Goal: Task Accomplishment & Management: Complete application form

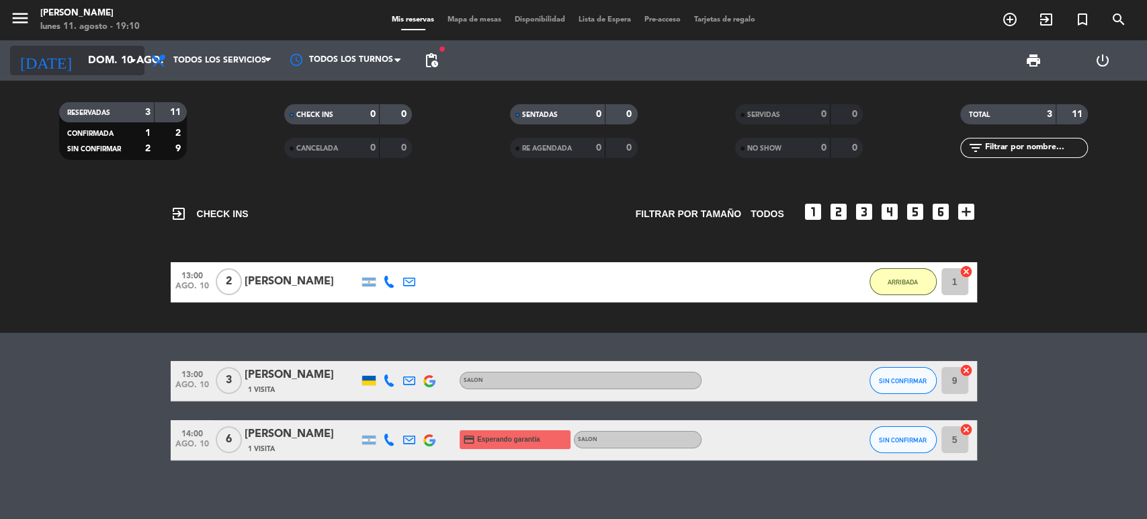
click at [85, 54] on input "dom. 10 ago." at bounding box center [152, 61] width 142 height 26
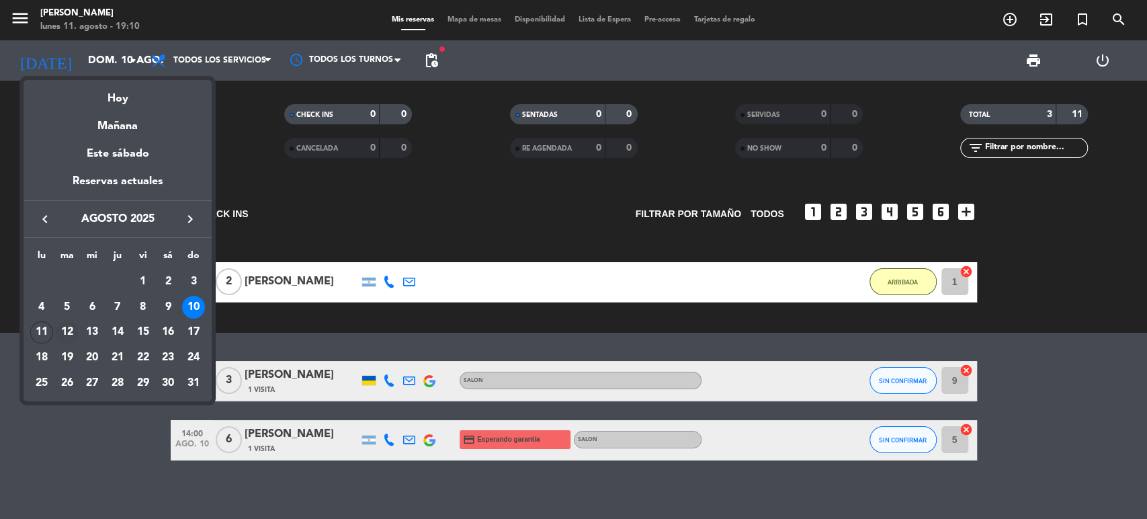
click at [72, 336] on div "12" at bounding box center [67, 332] width 23 height 23
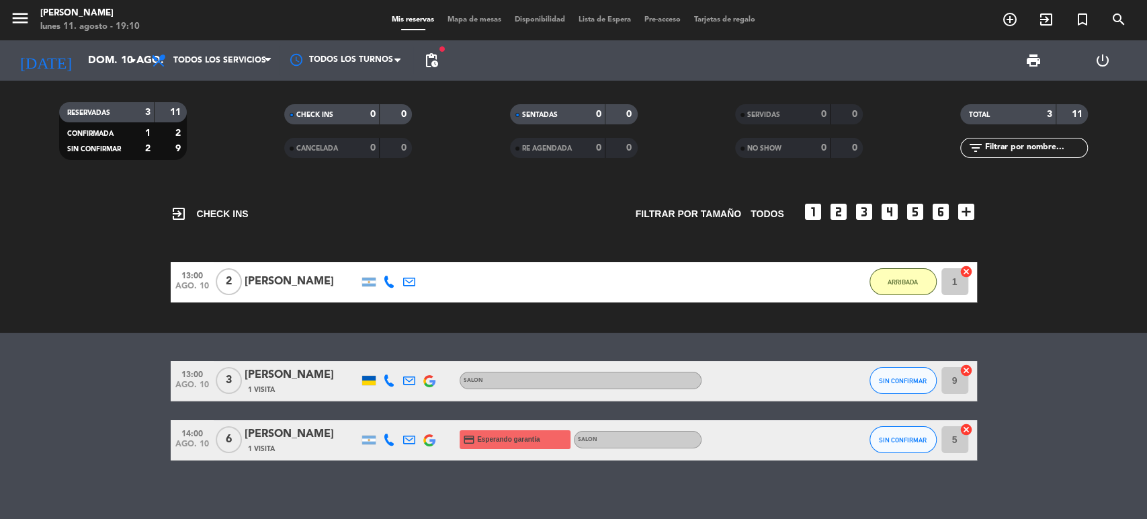
type input "[DATE] ago."
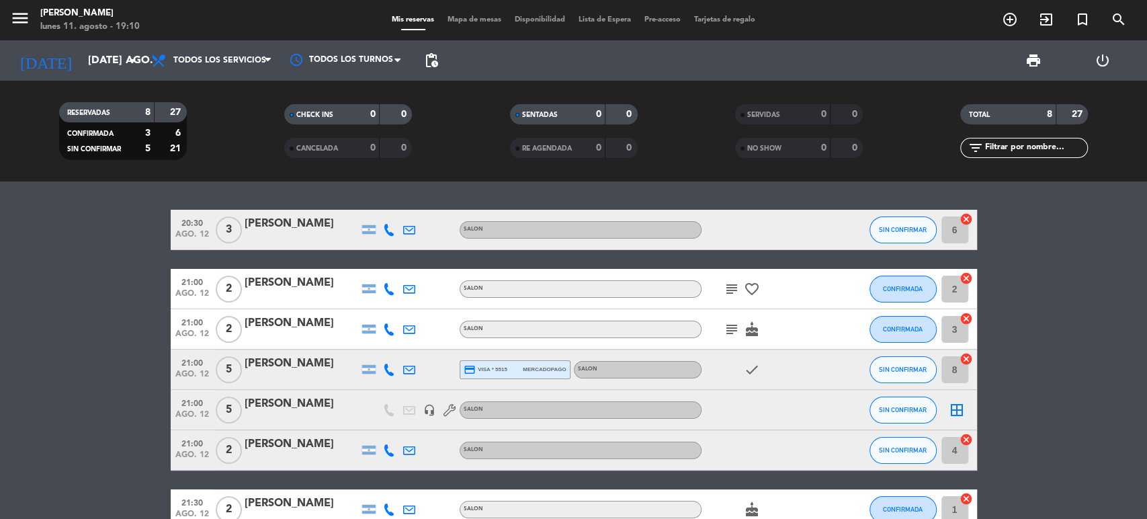
scroll to position [118, 0]
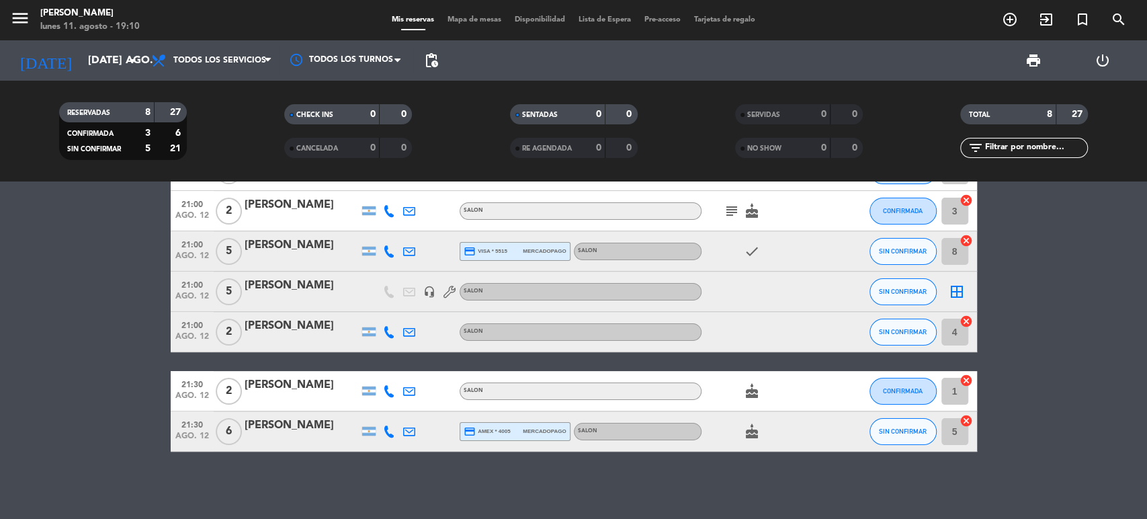
click at [956, 287] on icon "border_all" at bounding box center [957, 291] width 16 height 16
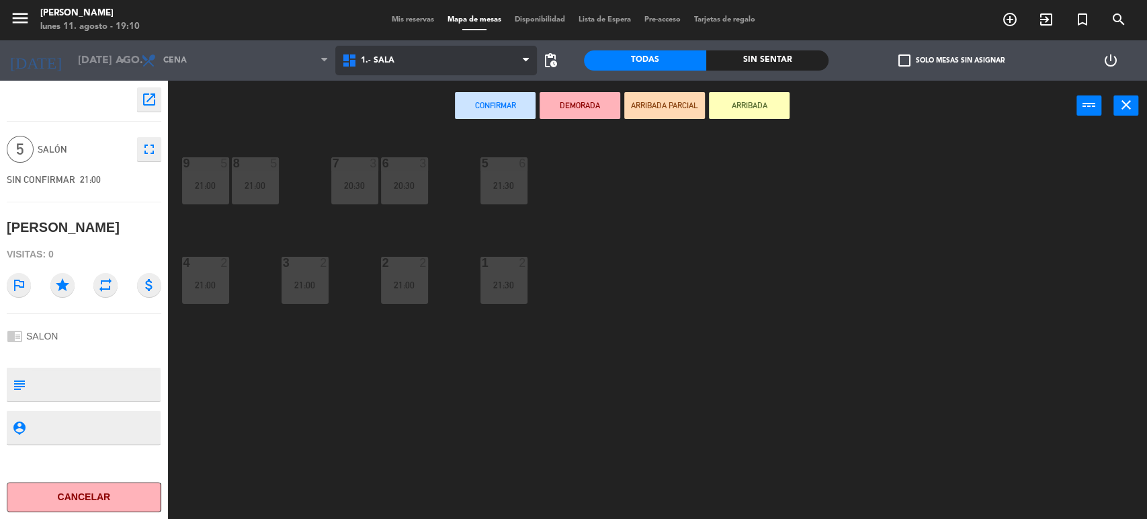
click at [415, 71] on span "1.- Sala" at bounding box center [435, 61] width 201 height 30
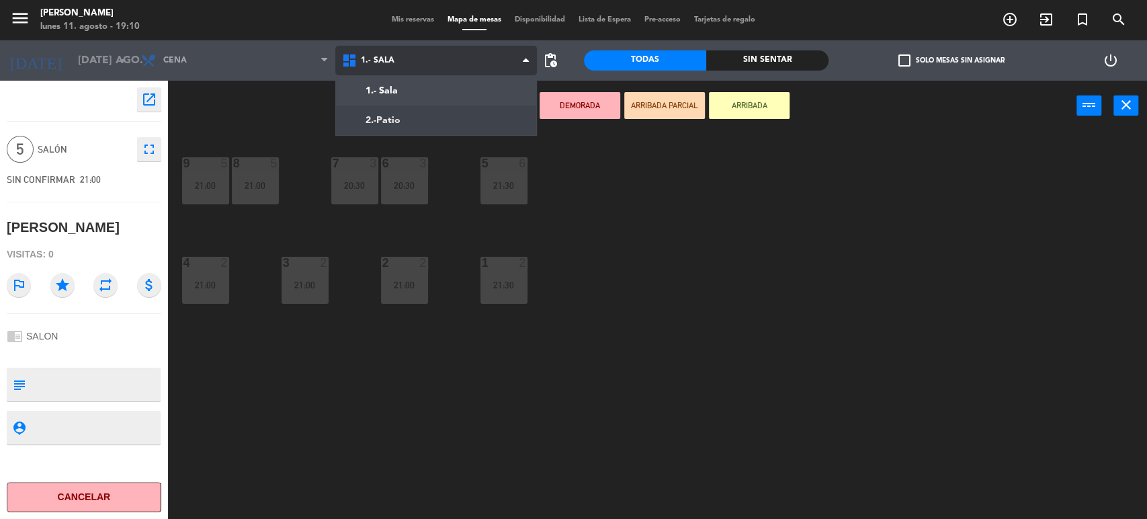
click at [402, 111] on ng-component "menu [PERSON_NAME] lunes 11. agosto - 19:10 Mis reservas Mapa de mesas Disponib…" at bounding box center [573, 259] width 1147 height 519
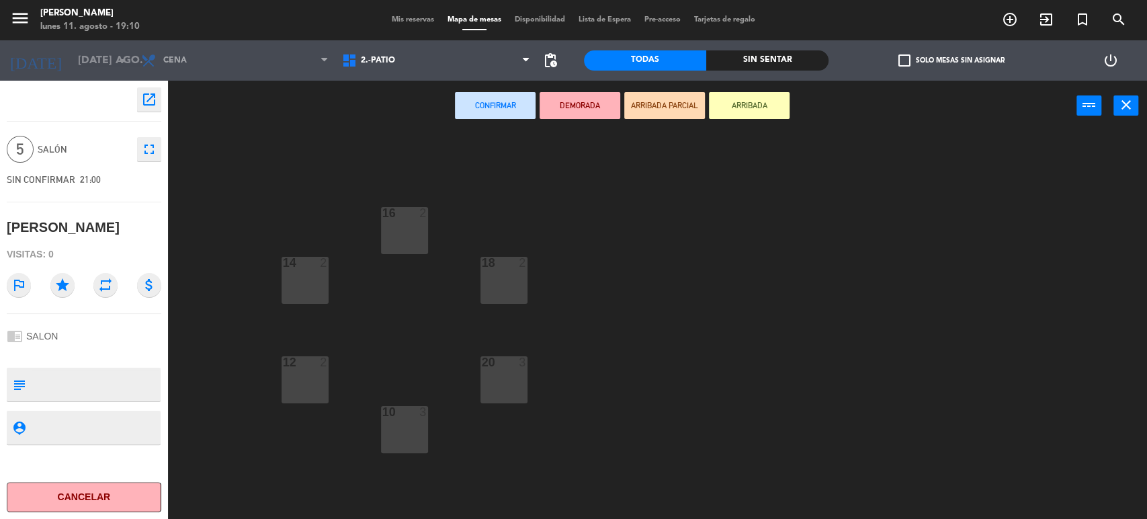
click at [403, 238] on div "16 2" at bounding box center [404, 230] width 47 height 47
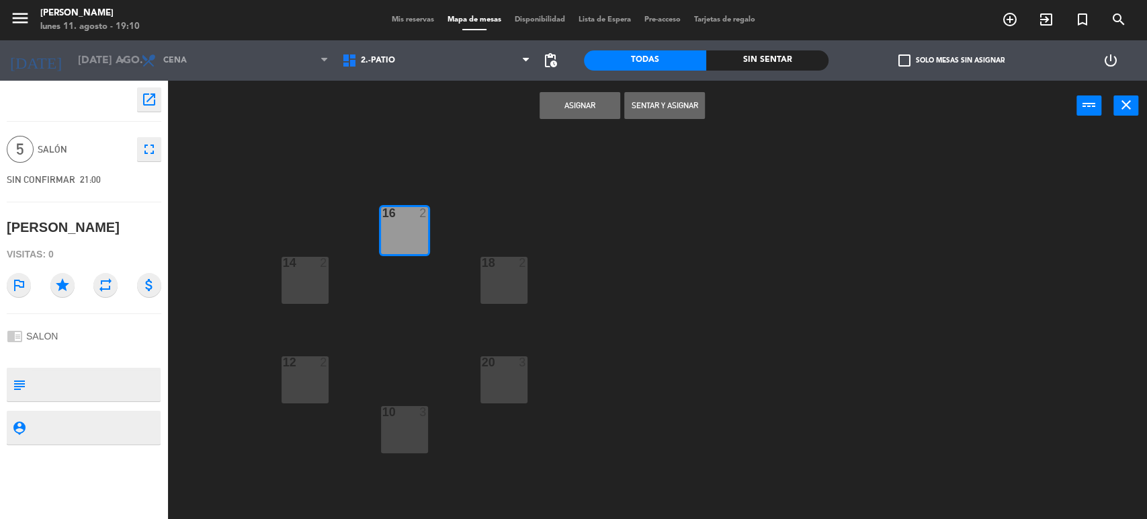
click at [500, 289] on div "18 2" at bounding box center [503, 280] width 47 height 47
click at [392, 230] on div "16 2" at bounding box center [404, 230] width 47 height 47
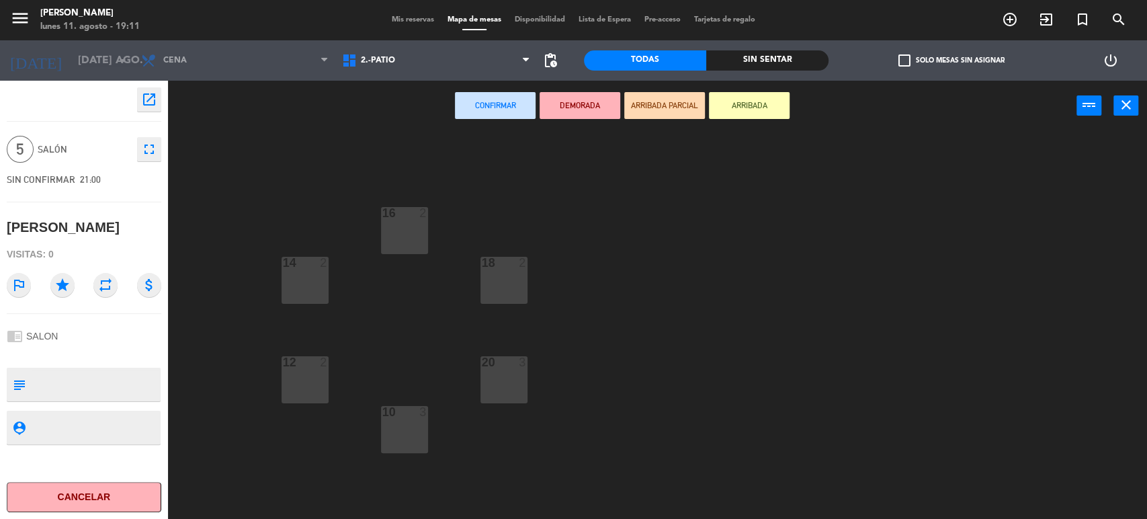
click at [499, 281] on div "18 2" at bounding box center [503, 280] width 47 height 47
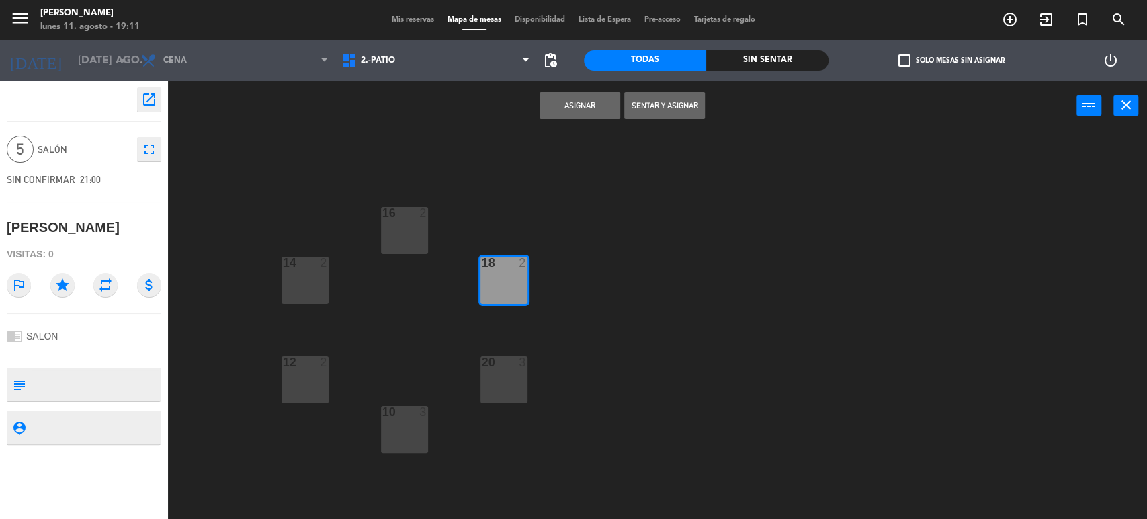
click at [491, 372] on div "20 3" at bounding box center [503, 379] width 47 height 47
click at [561, 109] on button "Asignar" at bounding box center [579, 105] width 81 height 27
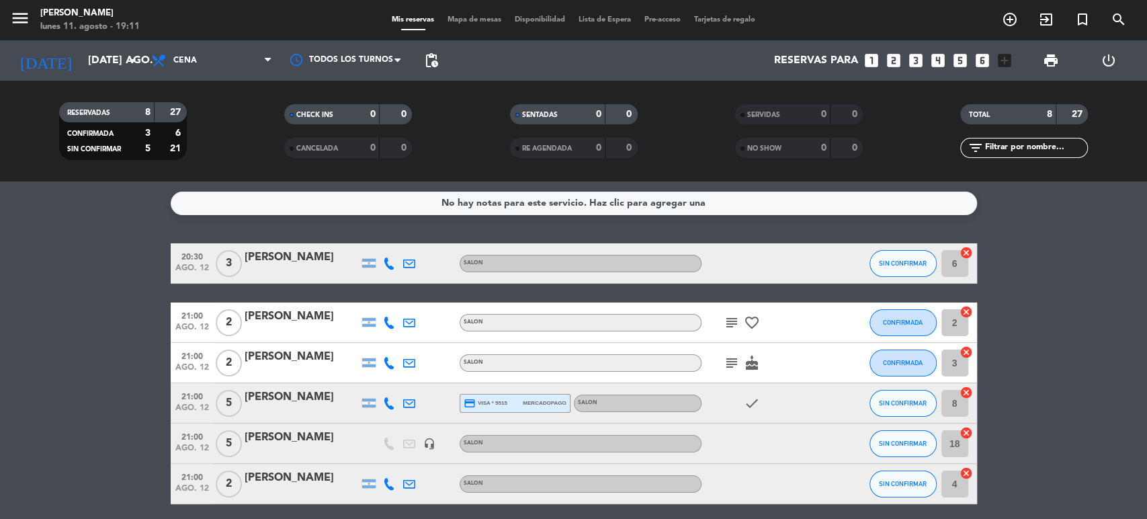
click at [738, 318] on icon "subject" at bounding box center [731, 322] width 16 height 16
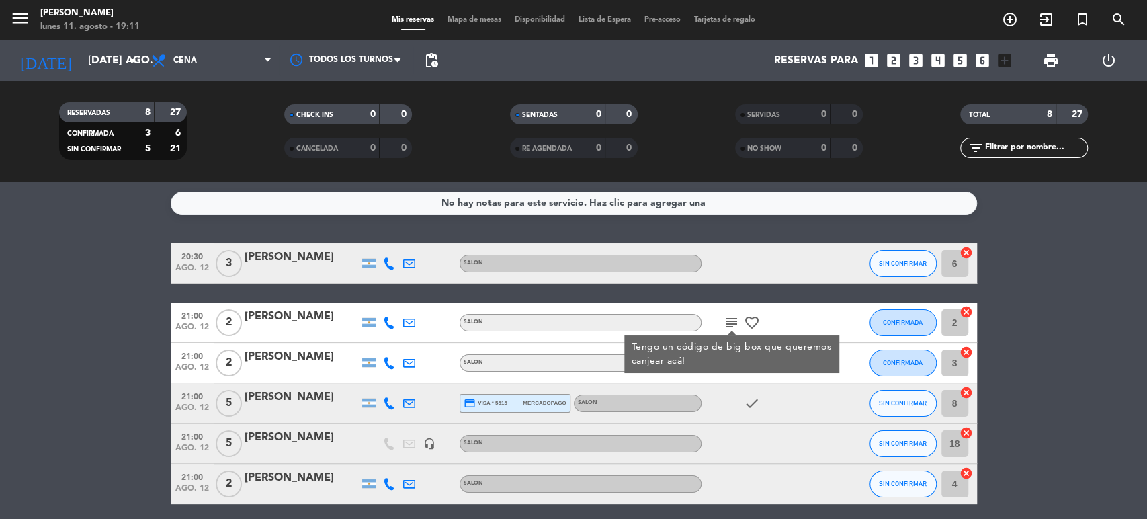
click at [738, 318] on icon "subject" at bounding box center [731, 322] width 16 height 16
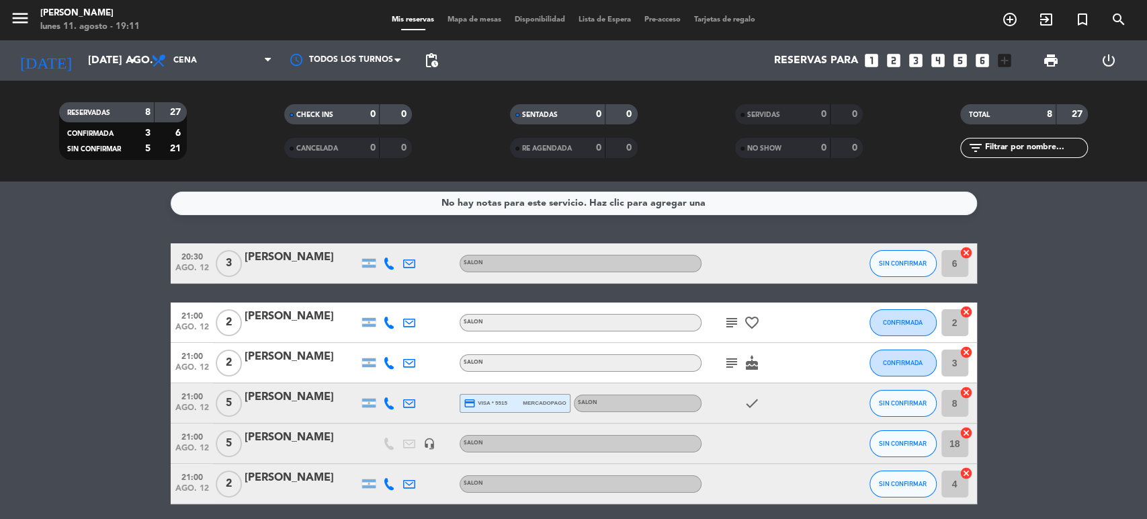
click at [460, 23] on span "Mapa de mesas" at bounding box center [474, 19] width 67 height 7
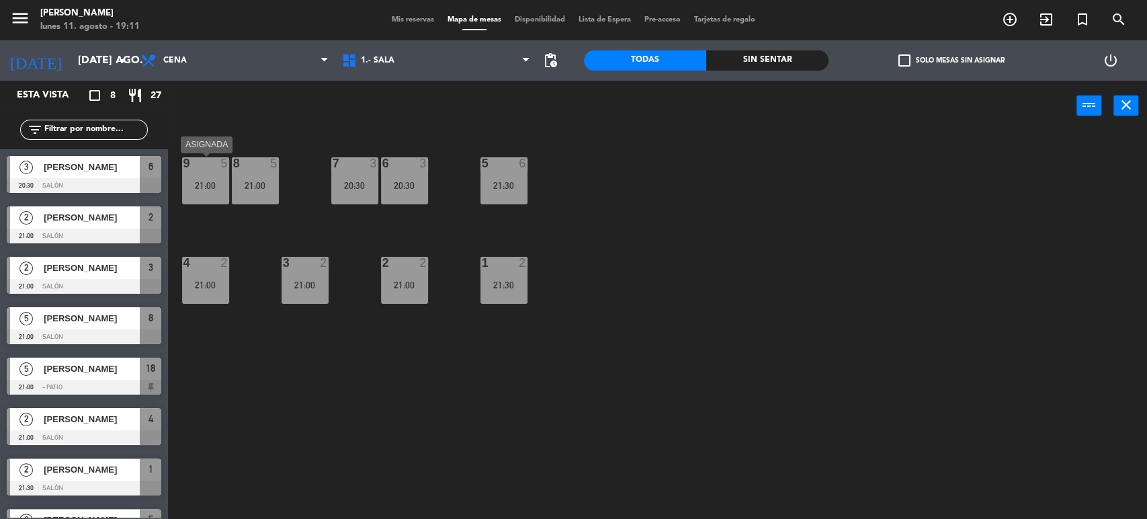
click at [206, 191] on div "9 5 21:00" at bounding box center [205, 180] width 47 height 47
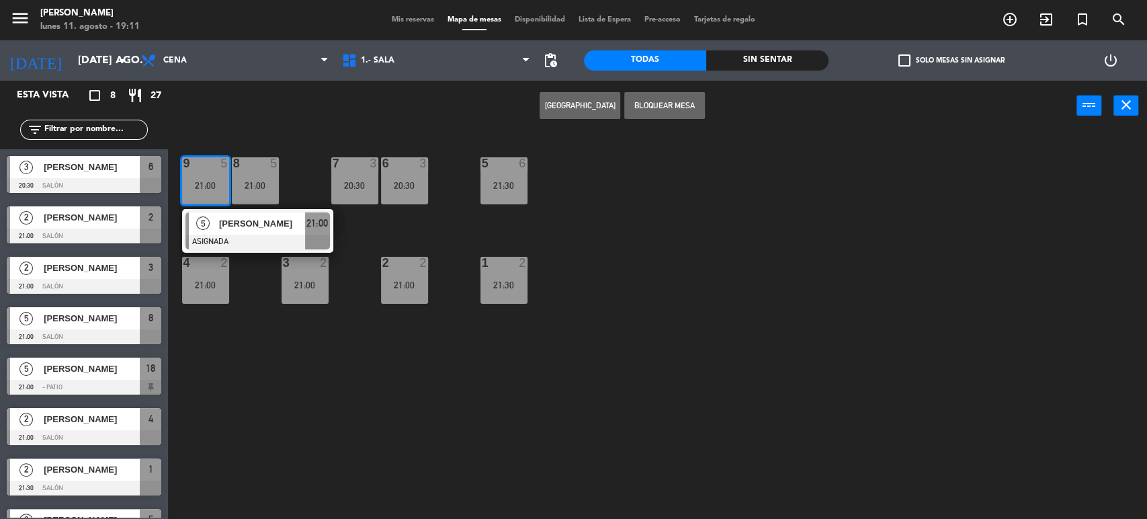
click at [206, 191] on div "9 5 21:00" at bounding box center [205, 180] width 47 height 47
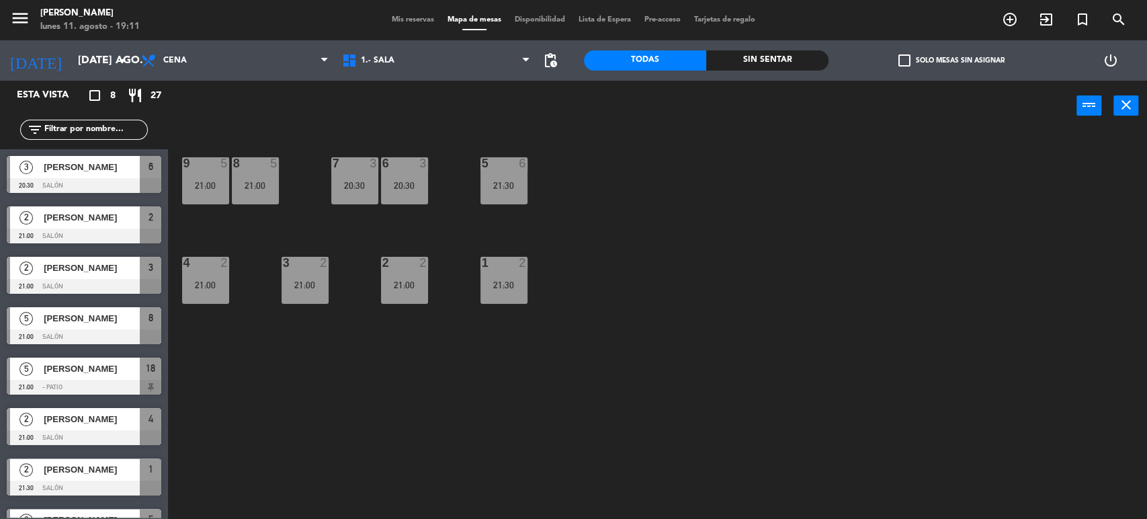
click at [257, 195] on div "8 5 21:00" at bounding box center [255, 180] width 47 height 47
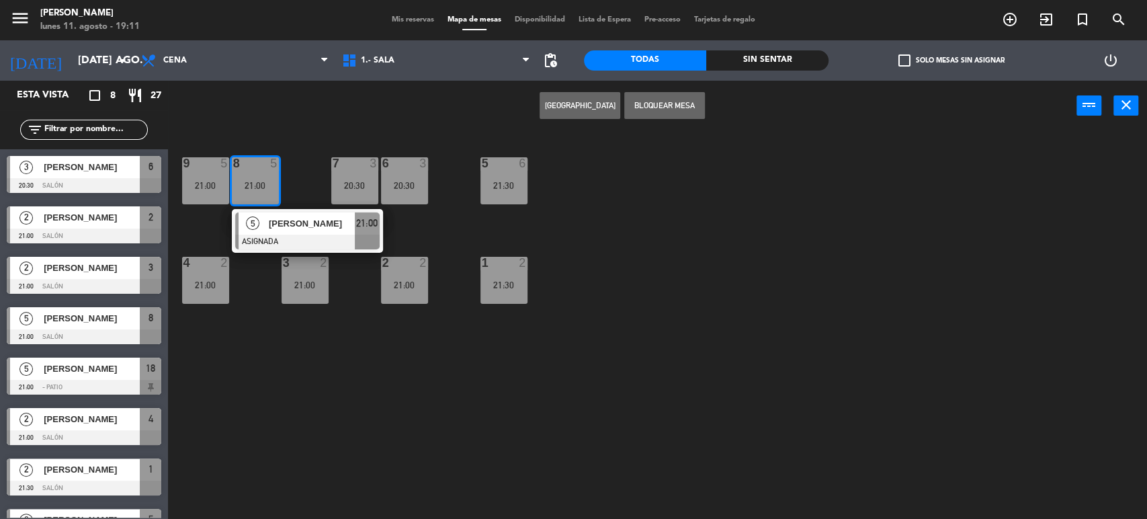
click at [257, 195] on div "8 5 21:00" at bounding box center [255, 180] width 47 height 47
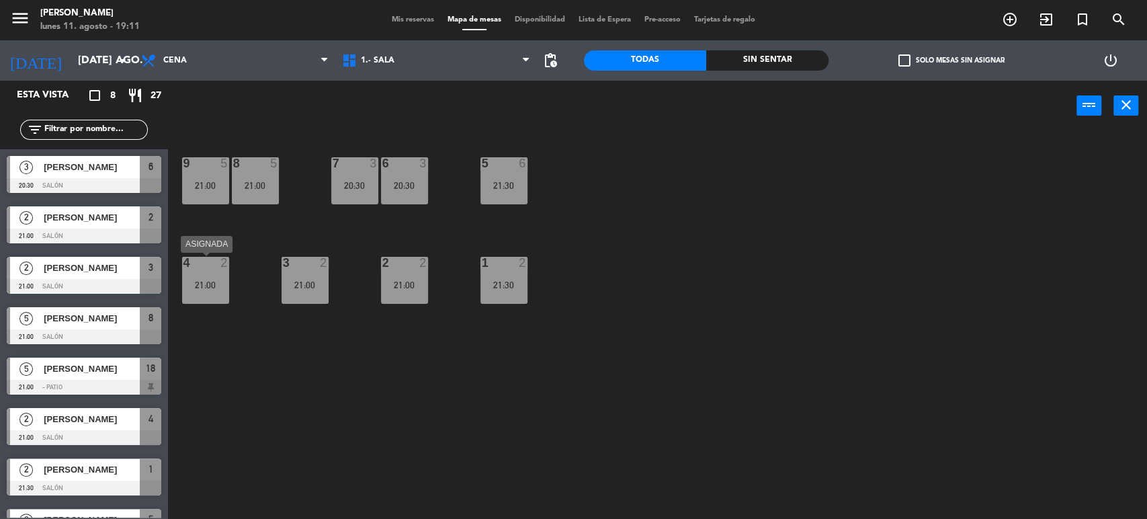
click at [184, 302] on div "4 2 21:00" at bounding box center [205, 280] width 47 height 47
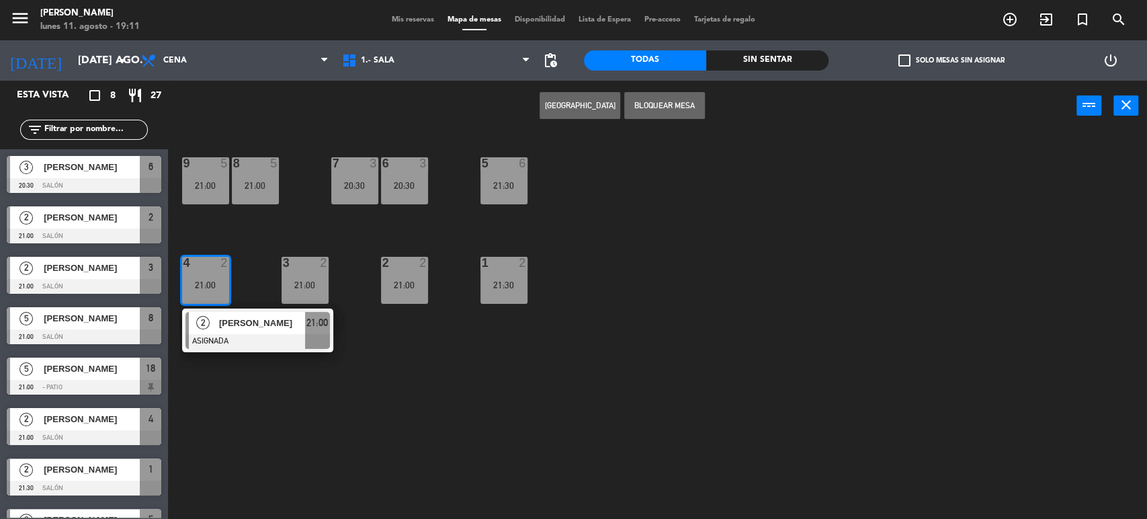
click at [184, 302] on div "4 2 21:00" at bounding box center [205, 280] width 47 height 47
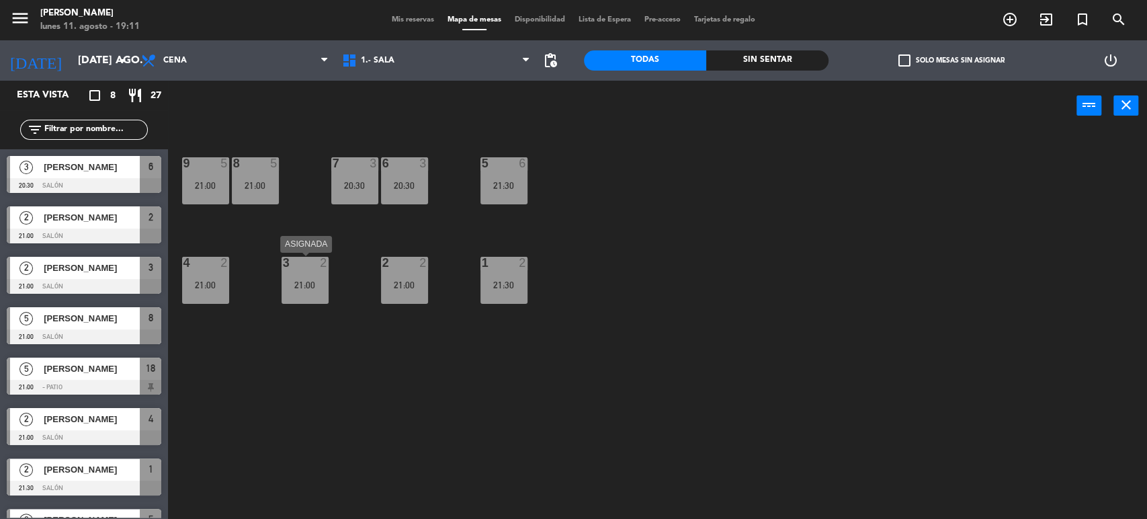
click at [304, 289] on div "21:00" at bounding box center [304, 284] width 47 height 9
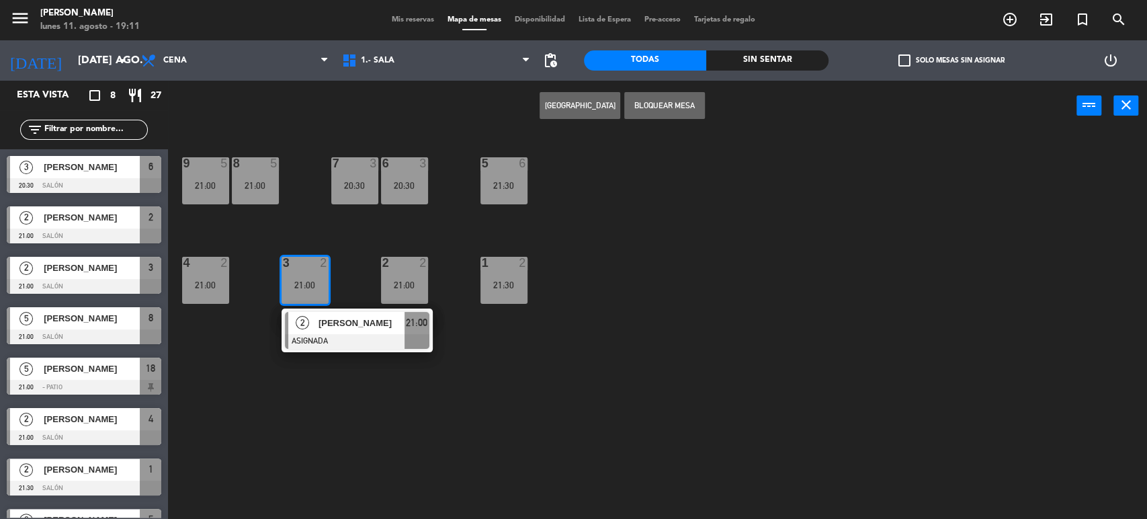
click at [304, 289] on div "21:00" at bounding box center [304, 284] width 47 height 9
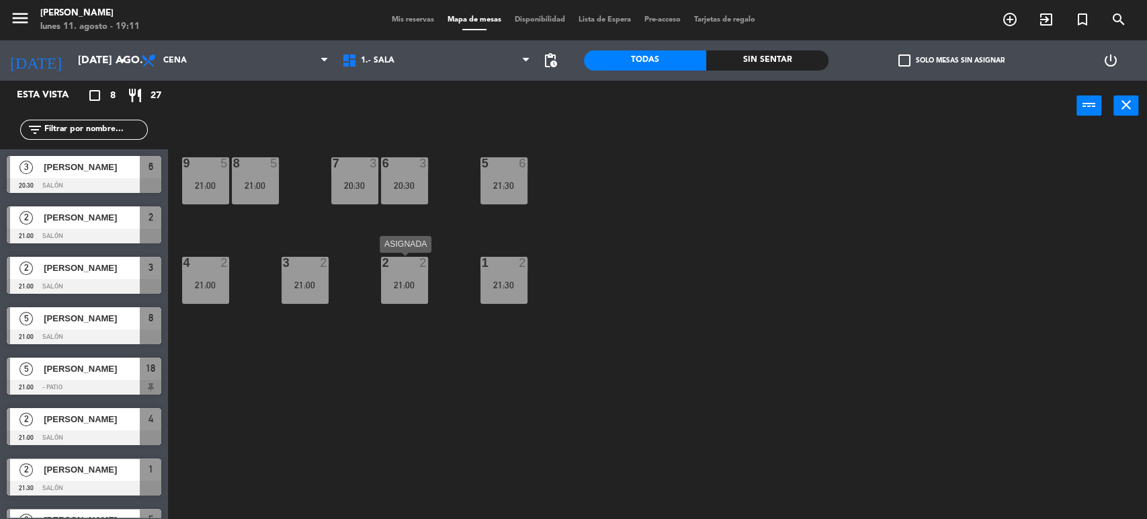
click at [398, 282] on div "21:00" at bounding box center [404, 284] width 47 height 9
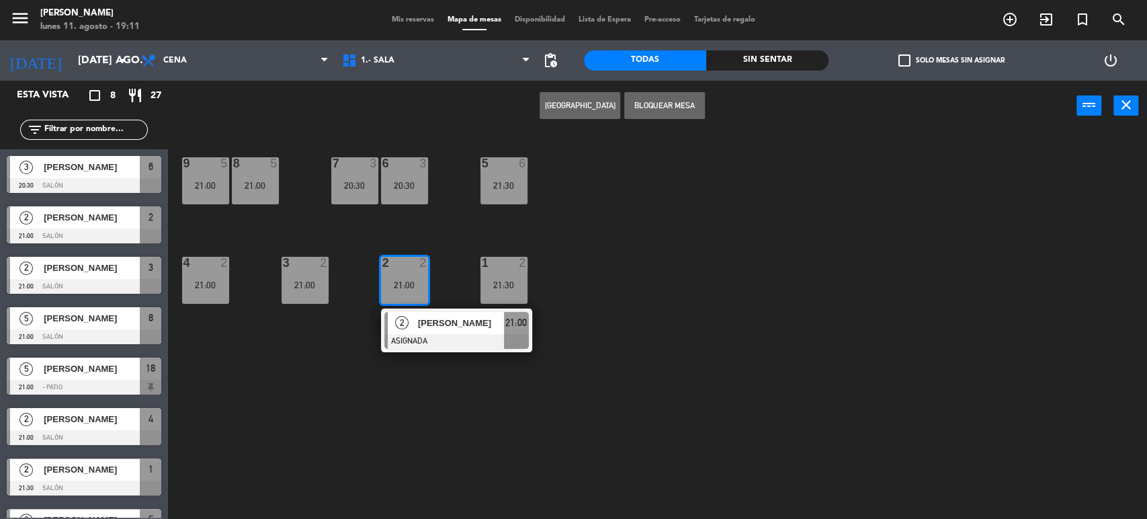
click at [398, 282] on div "21:00" at bounding box center [404, 284] width 47 height 9
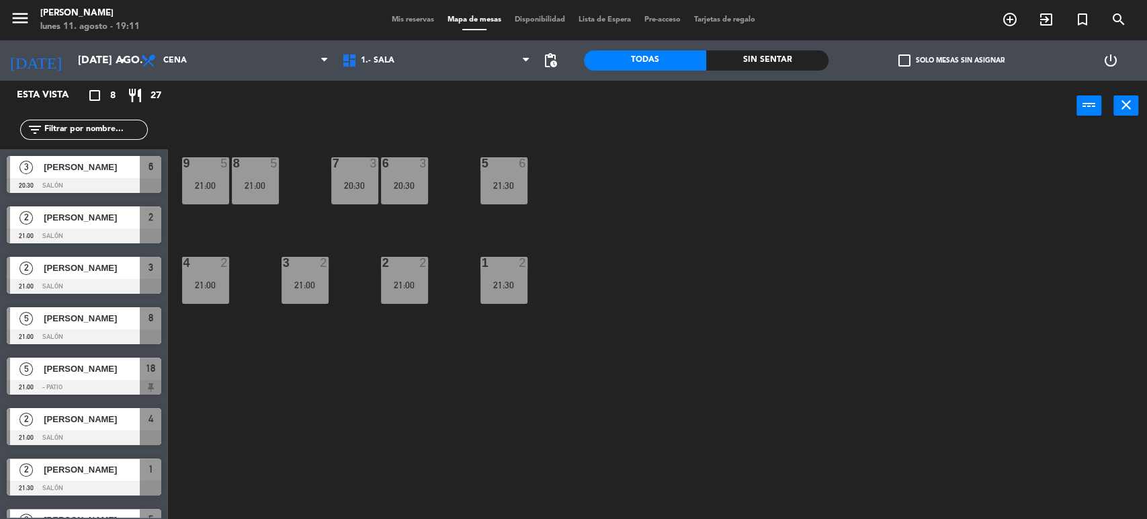
click at [477, 271] on div "9 5 21:00 8 5 21:00 7 3 20:30 6 3 20:30 5 6 21:30 4 2 21:00 3 2 21:00 2 2 21:00…" at bounding box center [662, 327] width 967 height 388
click at [498, 273] on div "1 2 21:30" at bounding box center [503, 280] width 47 height 47
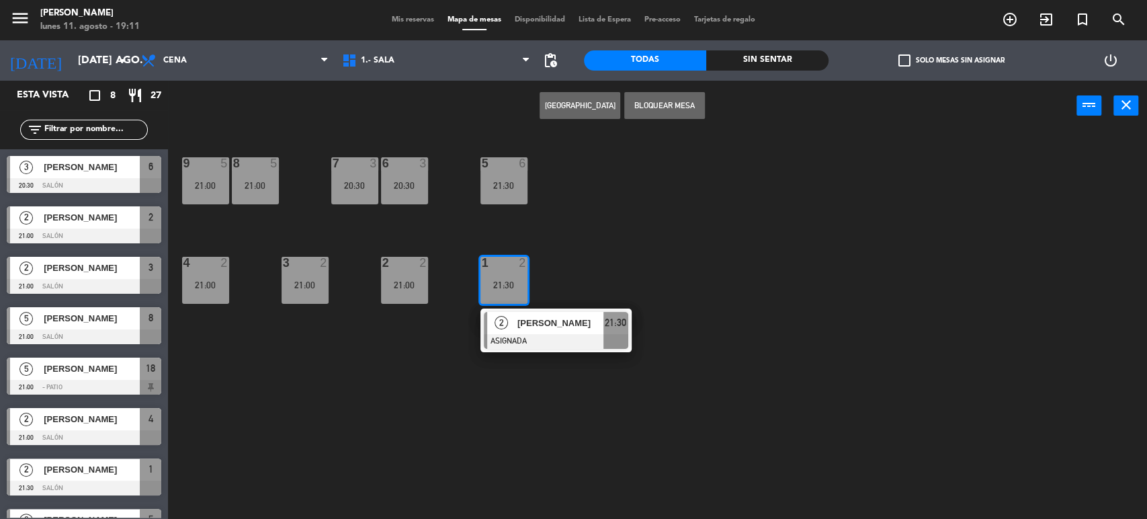
click at [498, 273] on div "1 2 21:30" at bounding box center [503, 280] width 47 height 47
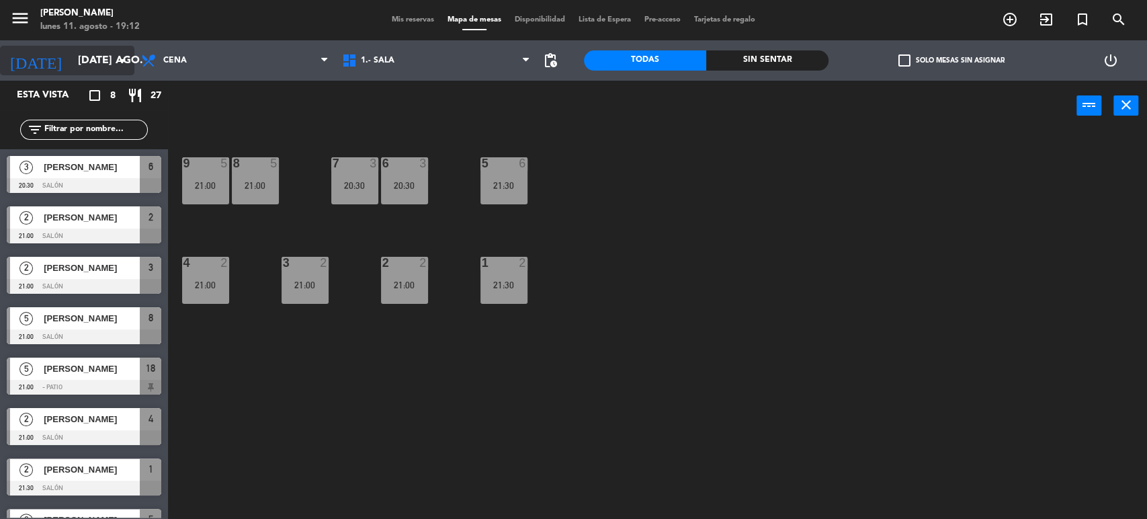
click at [113, 58] on input "[DATE] ago." at bounding box center [142, 61] width 142 height 26
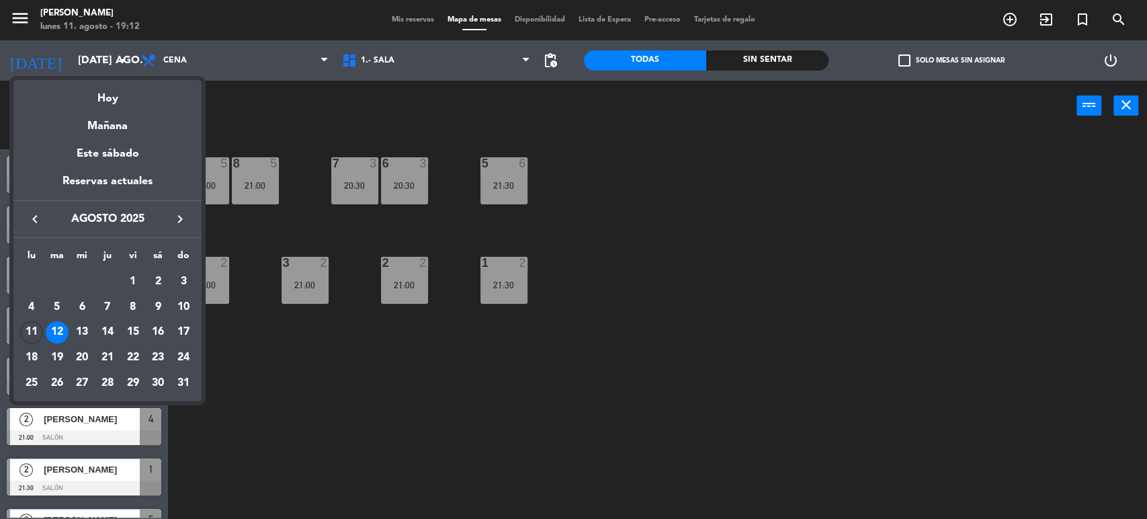
click at [377, 369] on div at bounding box center [573, 259] width 1147 height 519
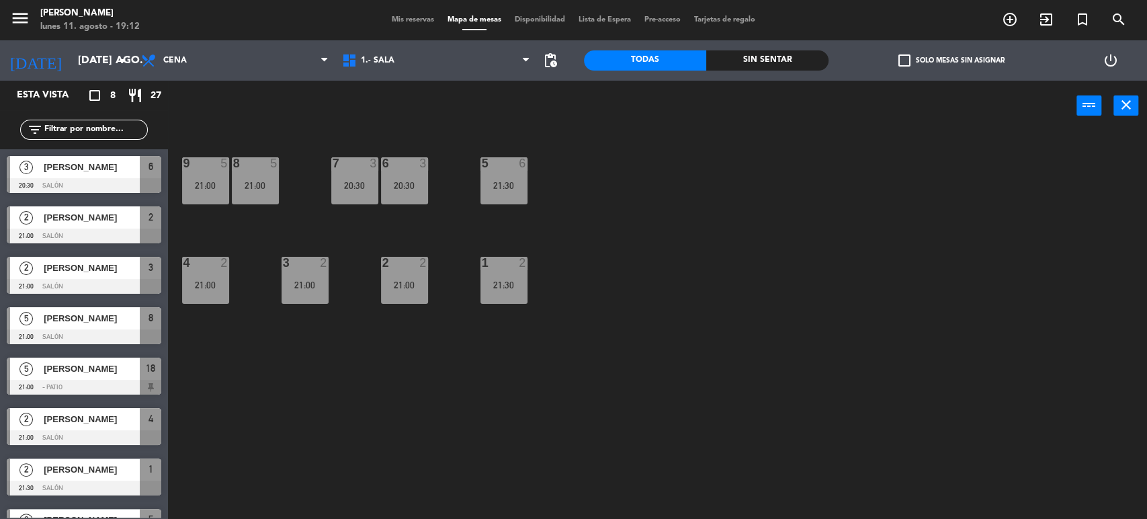
click at [409, 19] on span "Mis reservas" at bounding box center [413, 19] width 56 height 7
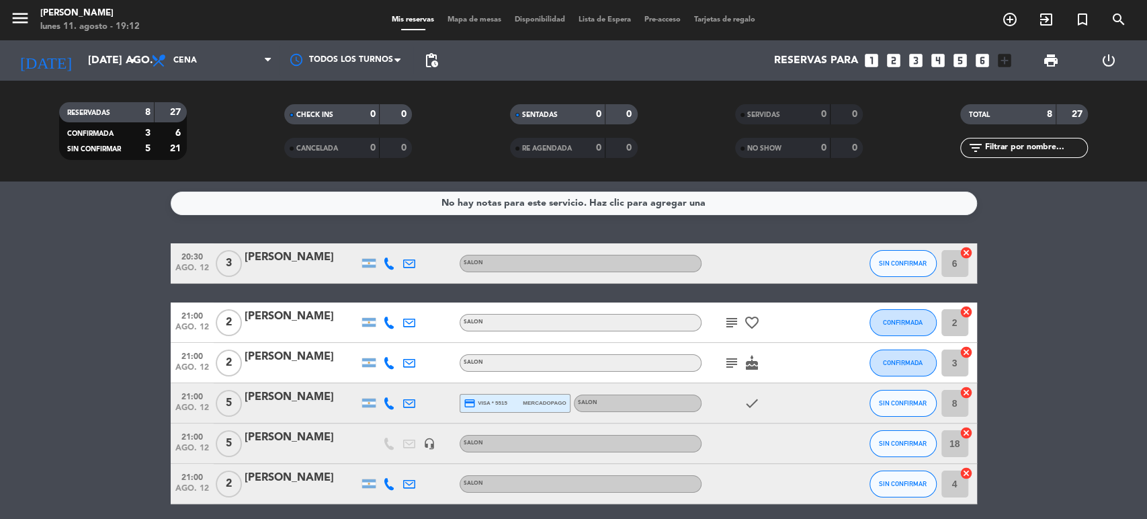
click at [734, 319] on icon "subject" at bounding box center [731, 322] width 16 height 16
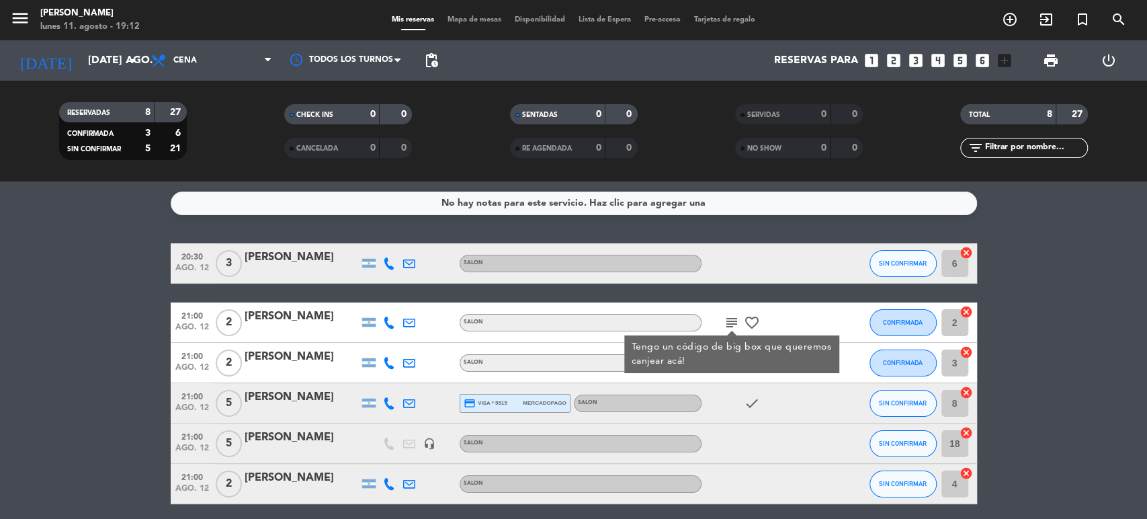
click at [728, 380] on div "subject cake" at bounding box center [761, 363] width 121 height 40
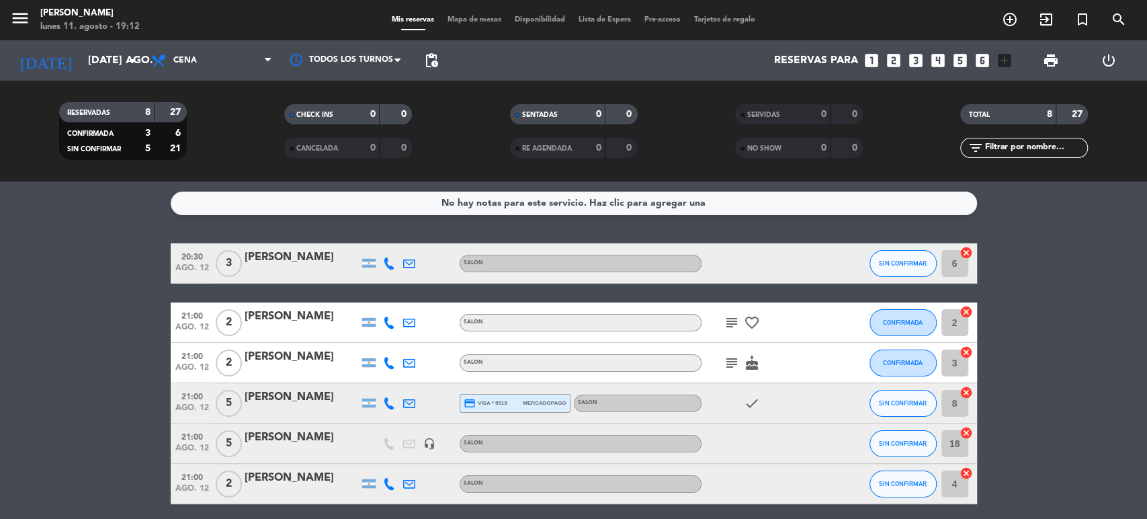
click at [730, 361] on icon "subject" at bounding box center [731, 363] width 16 height 16
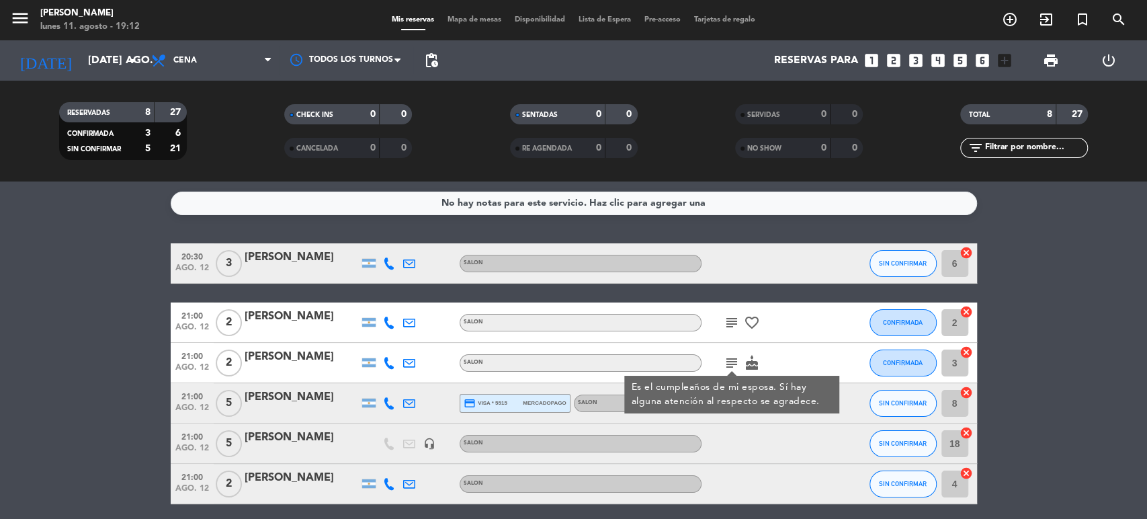
click at [730, 361] on icon "subject" at bounding box center [731, 363] width 16 height 16
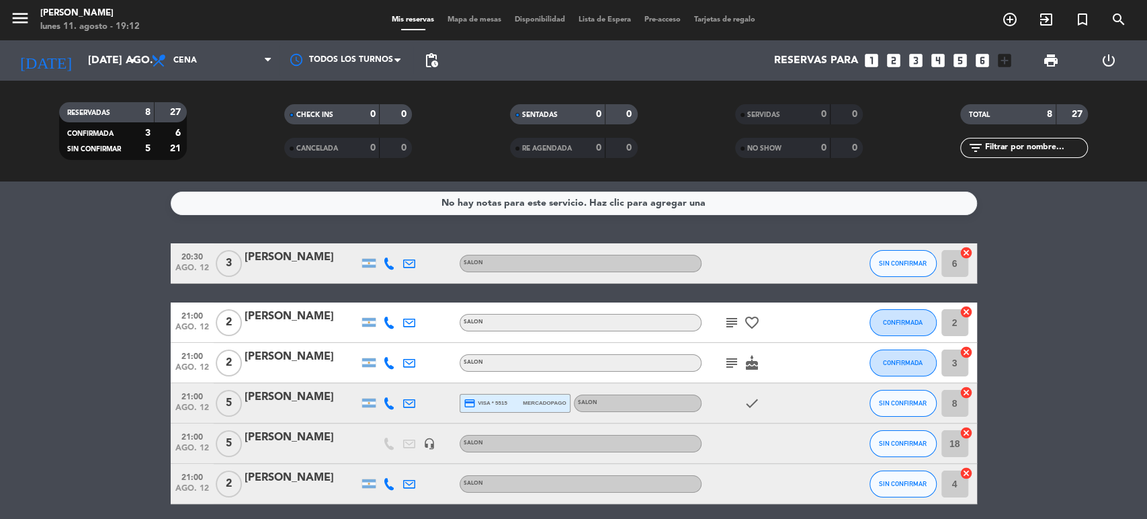
click at [31, 277] on bookings-row "20:30 ago. 12 3 [PERSON_NAME] SALON SIN CONFIRMAR 6 cancel 21:00 ago. 12 2 [PER…" at bounding box center [573, 423] width 1147 height 360
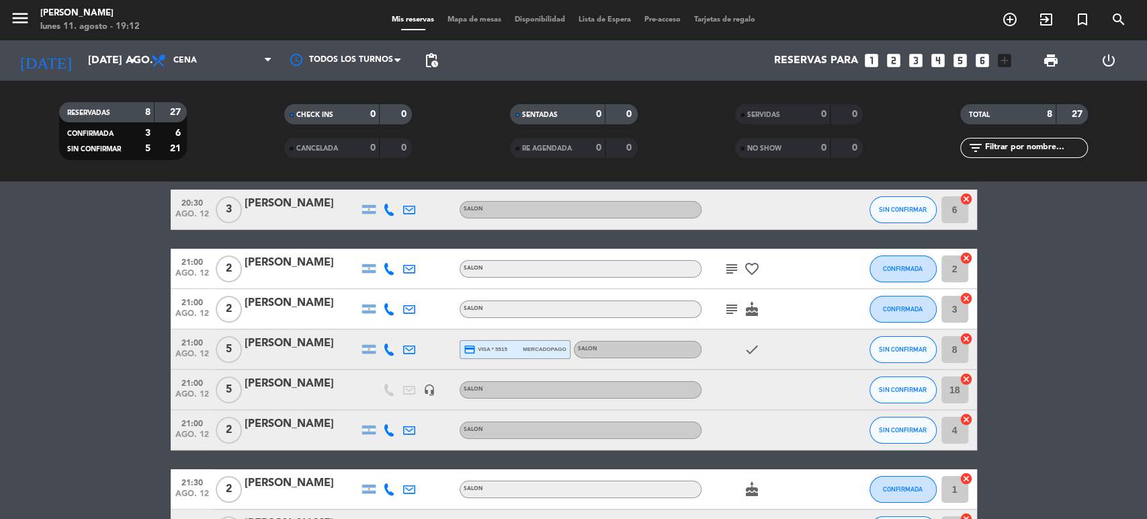
scroll to position [56, 0]
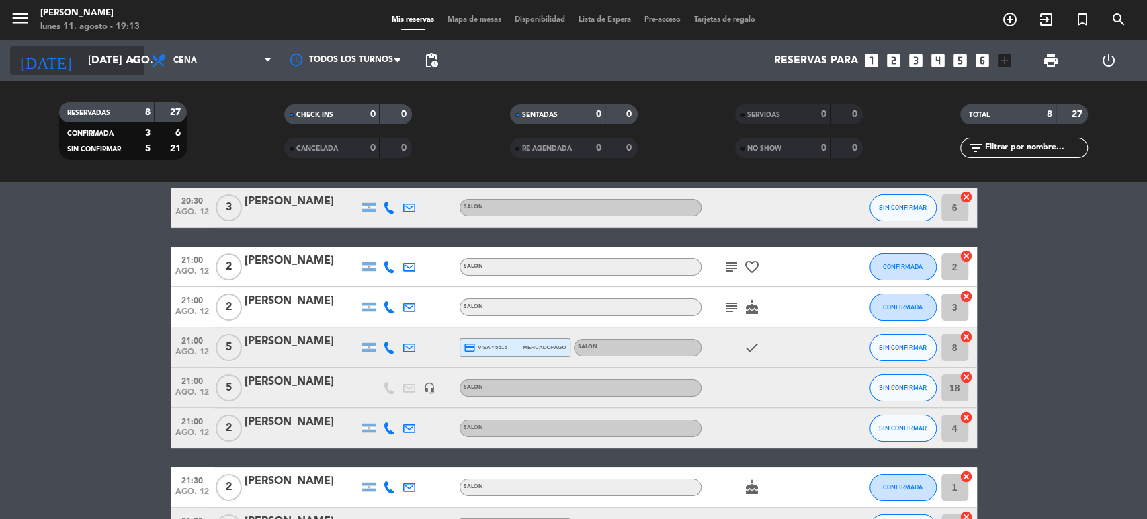
click at [81, 62] on input "[DATE] ago." at bounding box center [152, 61] width 142 height 26
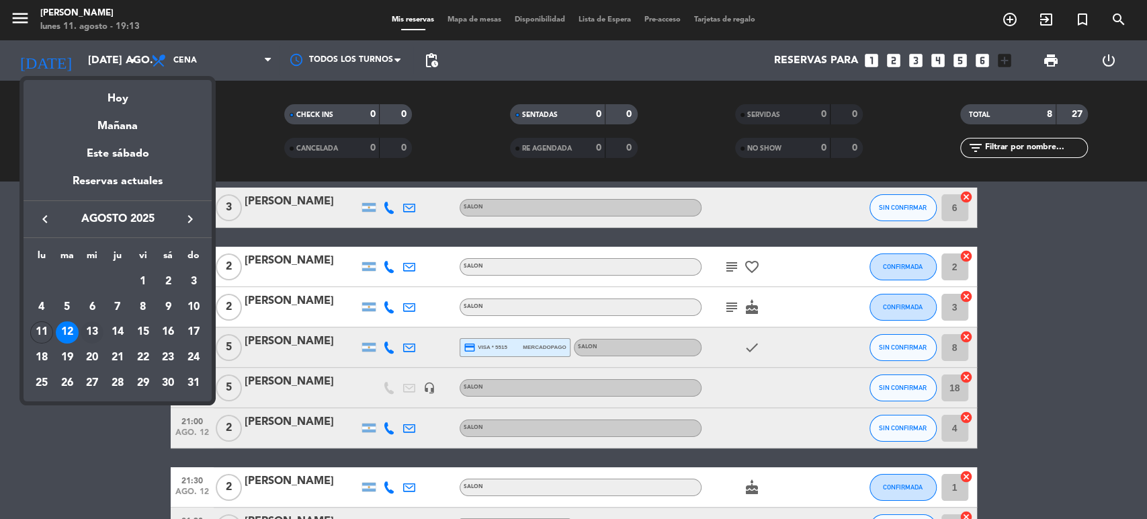
click at [91, 332] on div "13" at bounding box center [92, 332] width 23 height 23
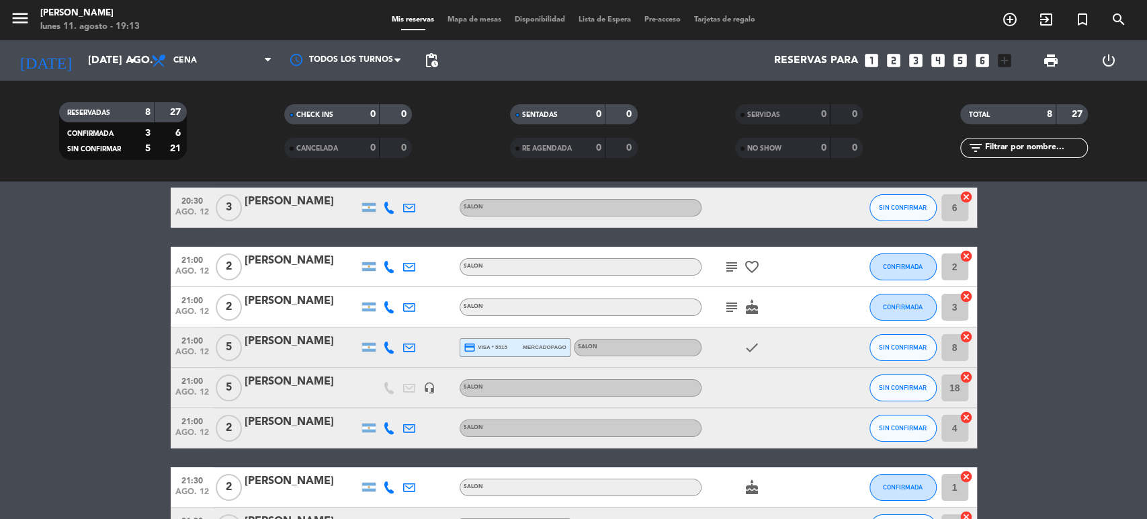
type input "mié. 13 ago."
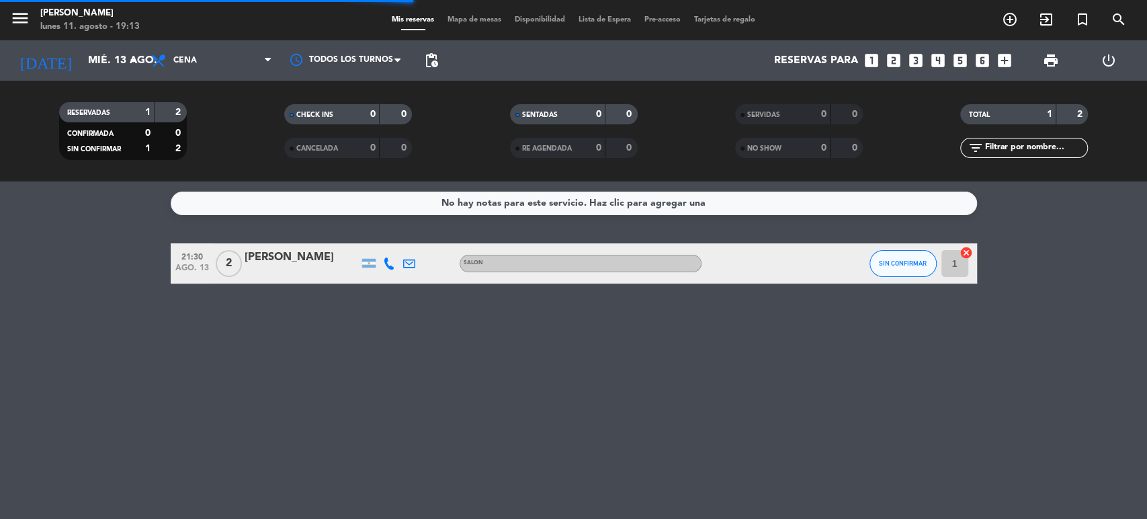
scroll to position [0, 0]
click at [943, 67] on icon "looks_4" at bounding box center [937, 60] width 17 height 17
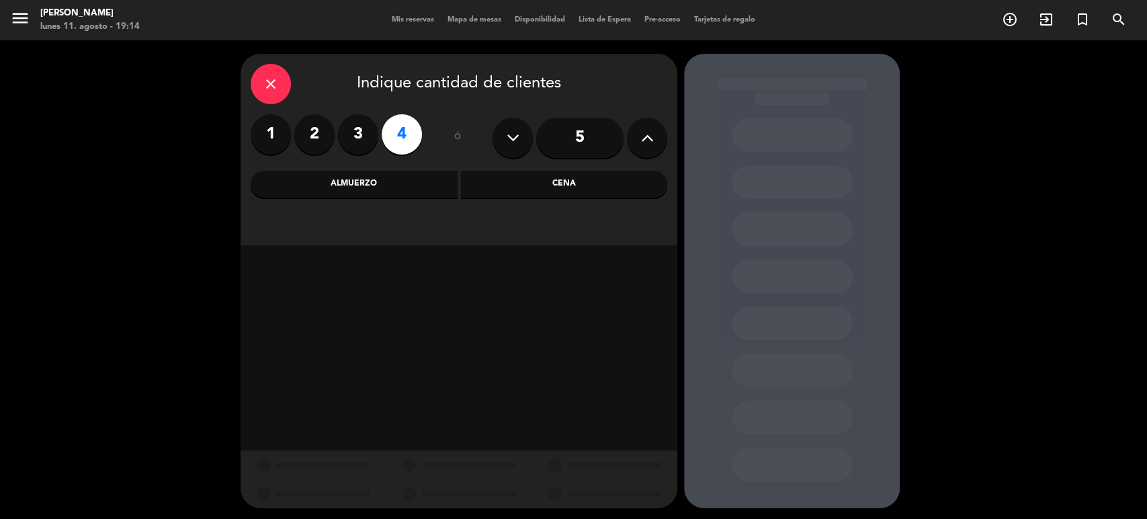
click at [547, 193] on div "Cena" at bounding box center [564, 184] width 207 height 27
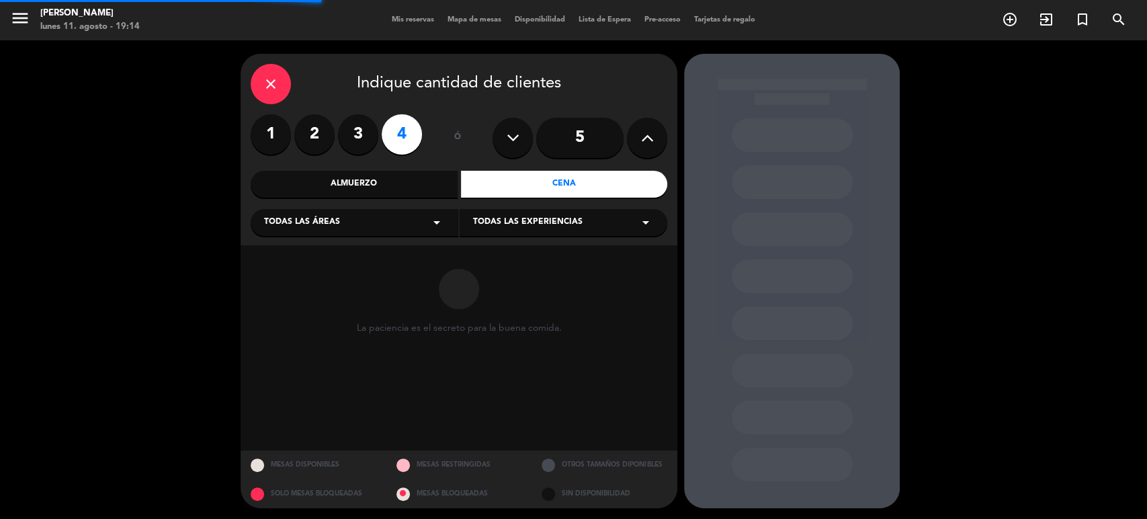
click at [517, 234] on div "Todas las experiencias arrow_drop_down" at bounding box center [563, 222] width 208 height 27
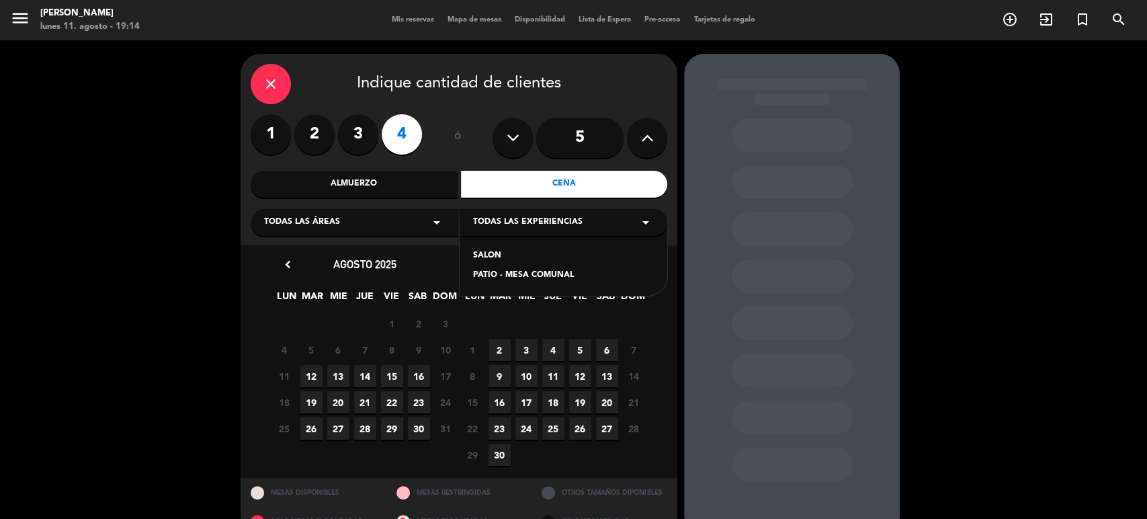
click at [482, 259] on div "SALON" at bounding box center [563, 255] width 181 height 13
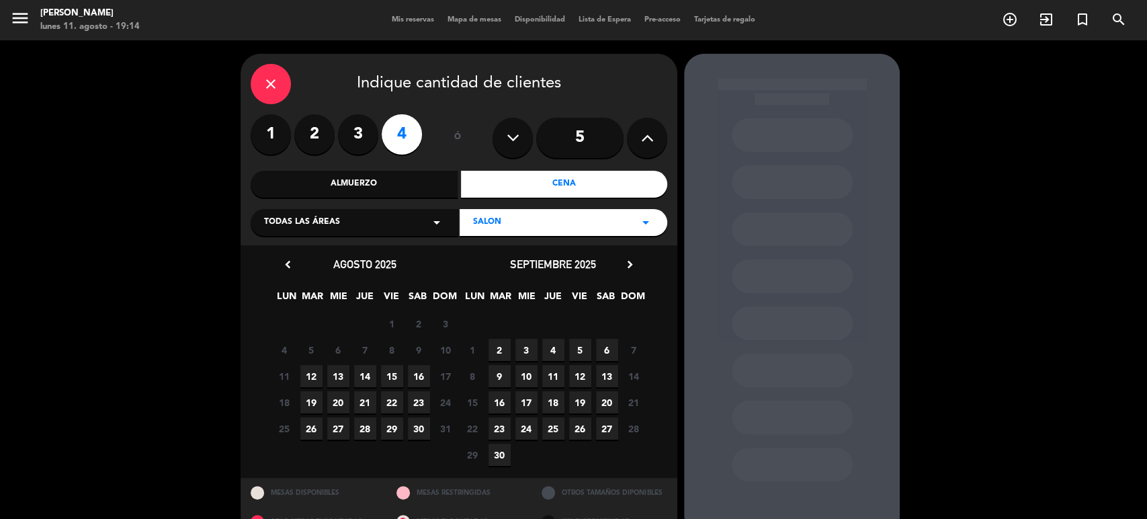
click at [341, 375] on span "13" at bounding box center [338, 376] width 22 height 22
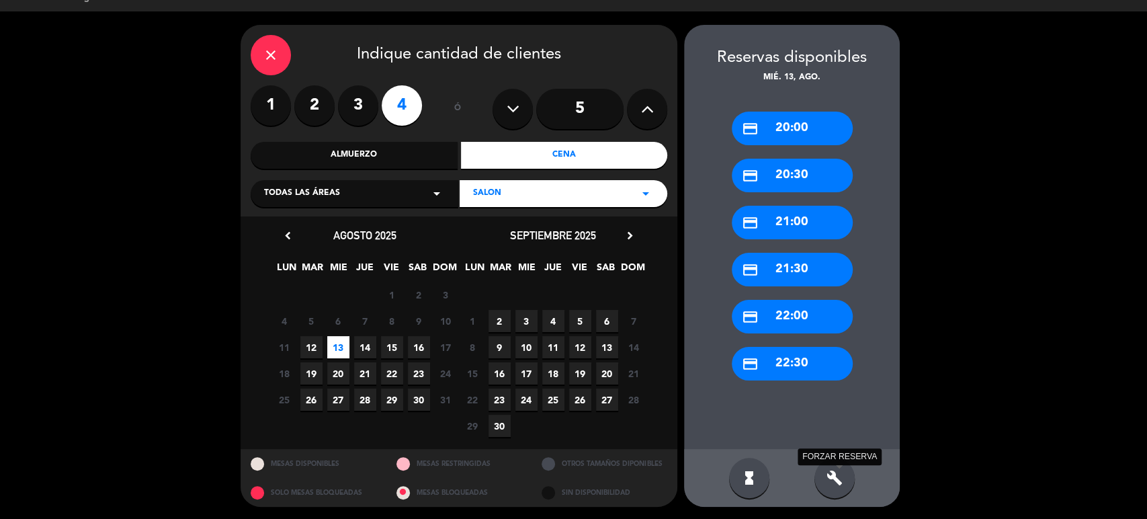
click at [826, 472] on icon "build" at bounding box center [834, 478] width 16 height 16
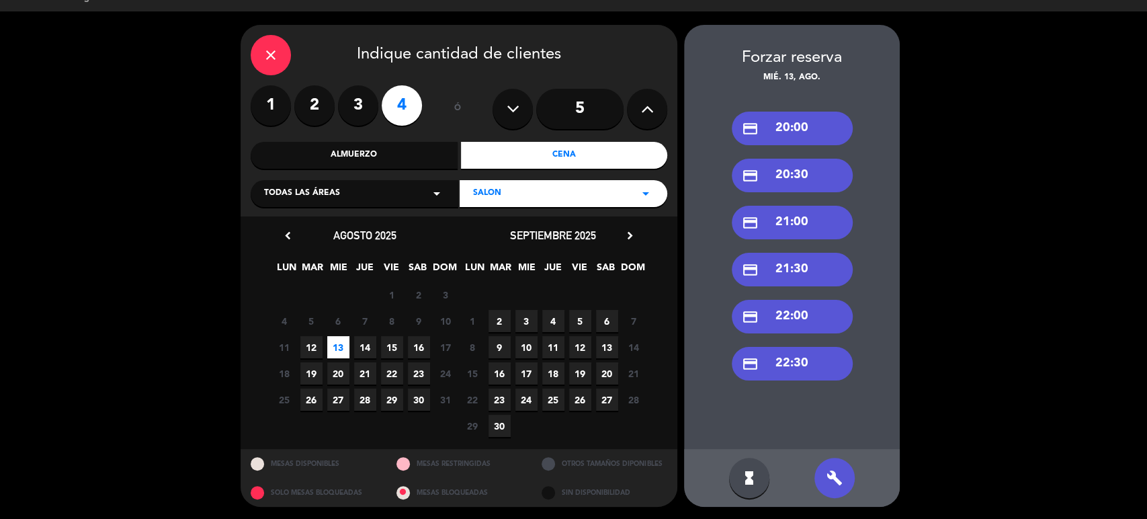
click at [793, 182] on div "credit_card 20:30" at bounding box center [792, 176] width 121 height 34
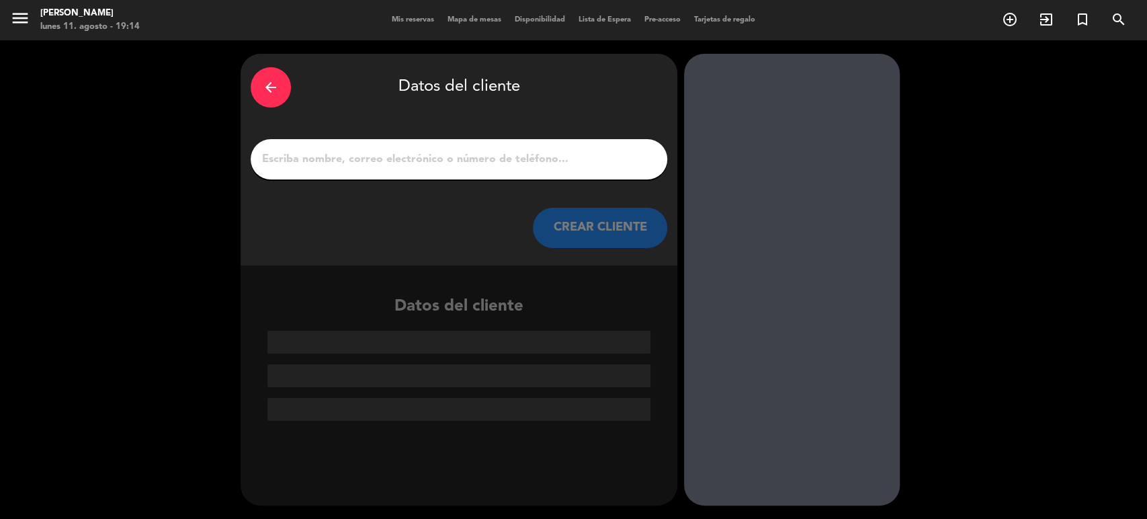
click at [402, 160] on input "1" at bounding box center [459, 159] width 396 height 19
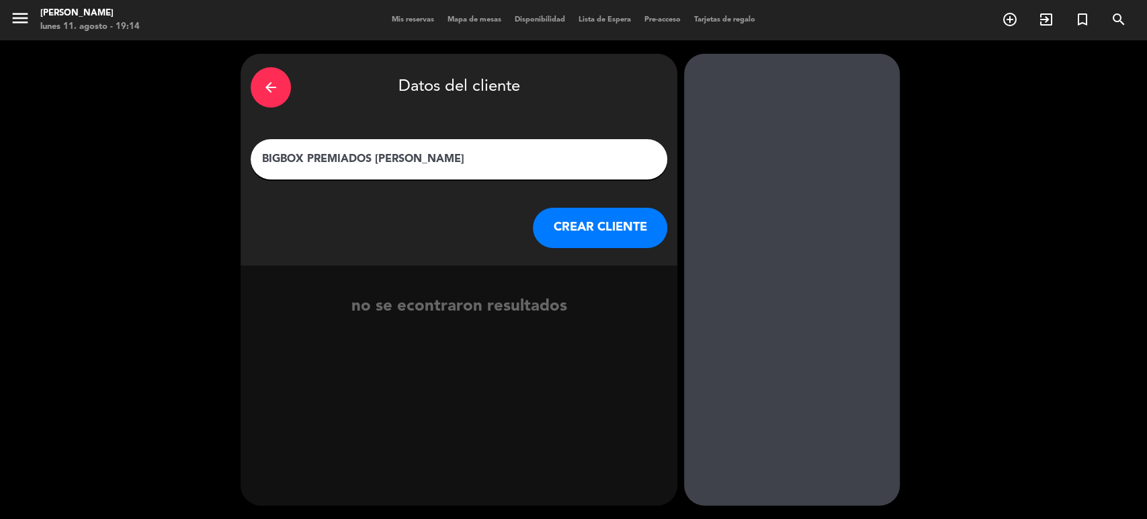
type input "BIGBOX PREMIADOS [PERSON_NAME]"
click at [620, 216] on button "CREAR CLIENTE" at bounding box center [600, 228] width 134 height 40
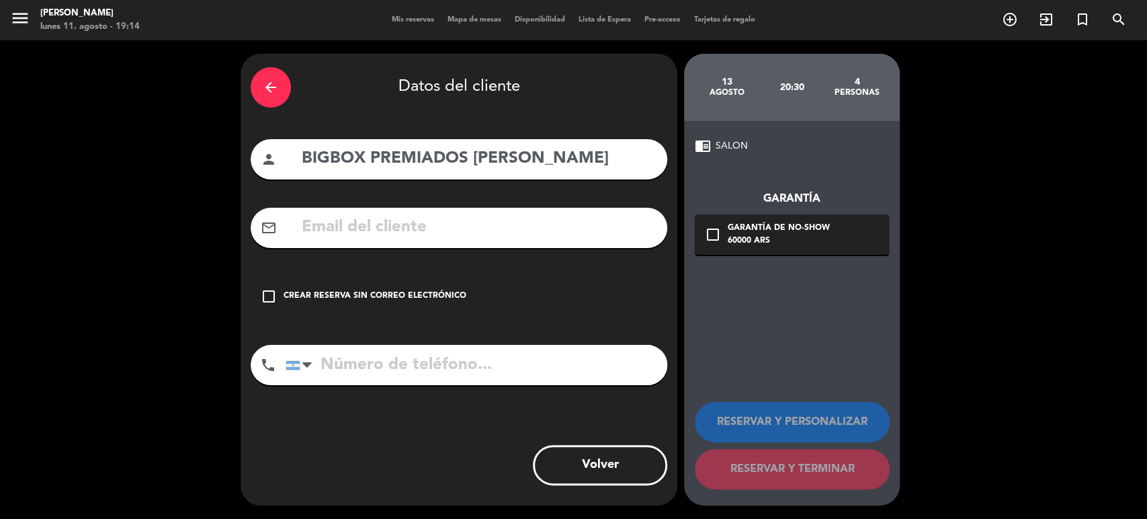
click at [376, 294] on div "Crear reserva sin correo electrónico" at bounding box center [374, 296] width 183 height 13
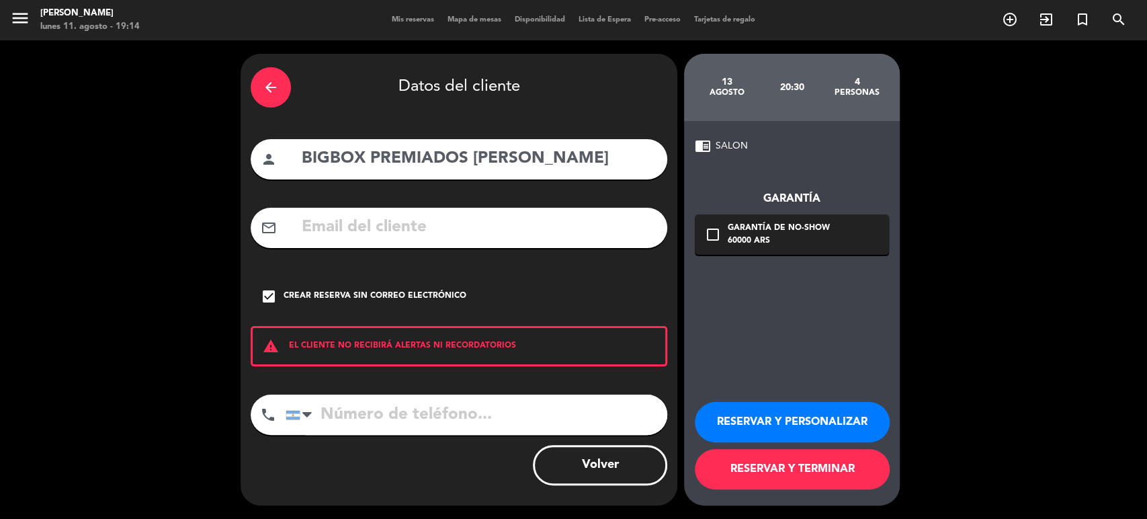
click at [830, 457] on button "RESERVAR Y TERMINAR" at bounding box center [792, 469] width 195 height 40
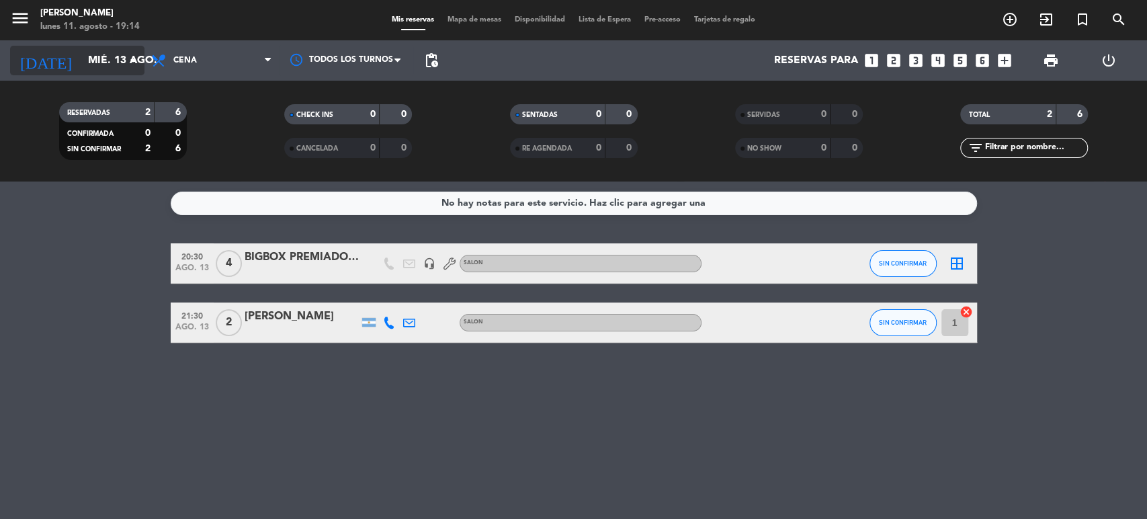
click at [81, 61] on input "mié. 13 ago." at bounding box center [152, 61] width 142 height 26
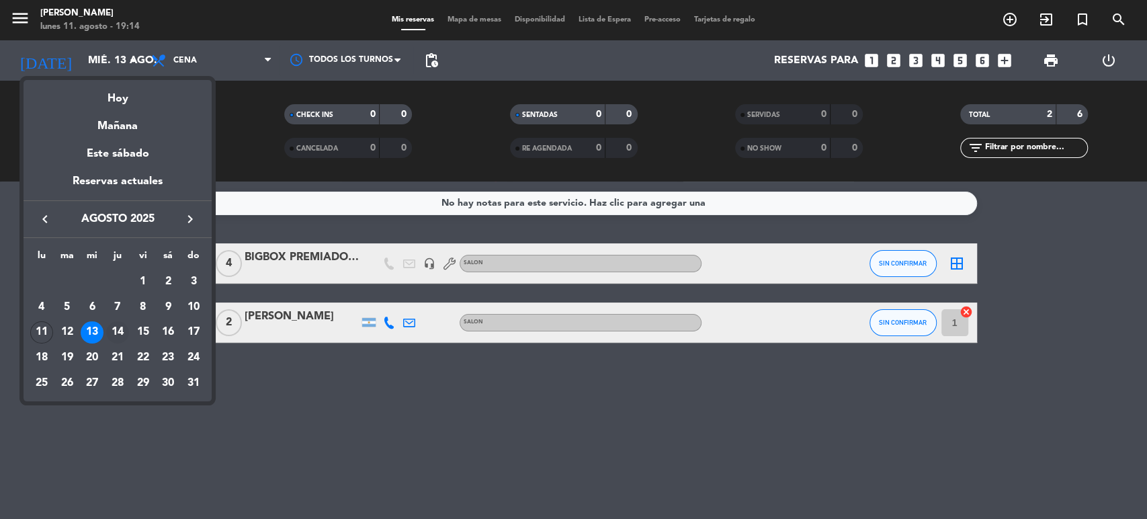
click at [114, 333] on div "14" at bounding box center [117, 332] width 23 height 23
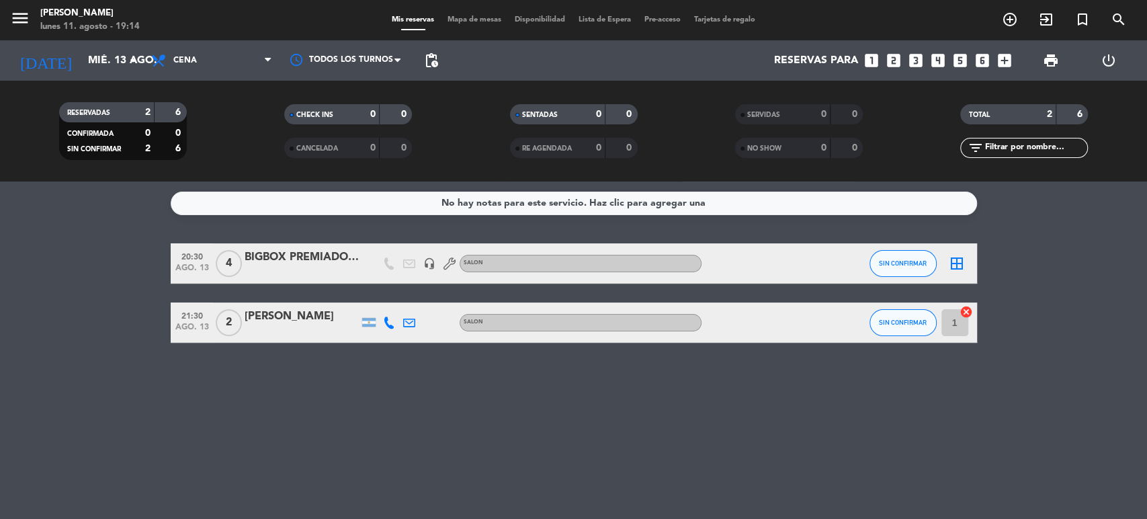
type input "jue. 14 ago."
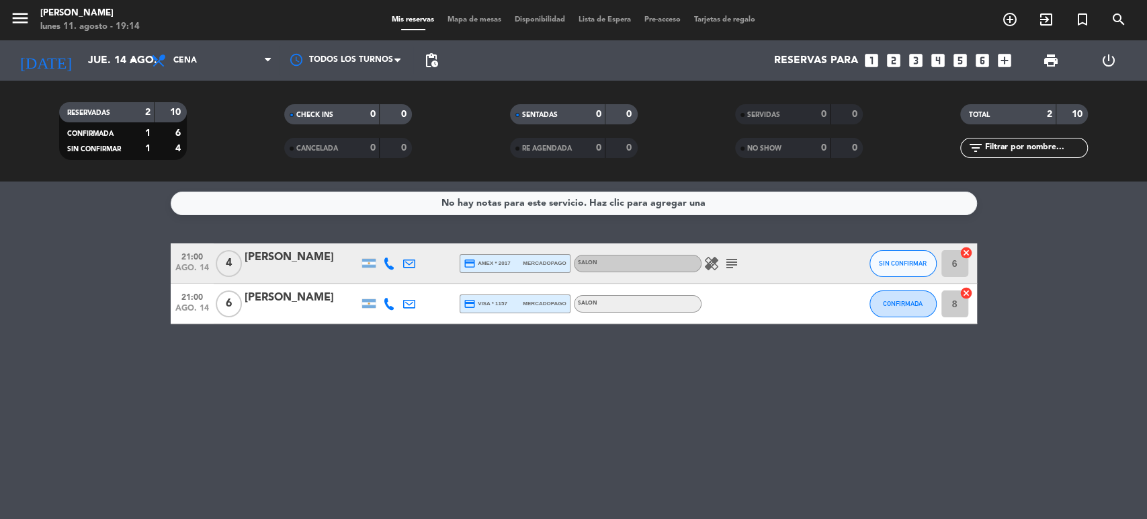
click at [731, 263] on icon "subject" at bounding box center [731, 263] width 16 height 16
click at [709, 260] on icon "healing" at bounding box center [711, 263] width 16 height 16
click at [896, 56] on icon "looks_two" at bounding box center [893, 60] width 17 height 17
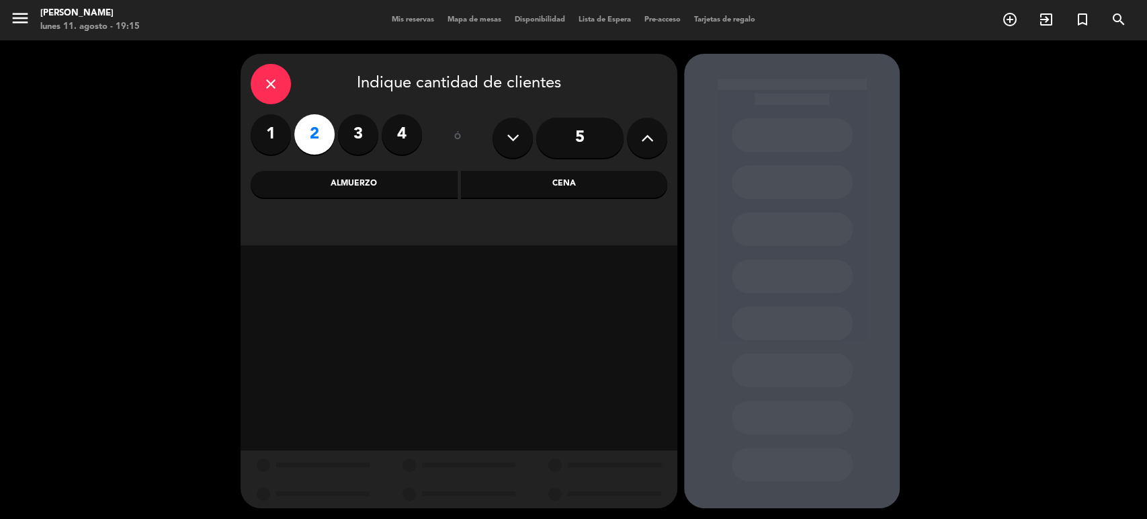
click at [554, 200] on div "close Indique cantidad de clientes 1 2 3 4 ó 5 Almuerzo Cena" at bounding box center [458, 149] width 437 height 191
click at [544, 192] on div "Cena" at bounding box center [564, 184] width 207 height 27
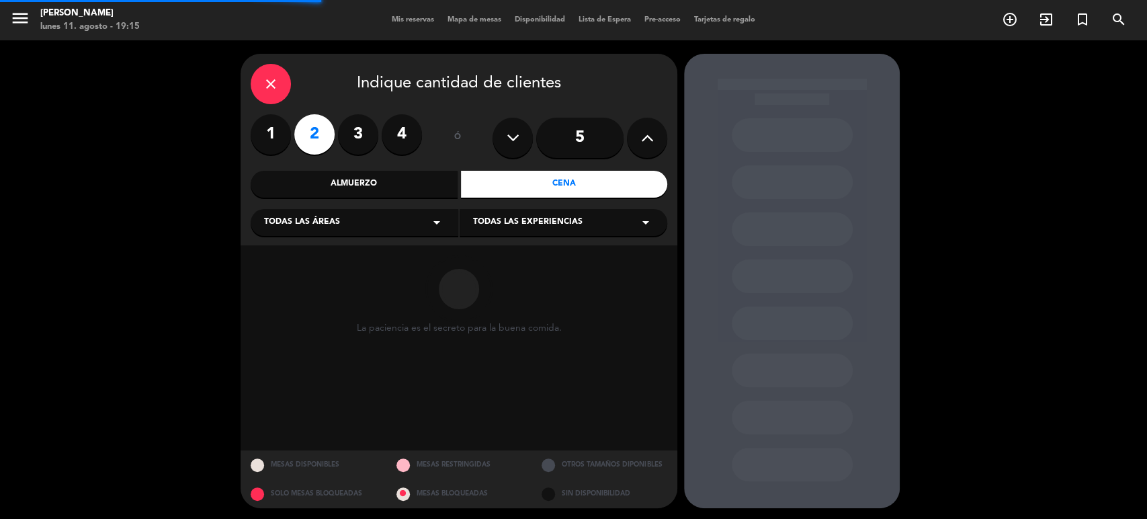
click at [504, 222] on span "Todas las experiencias" at bounding box center [527, 222] width 109 height 13
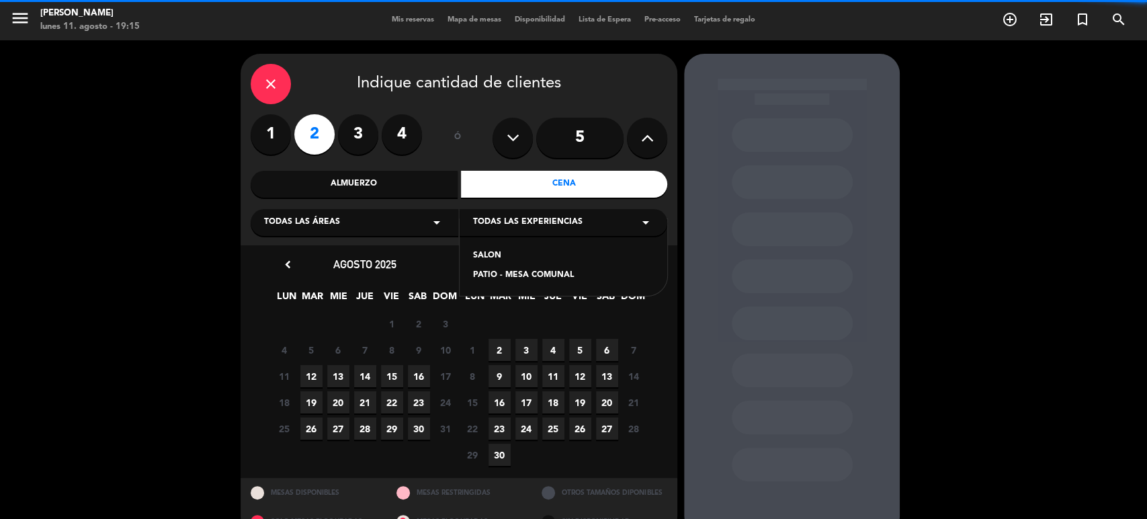
click at [488, 255] on div "SALON" at bounding box center [563, 255] width 181 height 13
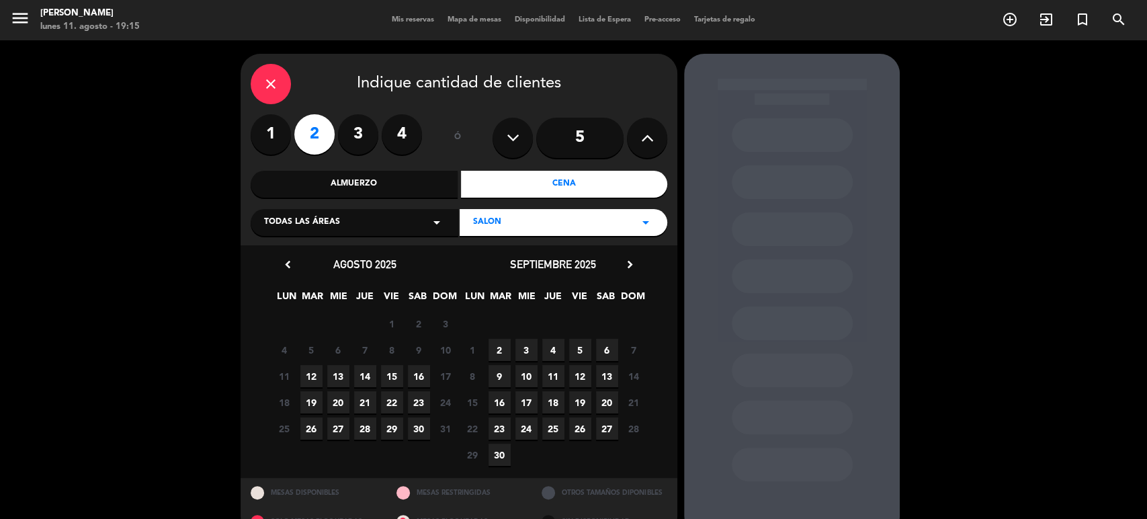
click at [376, 372] on div "11 Cerrado 12 13 14 15 16 17 Cerrado" at bounding box center [365, 376] width 188 height 26
click at [365, 371] on span "14" at bounding box center [365, 376] width 22 height 22
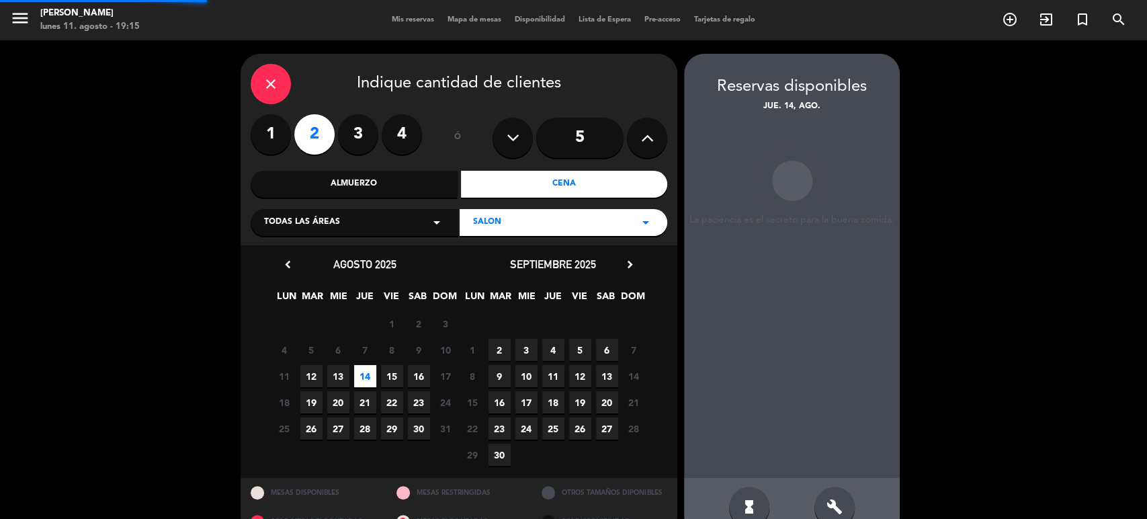
scroll to position [29, 0]
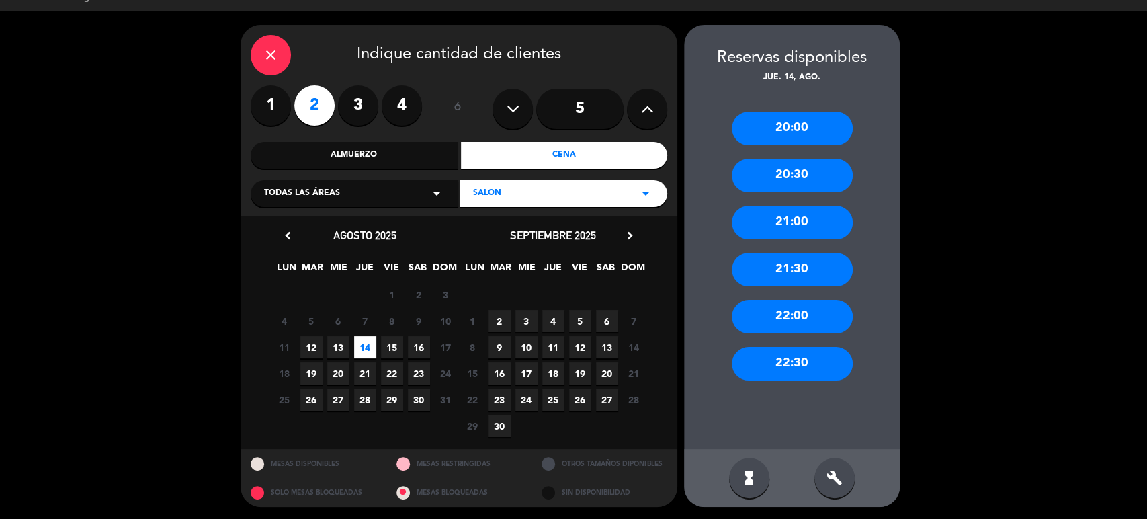
click at [795, 133] on div "20:00" at bounding box center [792, 129] width 121 height 34
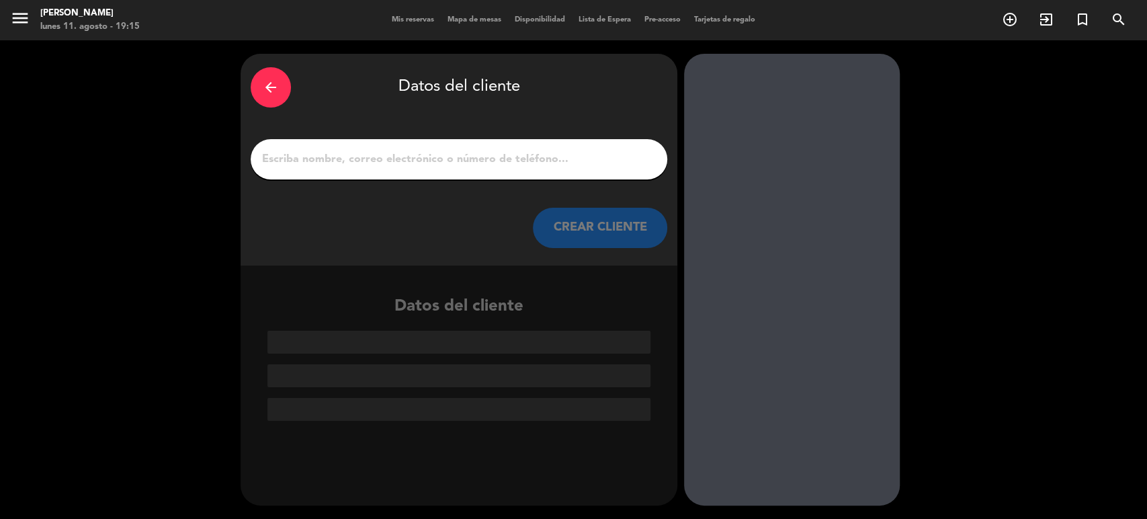
scroll to position [0, 0]
click at [525, 159] on input "1" at bounding box center [459, 159] width 396 height 19
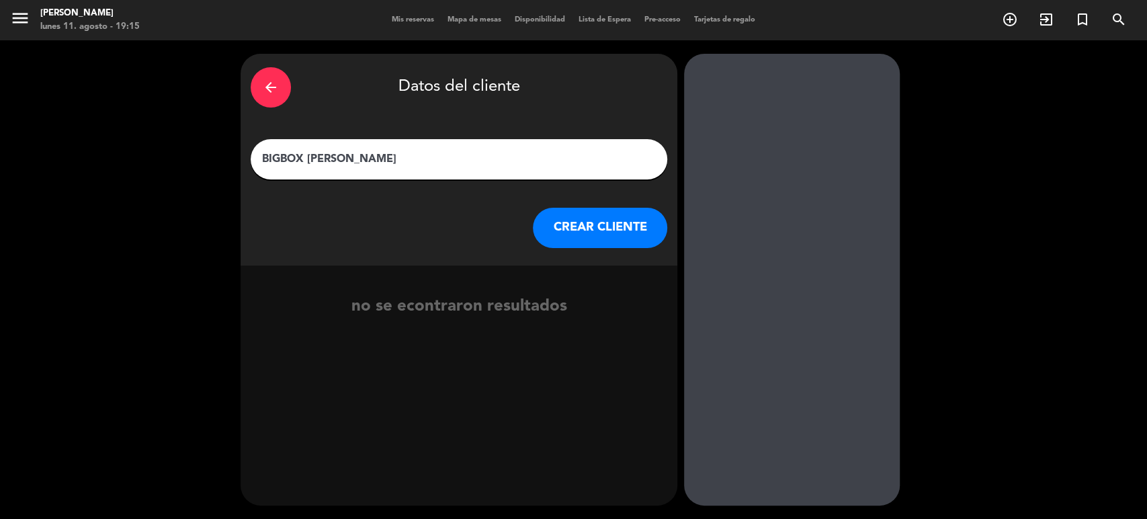
type input "BIGBOX [PERSON_NAME]"
click at [623, 223] on button "CREAR CLIENTE" at bounding box center [600, 228] width 134 height 40
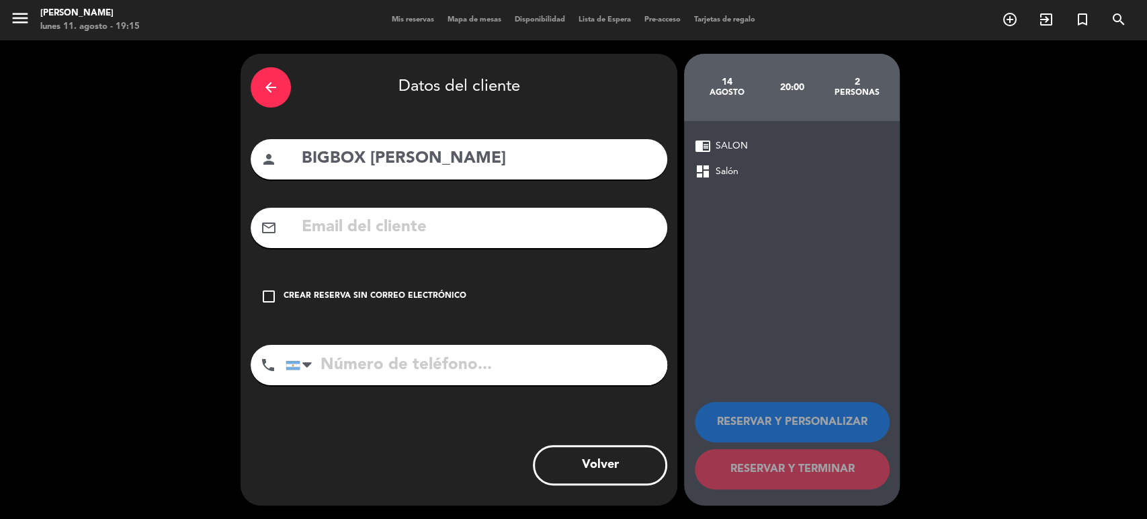
click at [441, 289] on div "check_box_outline_blank Crear reserva sin correo electrónico" at bounding box center [459, 296] width 416 height 40
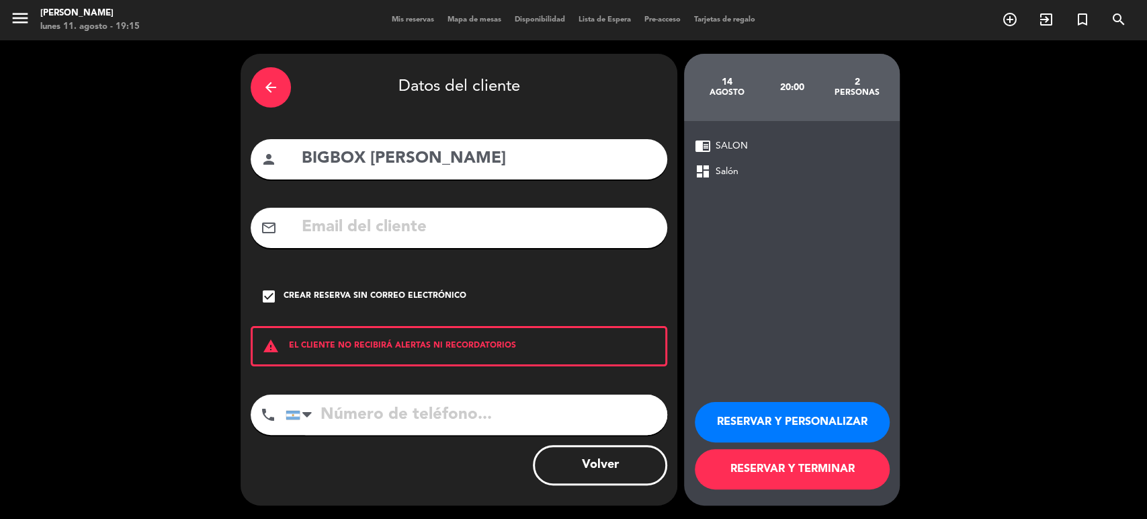
click at [819, 461] on button "RESERVAR Y TERMINAR" at bounding box center [792, 469] width 195 height 40
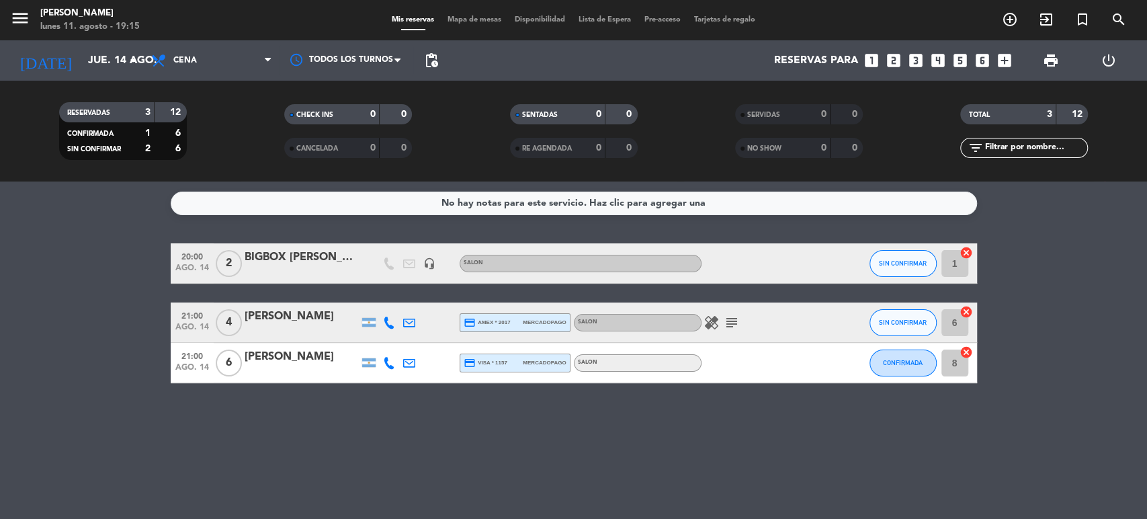
click at [894, 60] on icon "looks_two" at bounding box center [893, 60] width 17 height 17
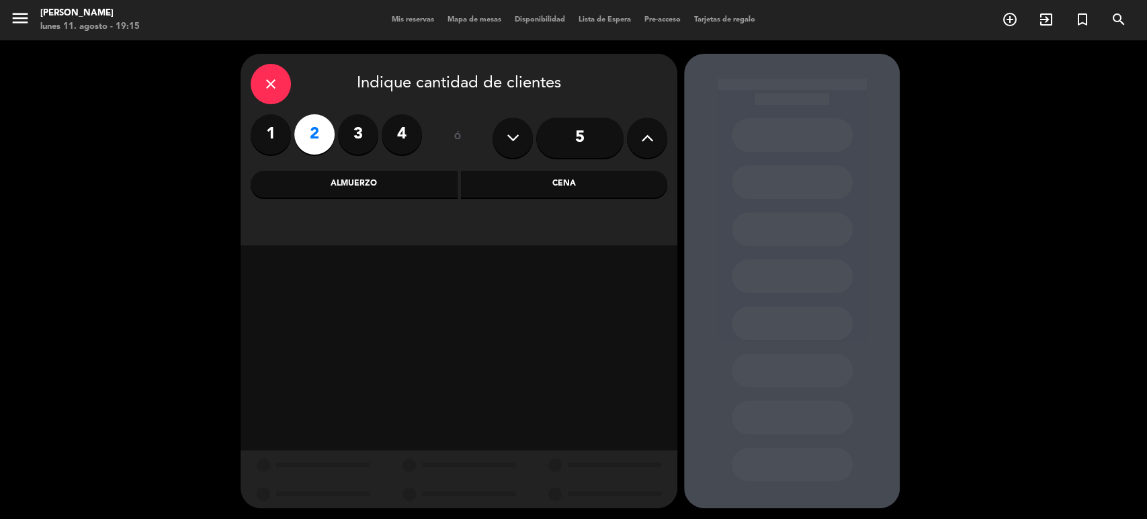
click at [575, 194] on div "Cena" at bounding box center [564, 184] width 207 height 27
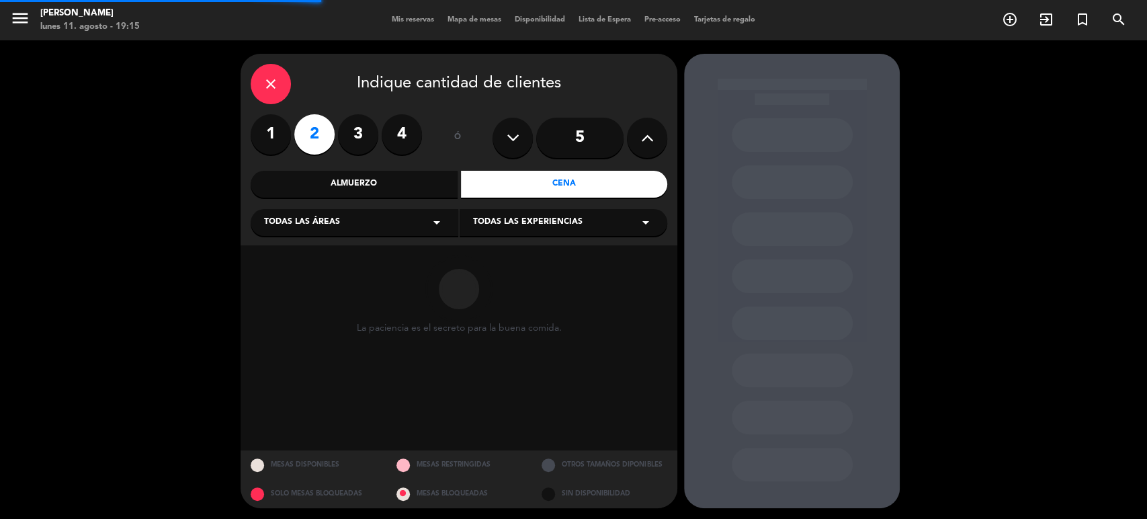
click at [542, 214] on div "Todas las experiencias arrow_drop_down" at bounding box center [563, 222] width 208 height 27
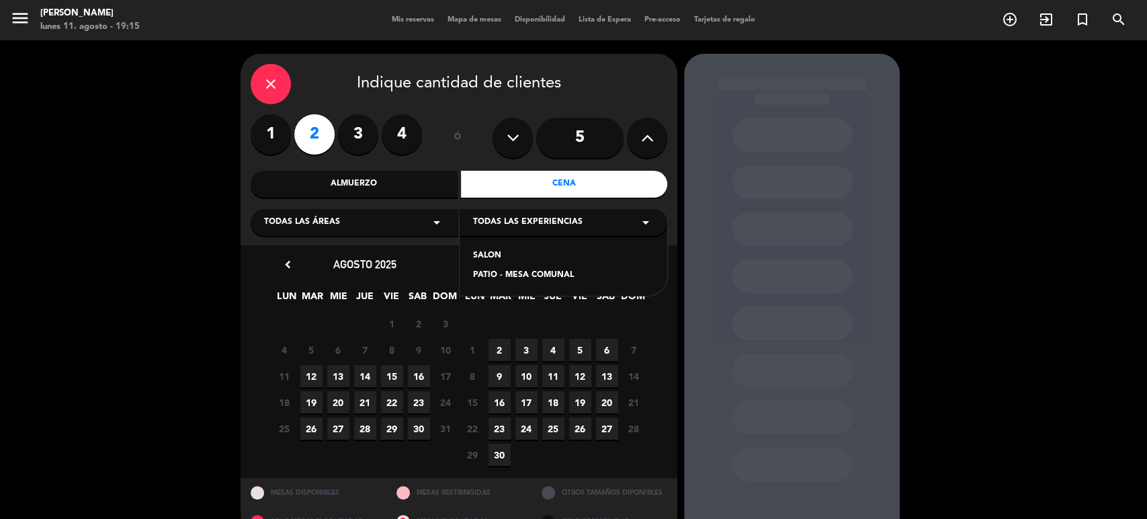
click at [507, 251] on div "SALON" at bounding box center [563, 255] width 181 height 13
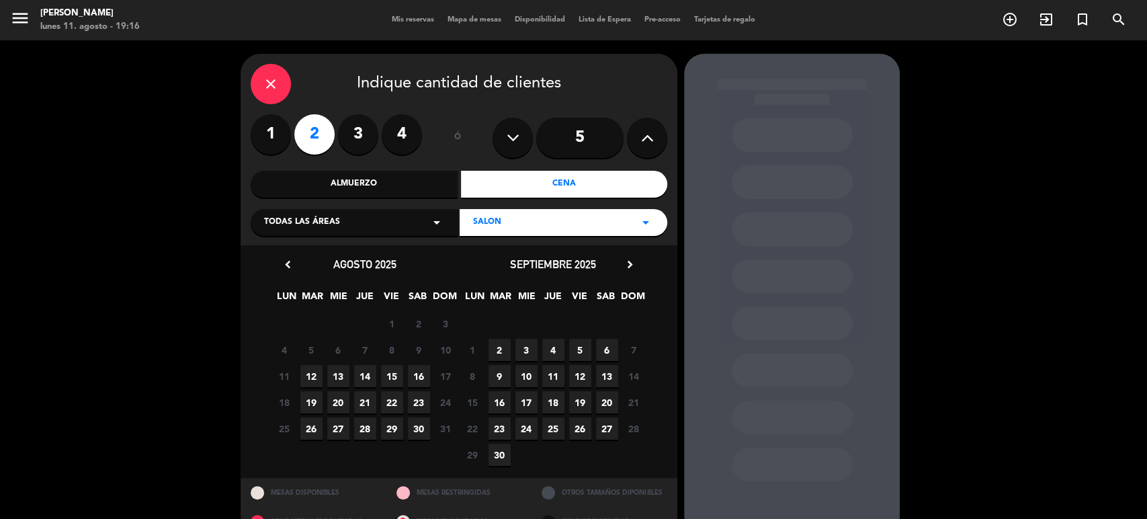
click at [367, 375] on span "14" at bounding box center [365, 376] width 22 height 22
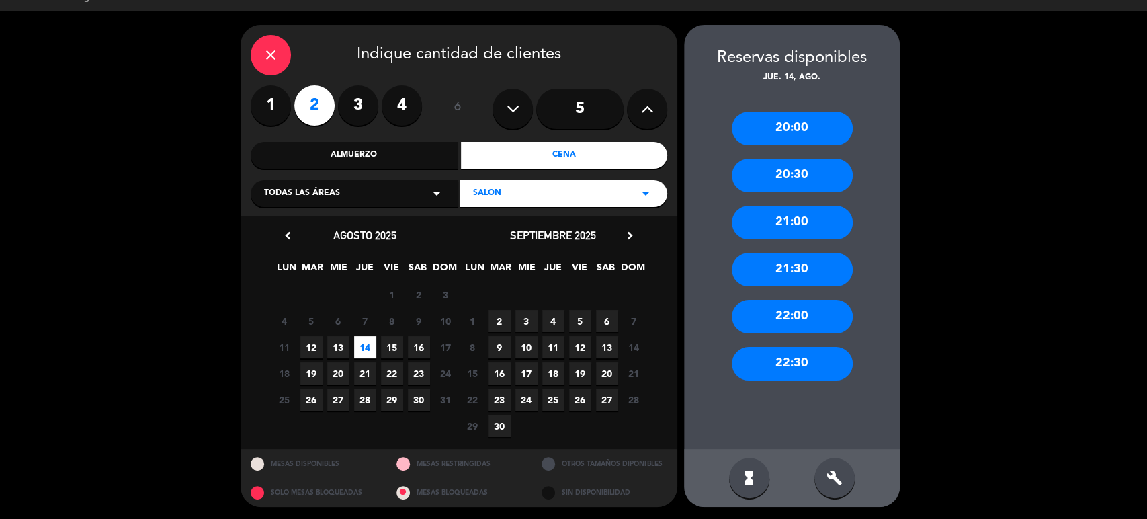
click at [812, 175] on div "20:30" at bounding box center [792, 176] width 121 height 34
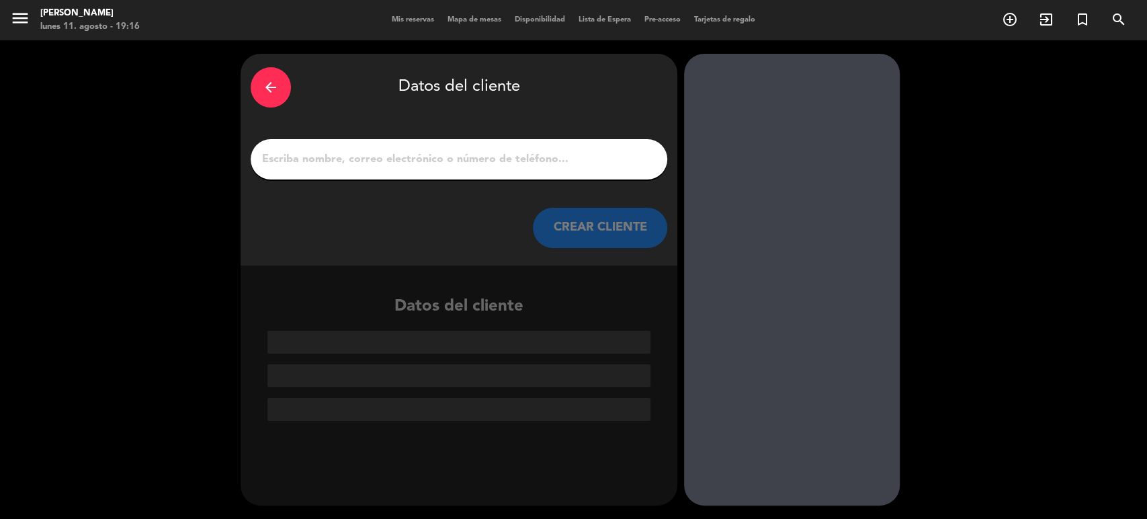
click at [588, 155] on input "1" at bounding box center [459, 159] width 396 height 19
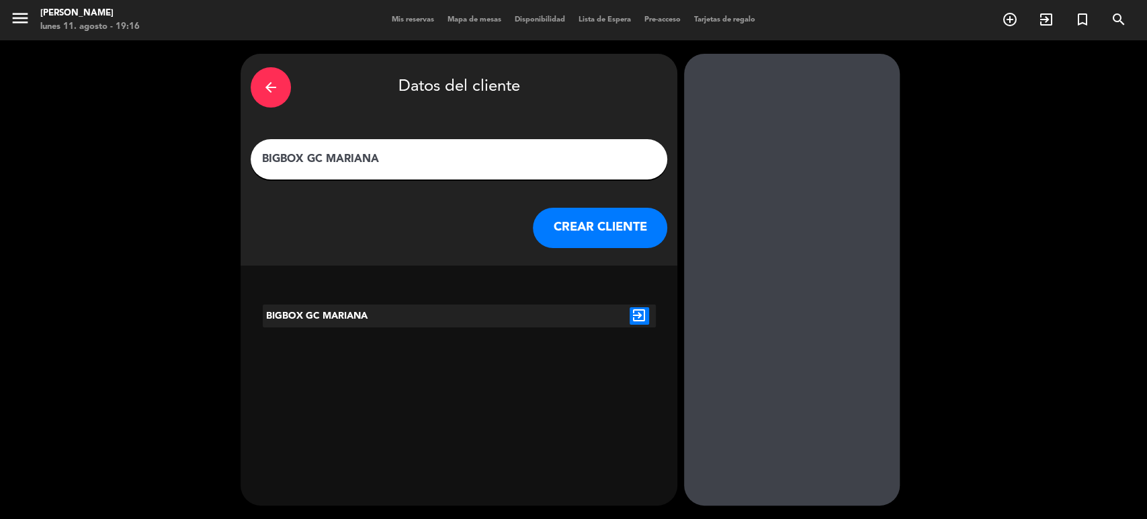
type input "BIGBOX GC MARIANA"
click at [618, 223] on button "CREAR CLIENTE" at bounding box center [600, 228] width 134 height 40
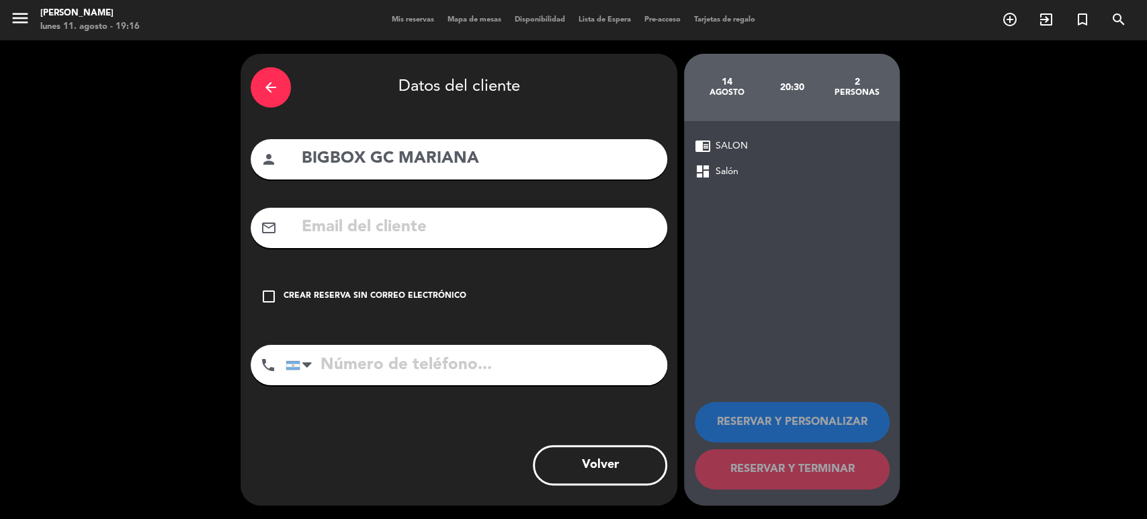
click at [398, 300] on div "Crear reserva sin correo electrónico" at bounding box center [374, 296] width 183 height 13
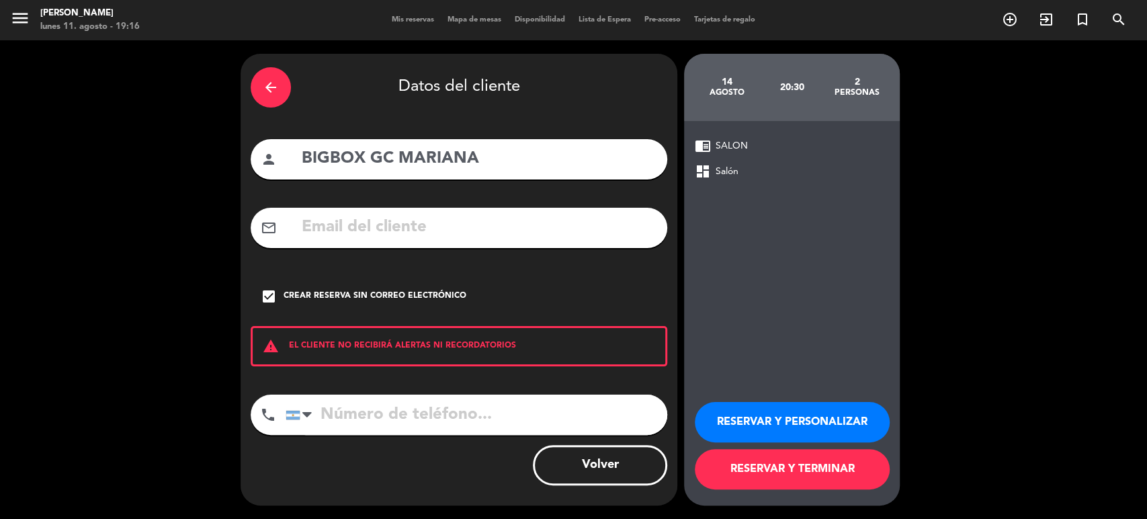
click at [803, 477] on button "RESERVAR Y TERMINAR" at bounding box center [792, 469] width 195 height 40
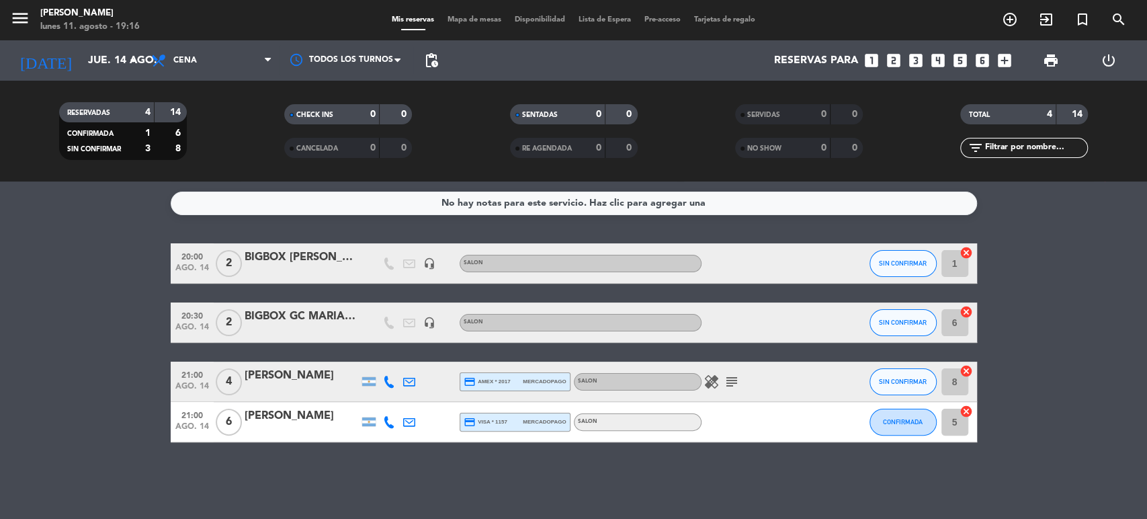
click at [890, 60] on icon "looks_two" at bounding box center [893, 60] width 17 height 17
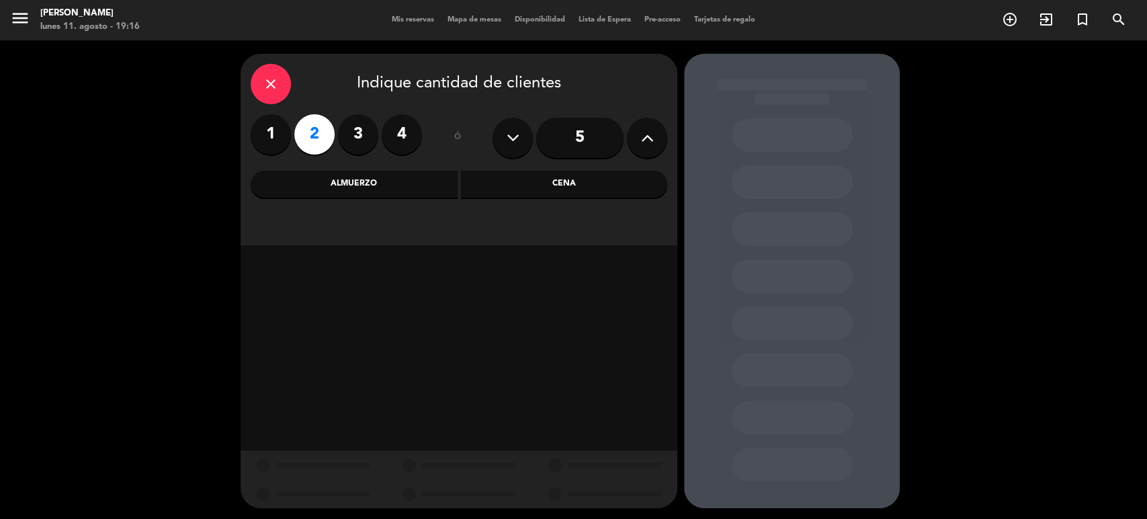
click at [568, 184] on div "Cena" at bounding box center [564, 184] width 207 height 27
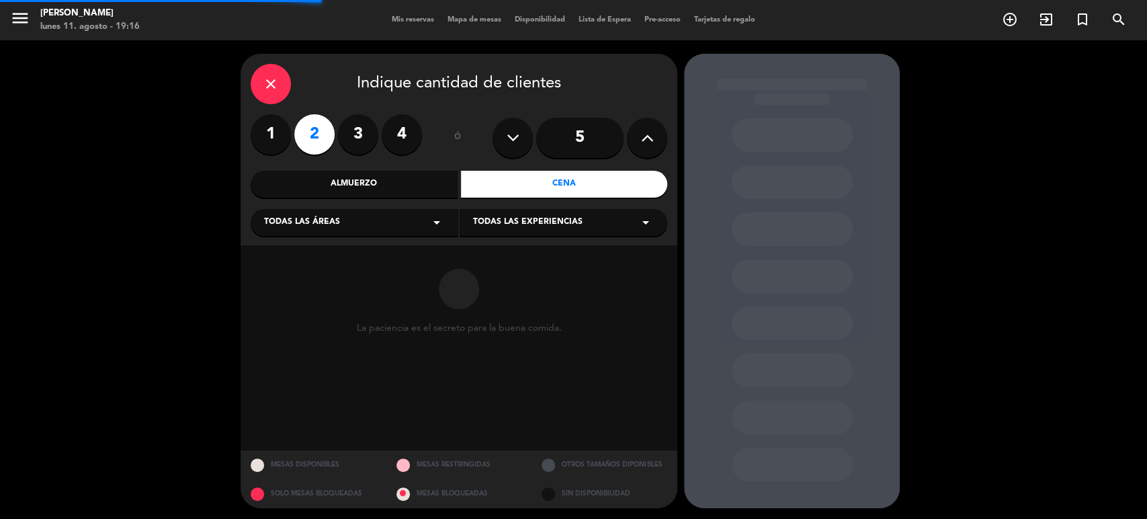
click at [494, 230] on div "Todas las experiencias arrow_drop_down" at bounding box center [563, 222] width 208 height 27
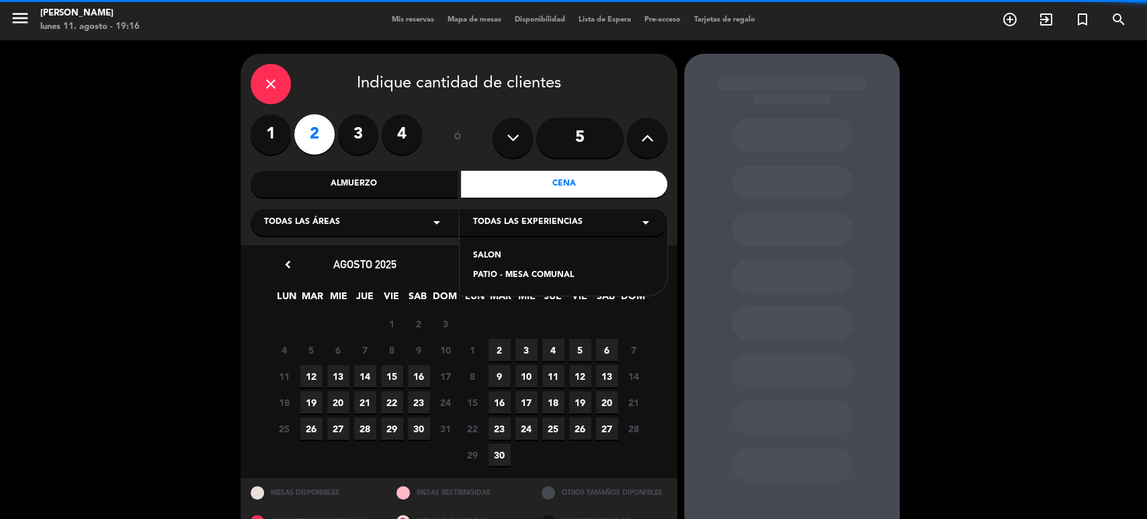
click at [478, 265] on div "[GEOGRAPHIC_DATA]" at bounding box center [563, 257] width 208 height 77
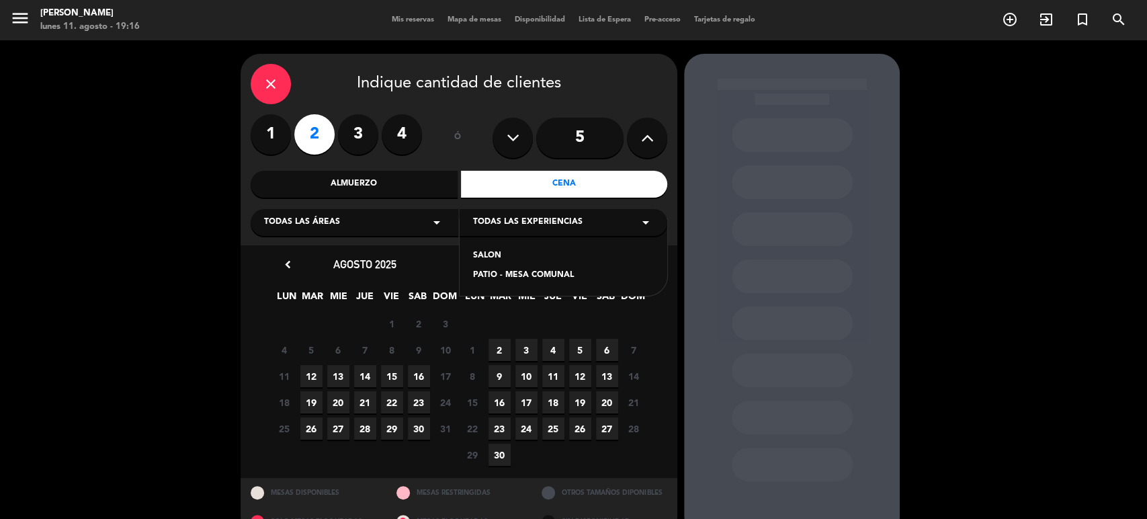
click at [504, 248] on div "[GEOGRAPHIC_DATA]" at bounding box center [563, 257] width 208 height 77
click at [488, 251] on div "SALON" at bounding box center [563, 255] width 181 height 13
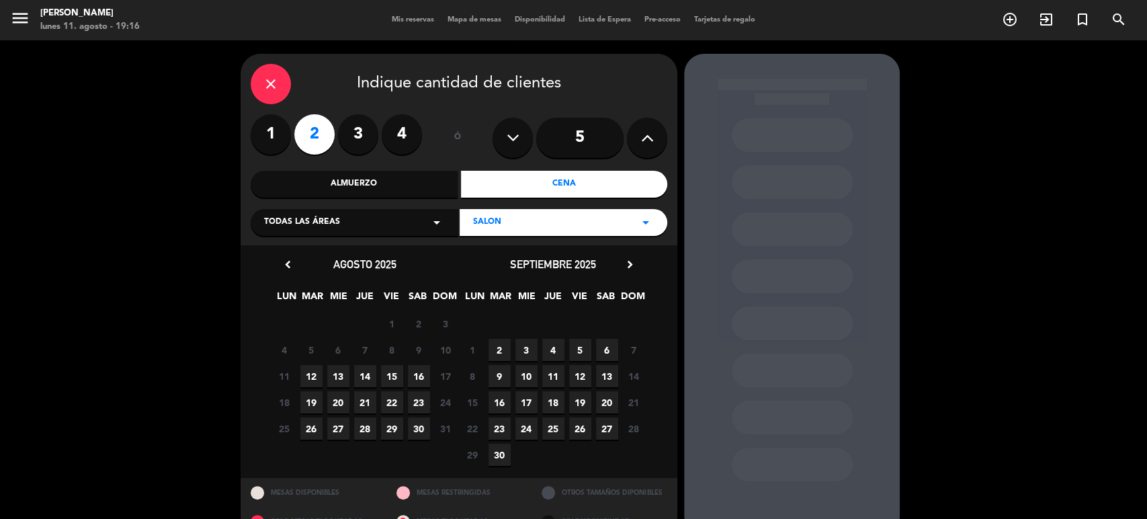
click at [365, 375] on span "14" at bounding box center [365, 376] width 22 height 22
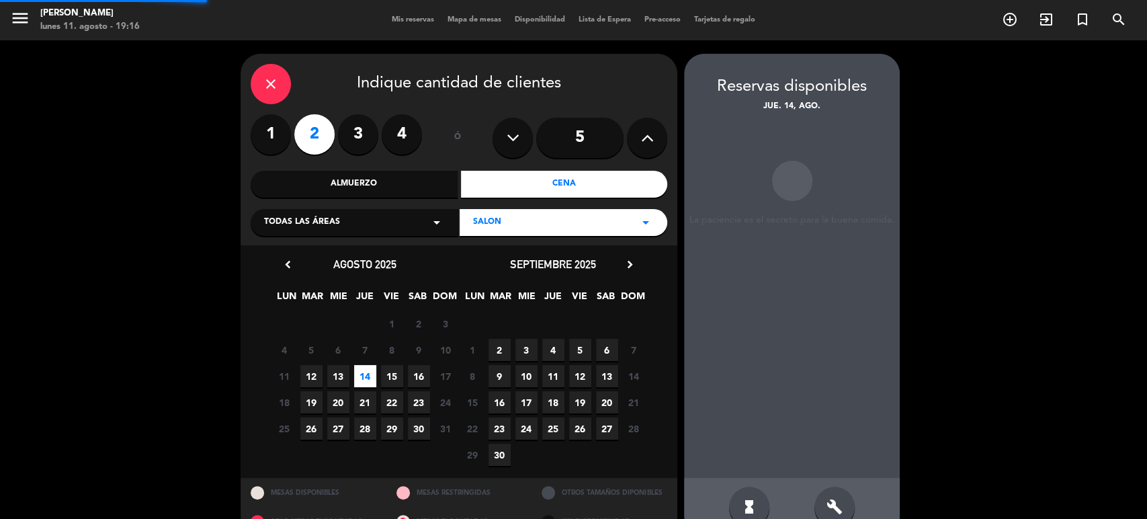
scroll to position [29, 0]
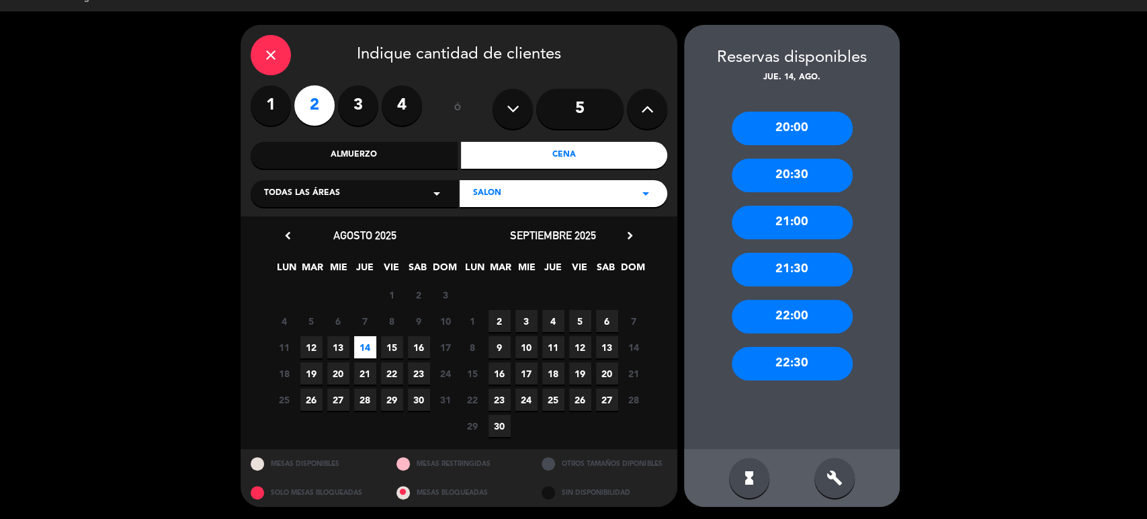
click at [761, 170] on div "20:30" at bounding box center [792, 176] width 121 height 34
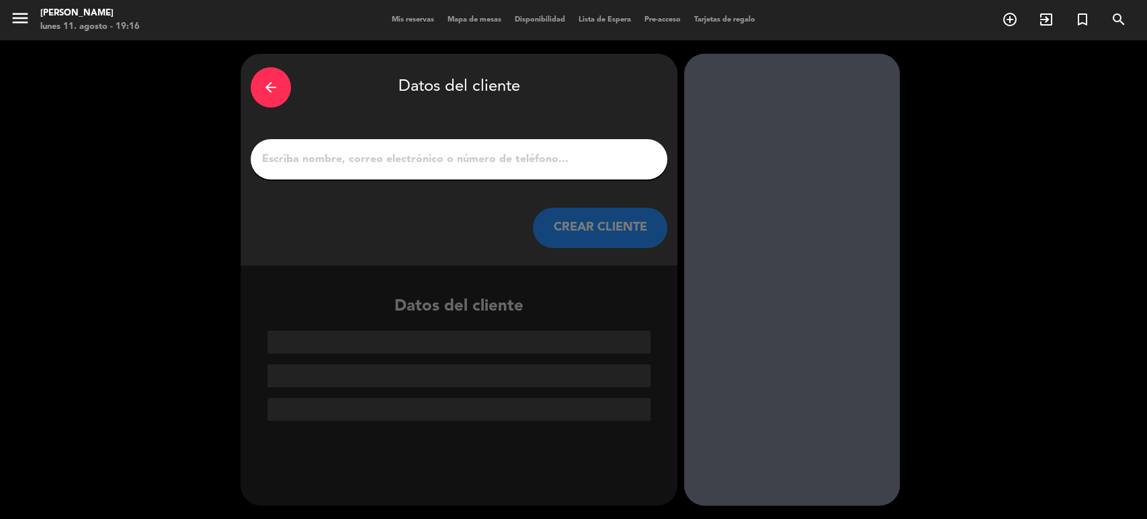
scroll to position [0, 0]
click at [414, 169] on div at bounding box center [459, 159] width 416 height 40
click at [407, 159] on input "1" at bounding box center [459, 159] width 396 height 19
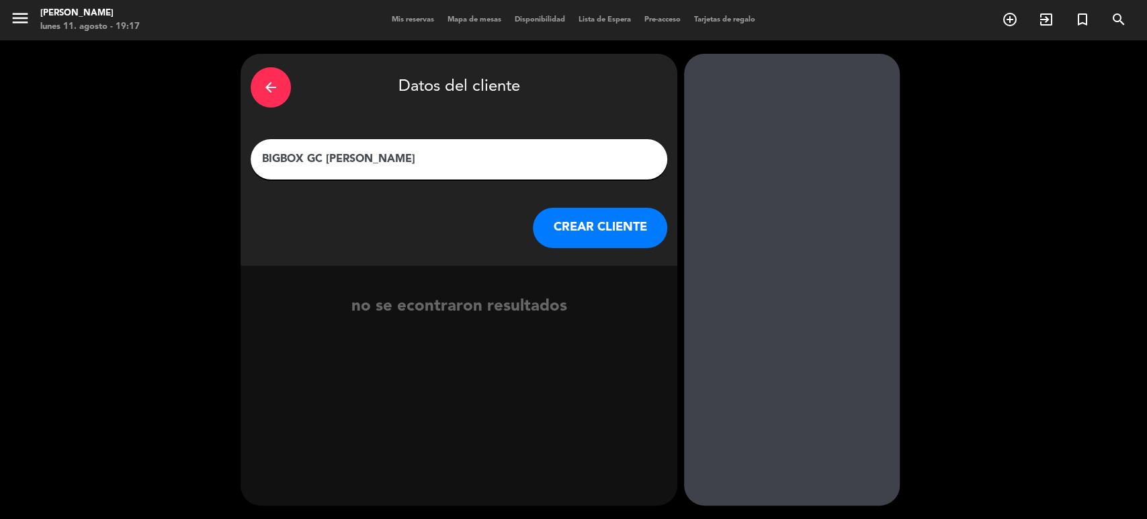
type input "BIGBOX GC [PERSON_NAME]"
click at [574, 226] on button "CREAR CLIENTE" at bounding box center [600, 228] width 134 height 40
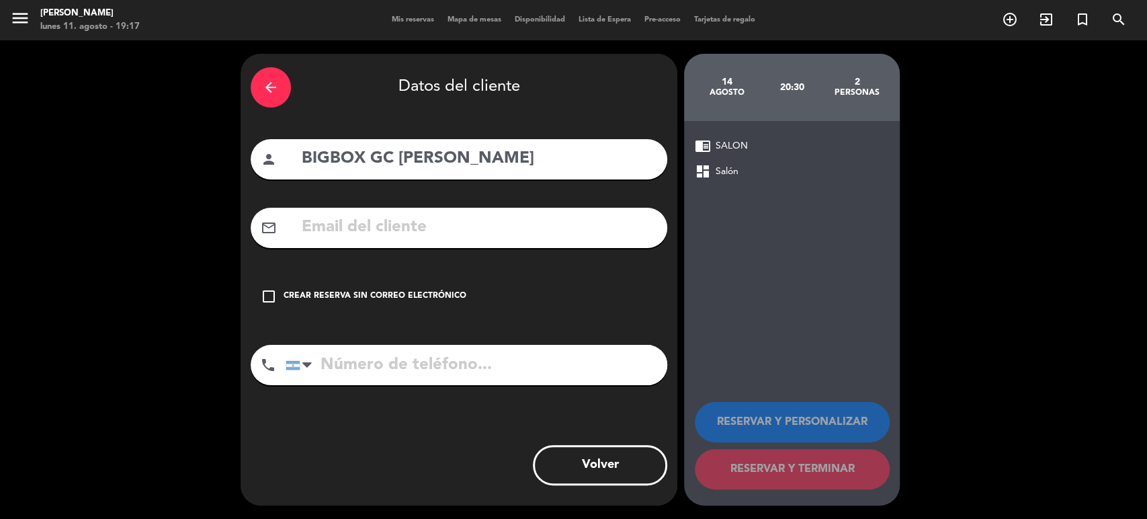
click at [368, 296] on div "Crear reserva sin correo electrónico" at bounding box center [374, 296] width 183 height 13
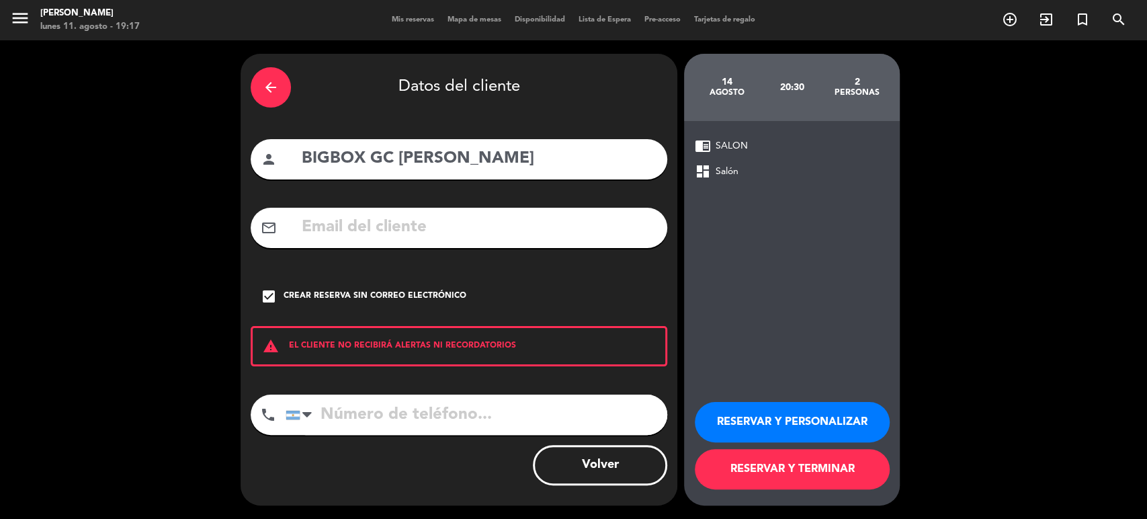
click at [780, 465] on button "RESERVAR Y TERMINAR" at bounding box center [792, 469] width 195 height 40
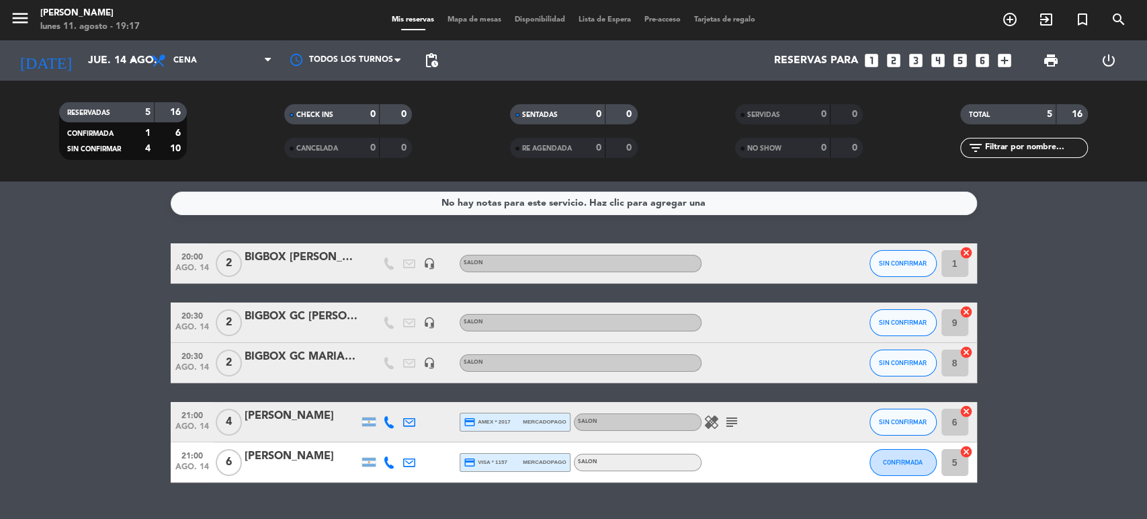
scroll to position [30, 0]
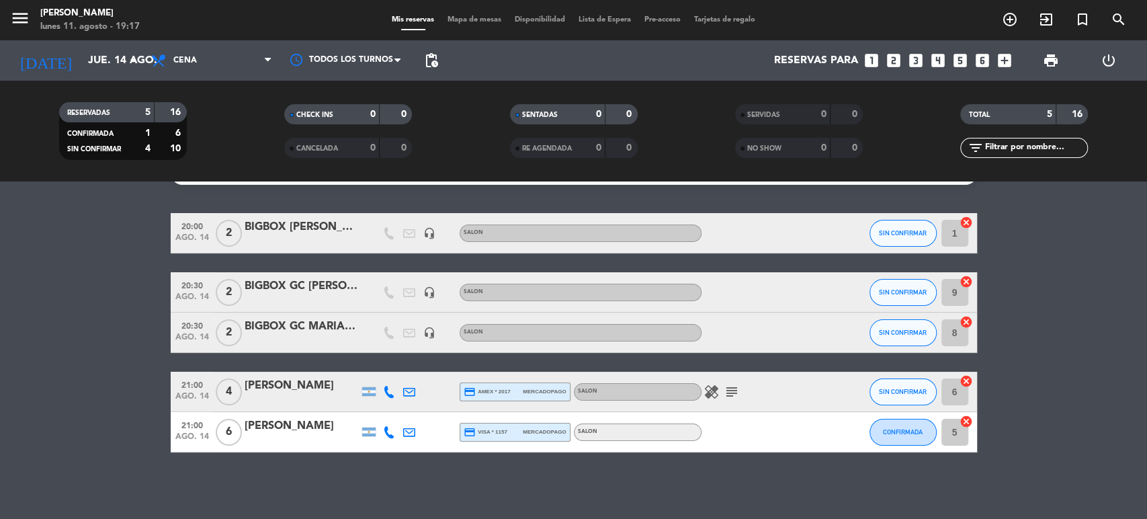
click at [735, 391] on icon "subject" at bounding box center [731, 392] width 16 height 16
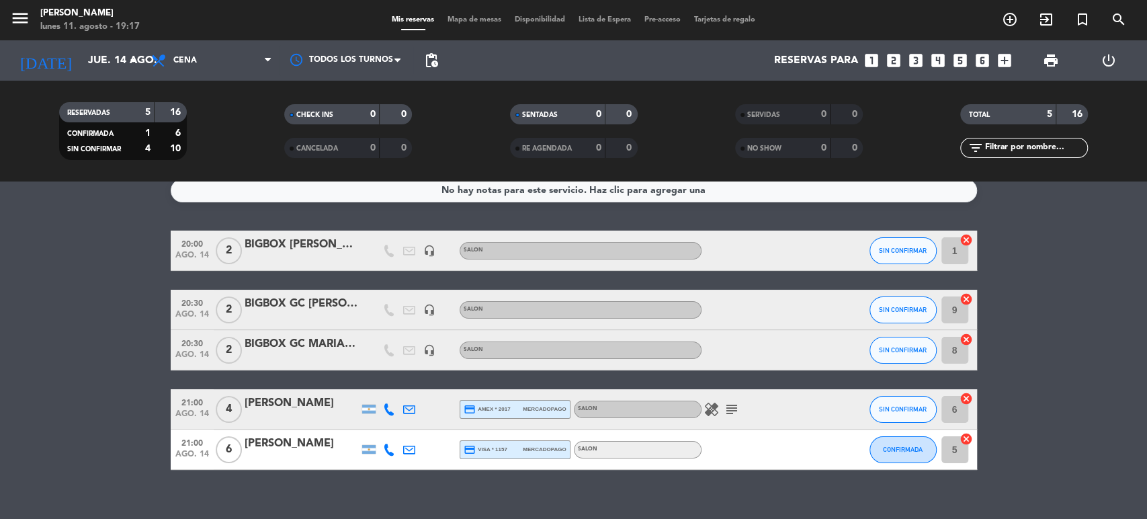
scroll to position [0, 0]
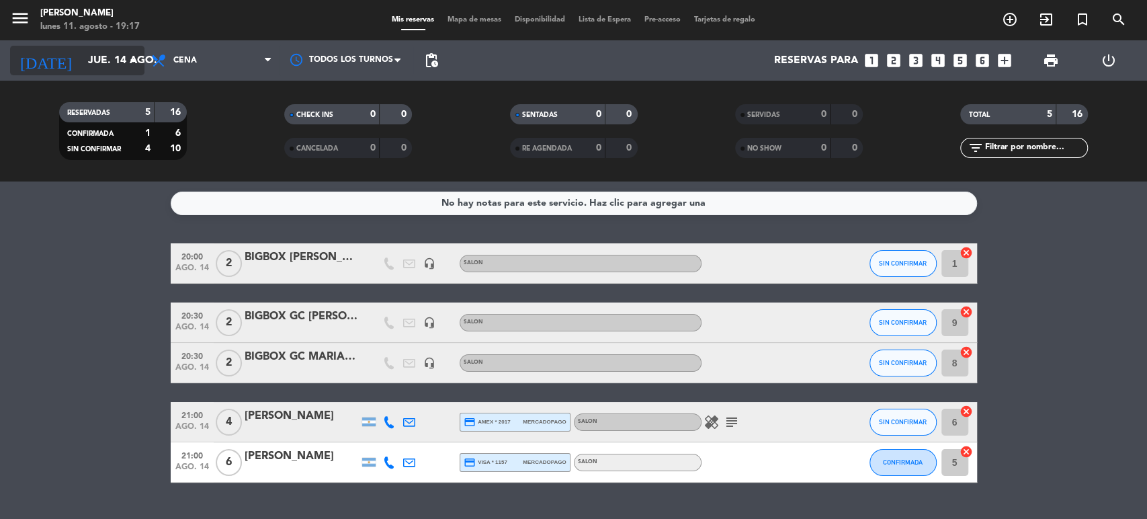
click at [109, 62] on input "jue. 14 ago." at bounding box center [152, 61] width 142 height 26
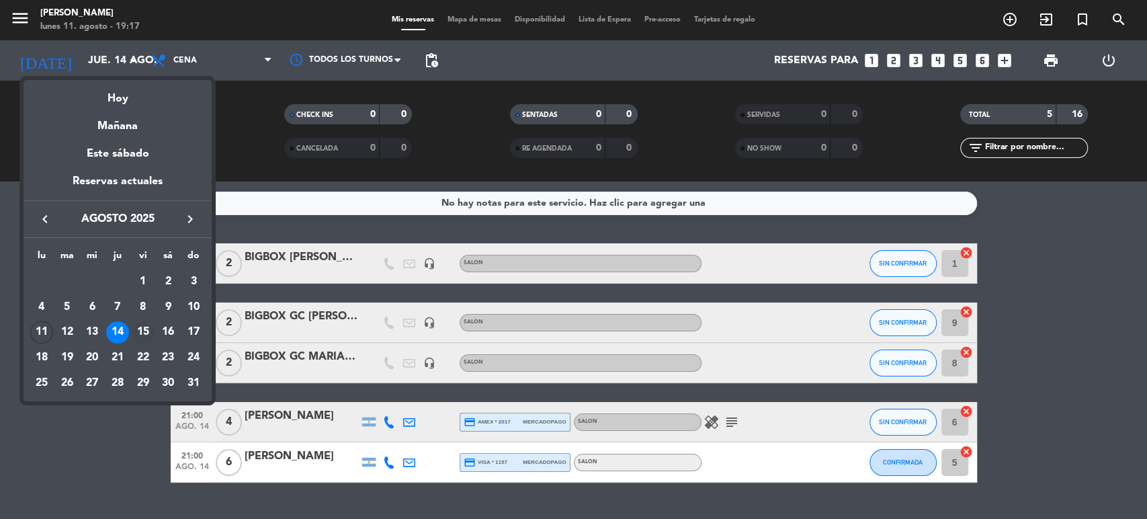
click at [142, 334] on div "15" at bounding box center [143, 332] width 23 height 23
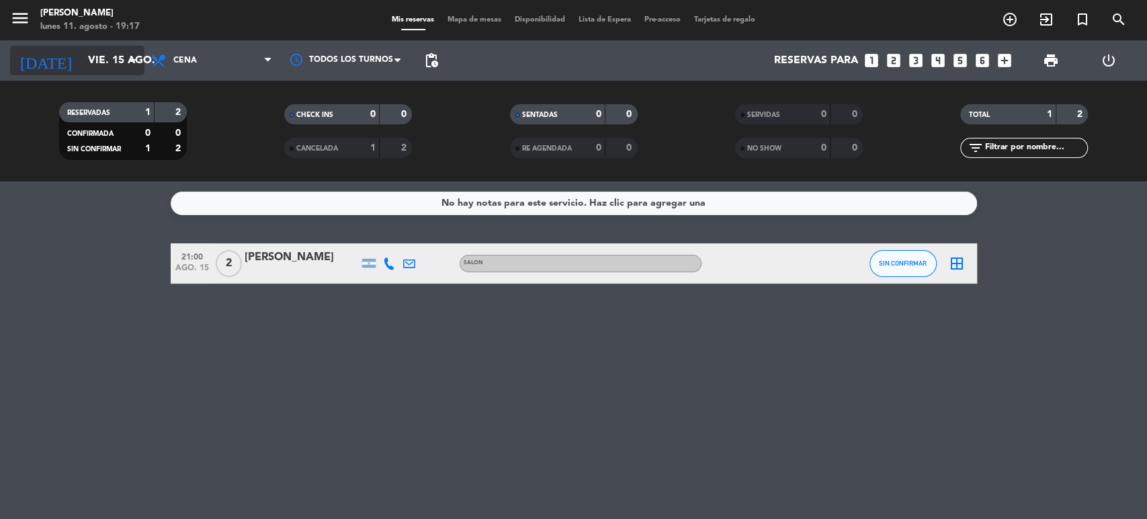
click at [107, 64] on input "vie. 15 ago." at bounding box center [152, 61] width 142 height 26
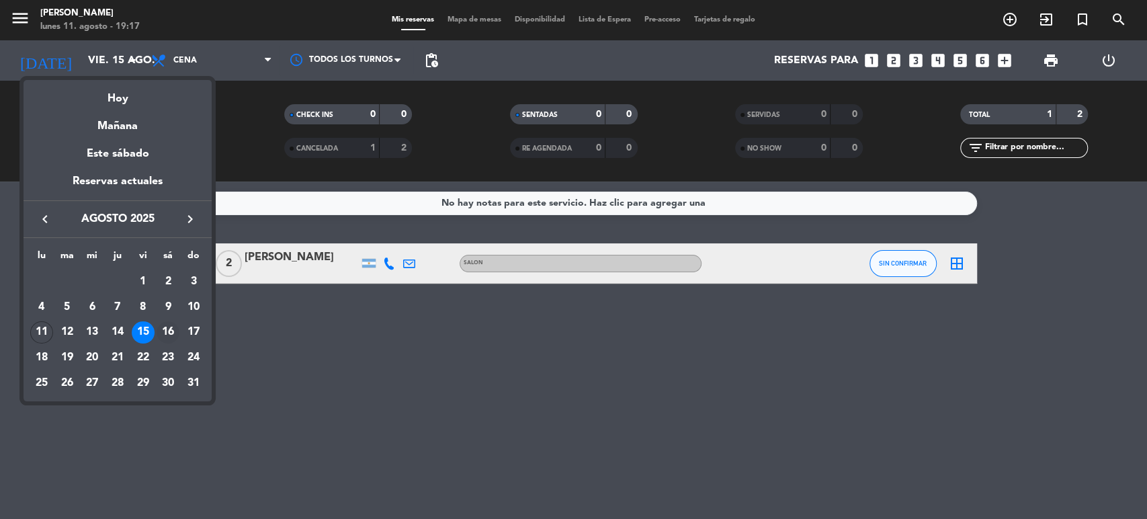
click at [171, 328] on div "16" at bounding box center [168, 332] width 23 height 23
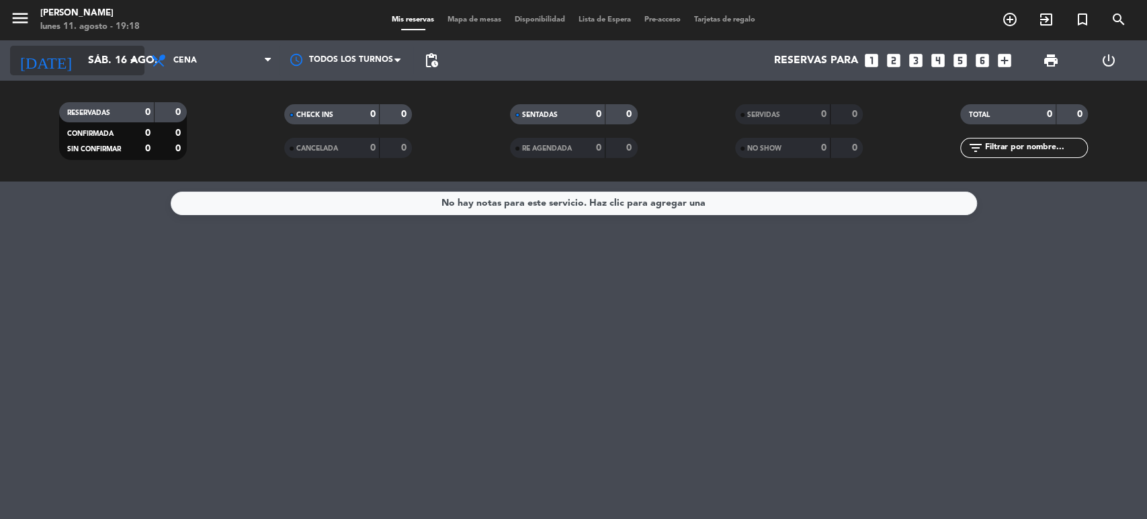
click at [119, 64] on input "sáb. 16 ago." at bounding box center [152, 61] width 142 height 26
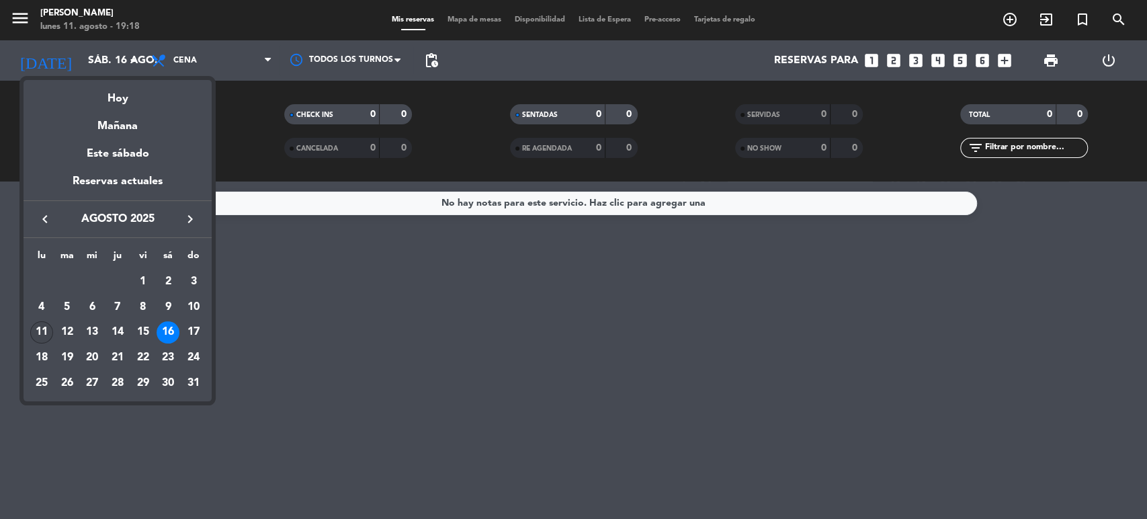
click at [43, 324] on div "11" at bounding box center [41, 332] width 23 height 23
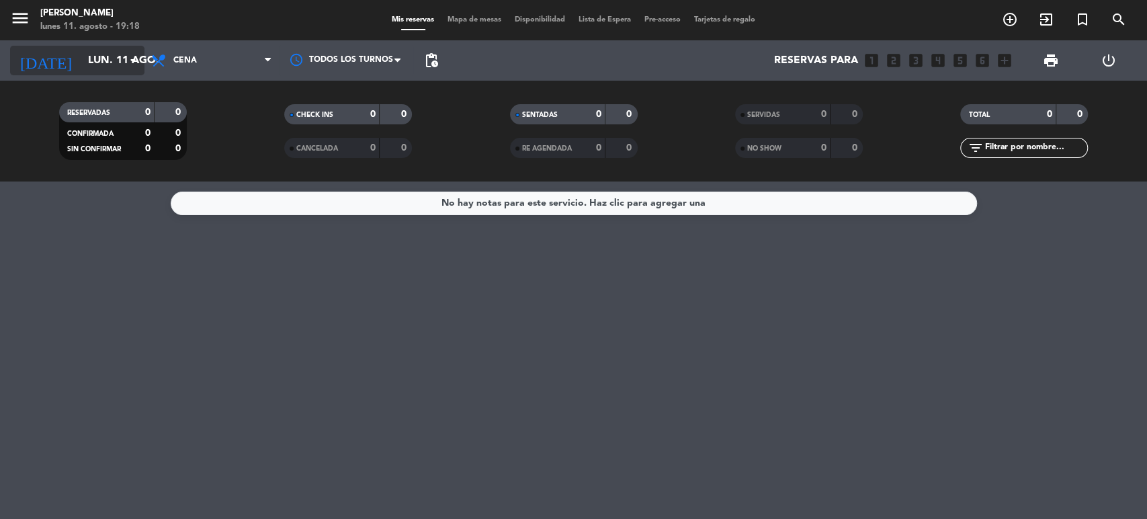
click at [81, 57] on input "lun. 11 ago." at bounding box center [152, 61] width 142 height 26
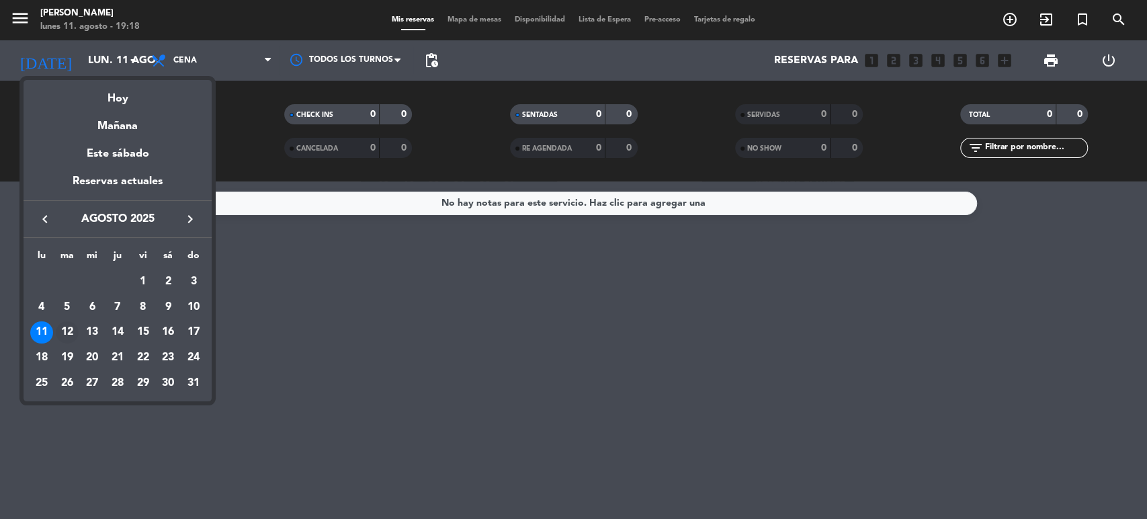
click at [64, 333] on div "12" at bounding box center [67, 332] width 23 height 23
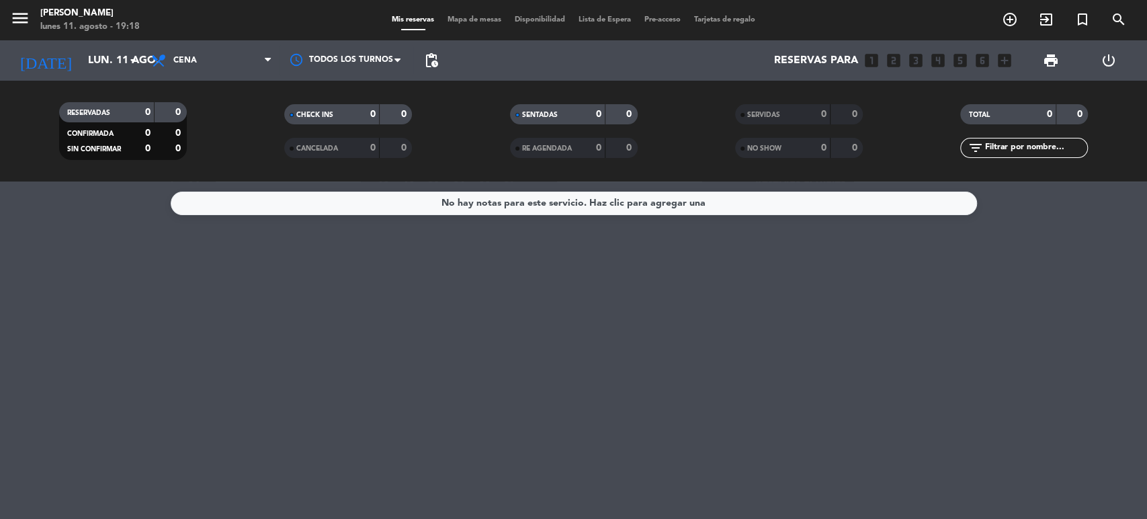
type input "[DATE] ago."
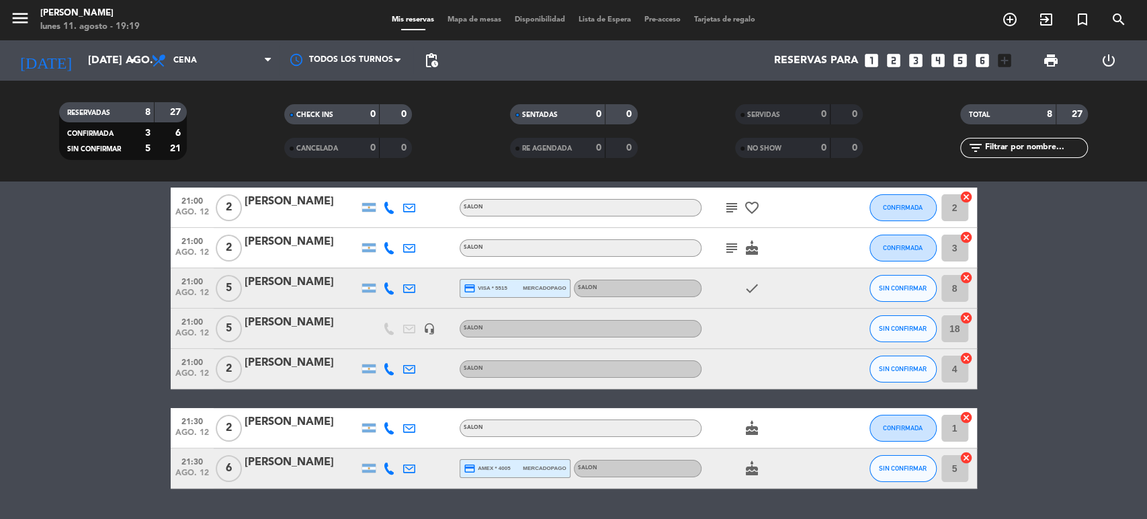
scroll to position [116, 0]
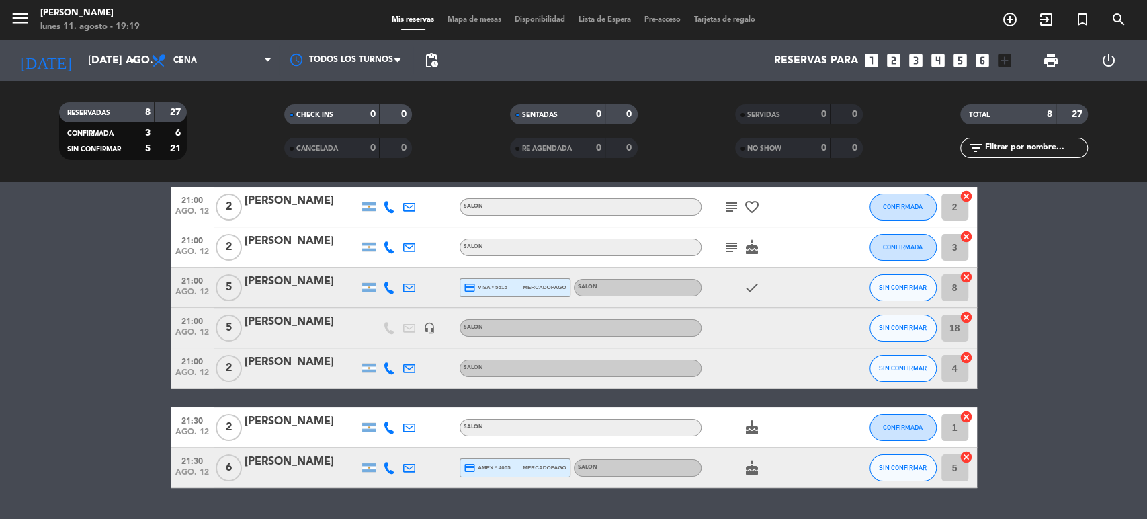
click at [140, 296] on bookings-row "20:30 ago. 12 3 [PERSON_NAME] SALON SIN CONFIRMAR 6 cancel 21:00 ago. 12 2 [PER…" at bounding box center [573, 308] width 1147 height 360
click at [464, 19] on span "Mapa de mesas" at bounding box center [474, 19] width 67 height 7
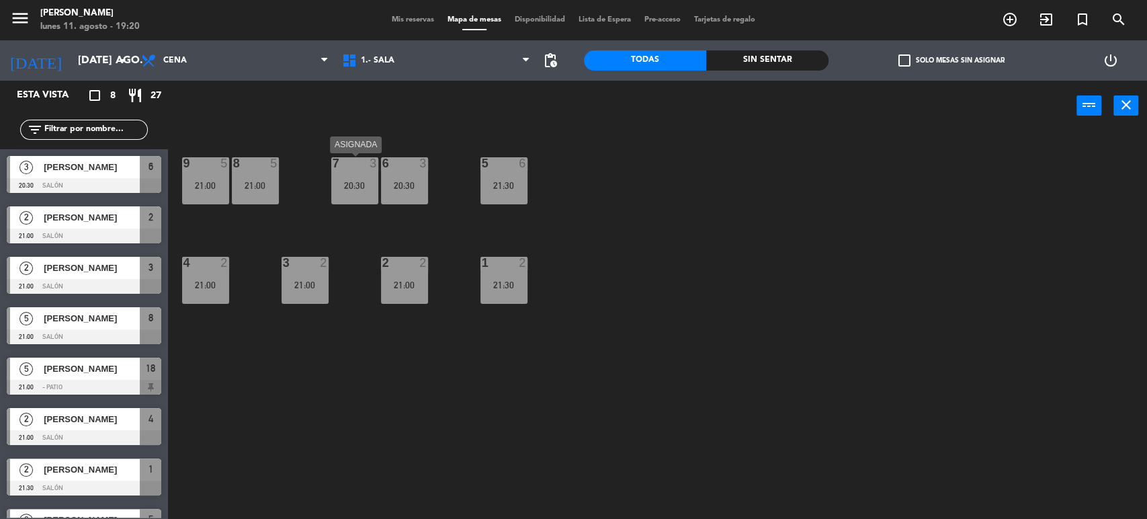
click at [336, 178] on div "7 3 20:30" at bounding box center [354, 180] width 47 height 47
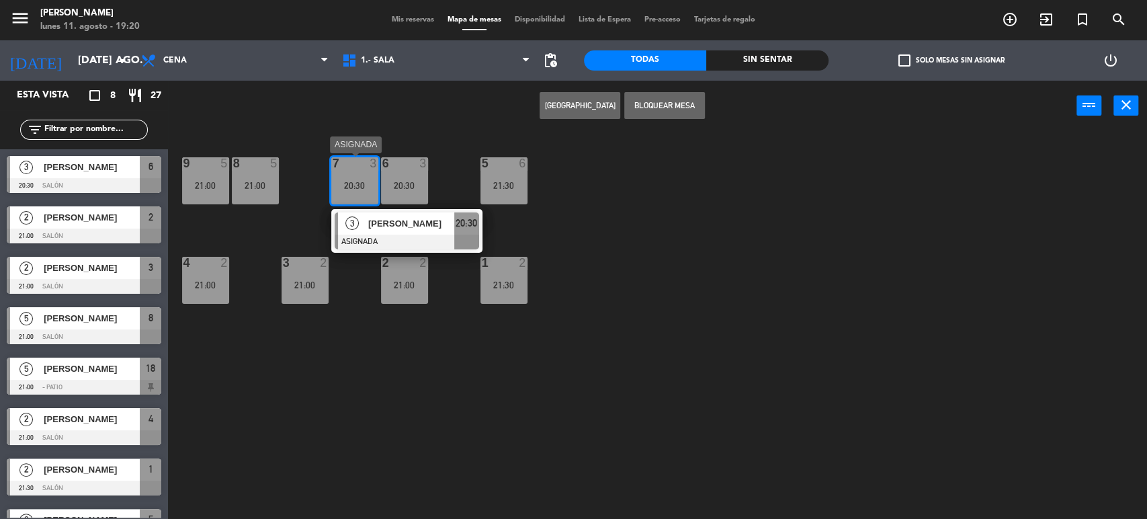
click at [365, 189] on div "20:30" at bounding box center [354, 185] width 47 height 9
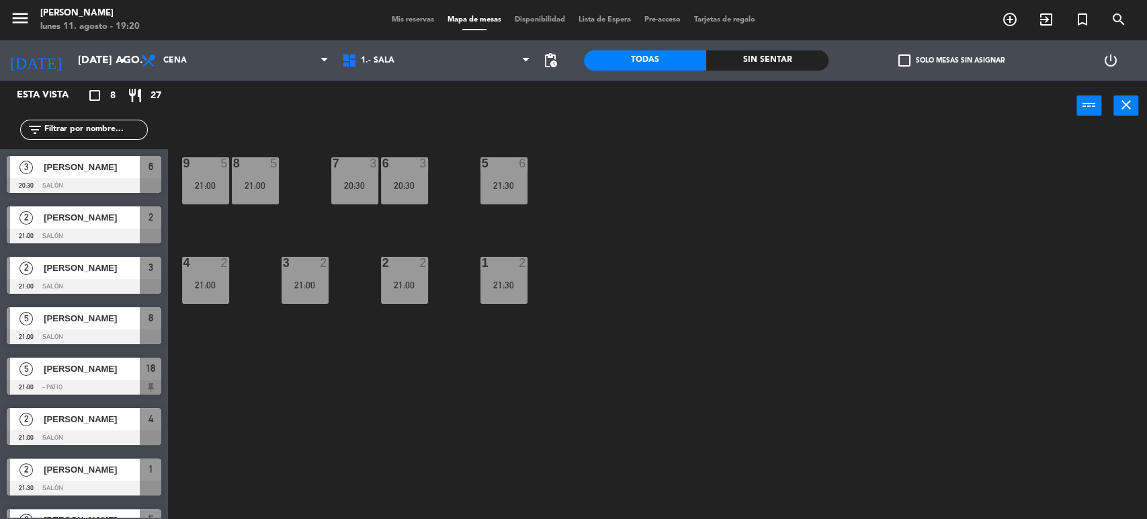
click at [407, 192] on div "6 3 20:30" at bounding box center [404, 180] width 47 height 47
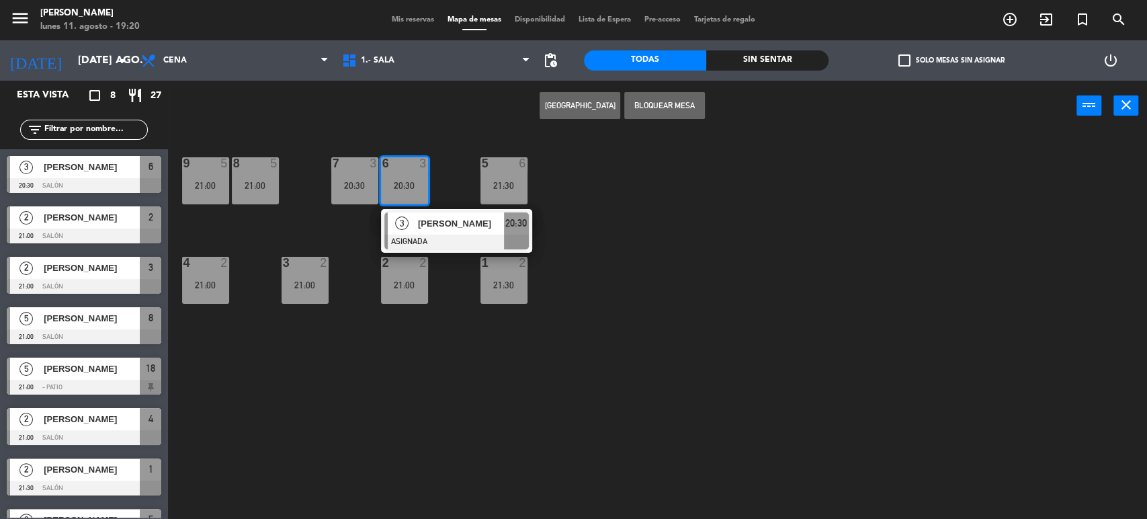
click at [408, 189] on div "20:30" at bounding box center [404, 185] width 47 height 9
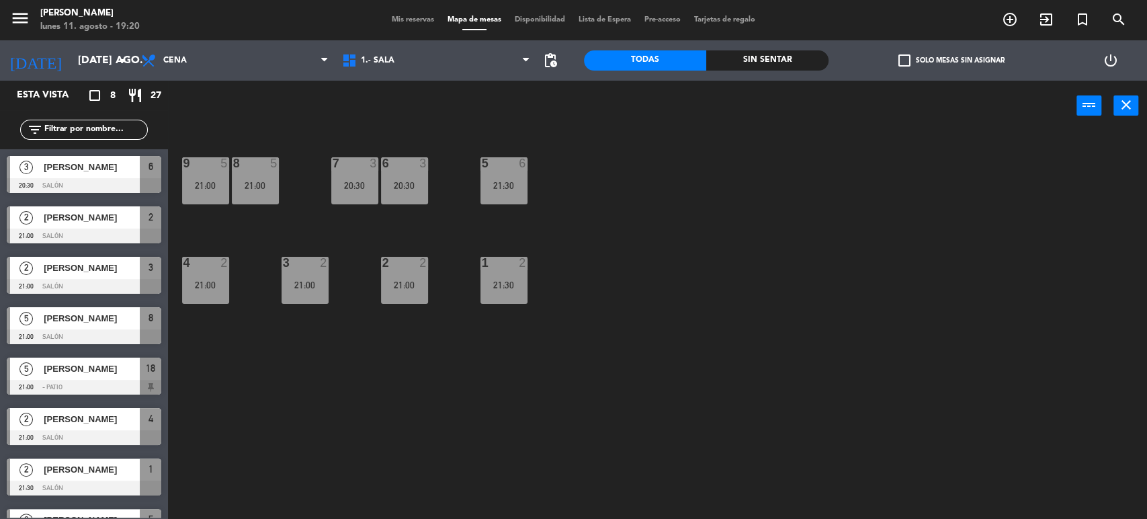
click at [360, 181] on div "20:30" at bounding box center [354, 185] width 47 height 9
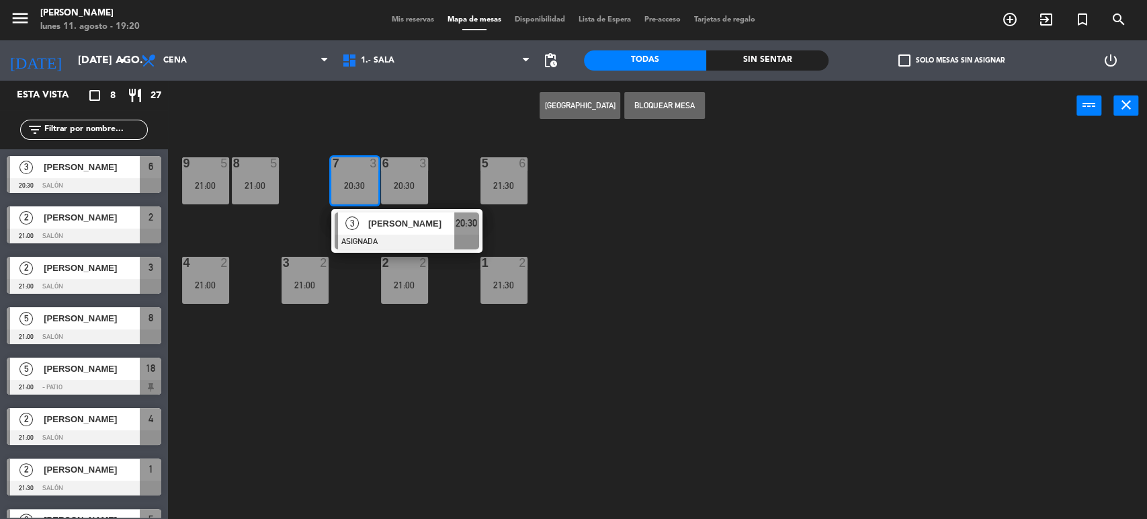
click at [360, 181] on div "20:30" at bounding box center [354, 185] width 47 height 9
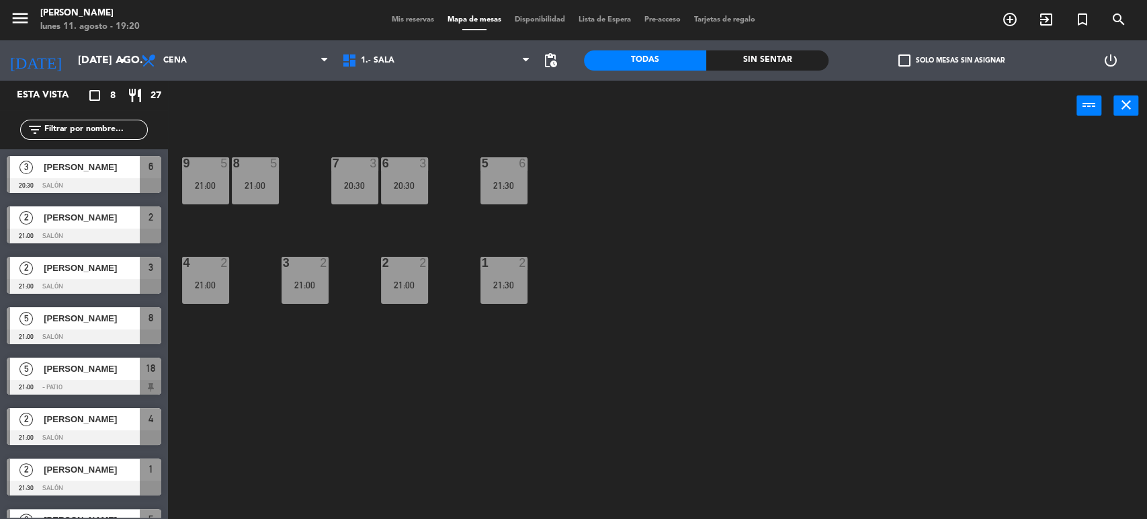
click at [415, 181] on div "20:30" at bounding box center [404, 185] width 47 height 9
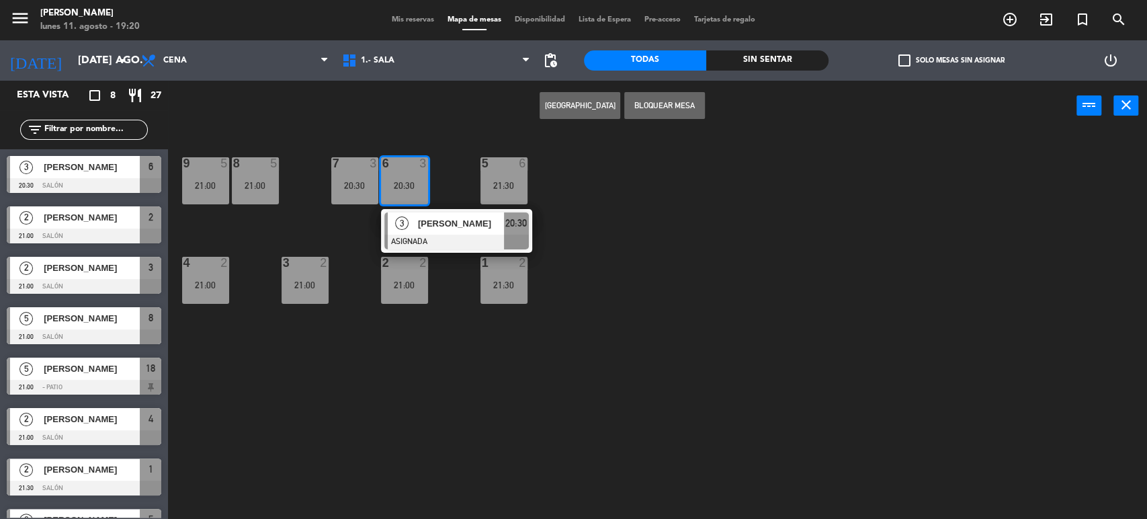
click at [415, 181] on div "20:30" at bounding box center [404, 185] width 47 height 9
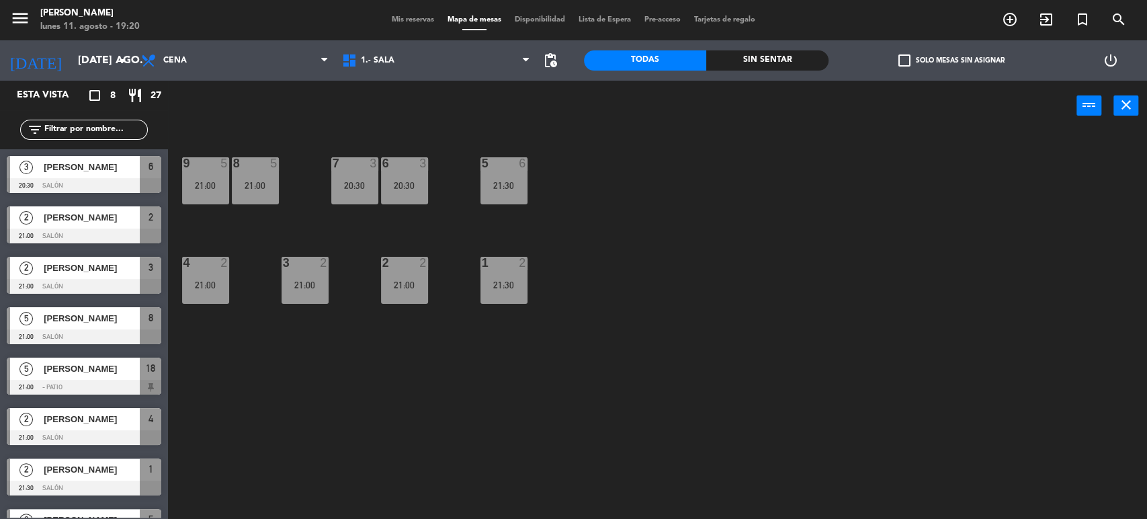
click at [104, 159] on div "[PERSON_NAME]" at bounding box center [90, 167] width 97 height 22
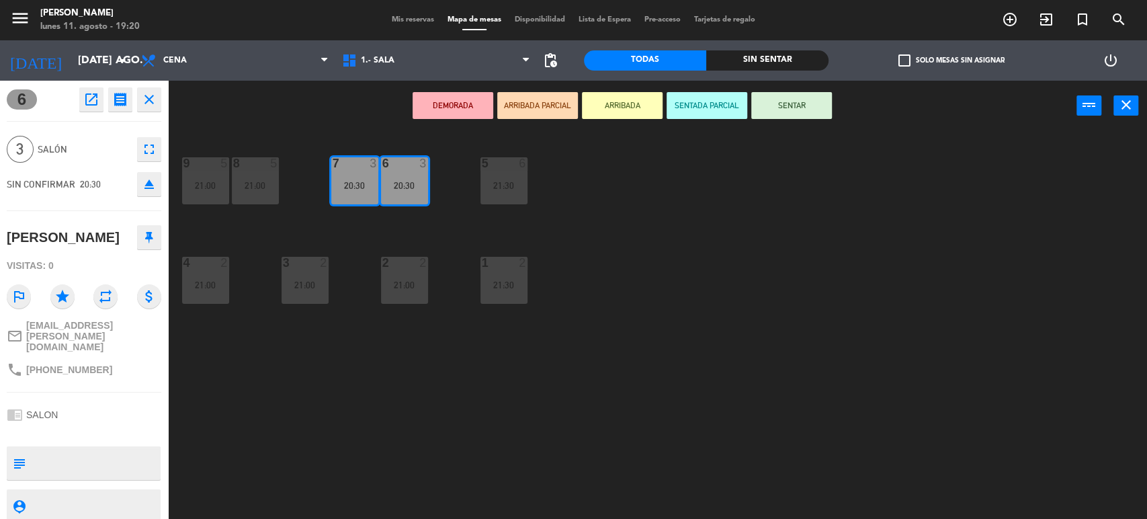
click at [151, 183] on icon "eject" at bounding box center [149, 184] width 16 height 16
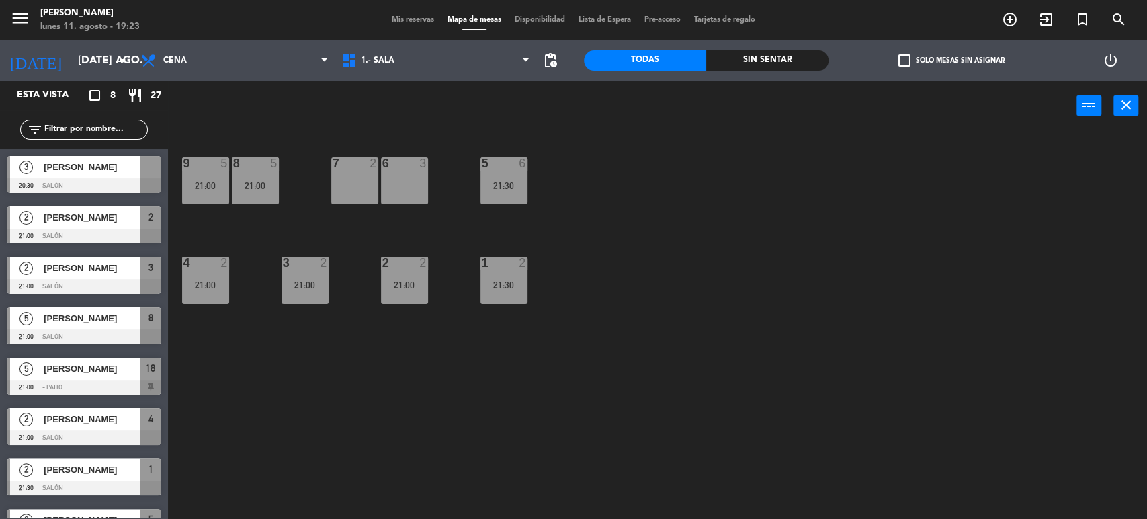
click at [89, 174] on span "[PERSON_NAME]" at bounding box center [92, 167] width 96 height 14
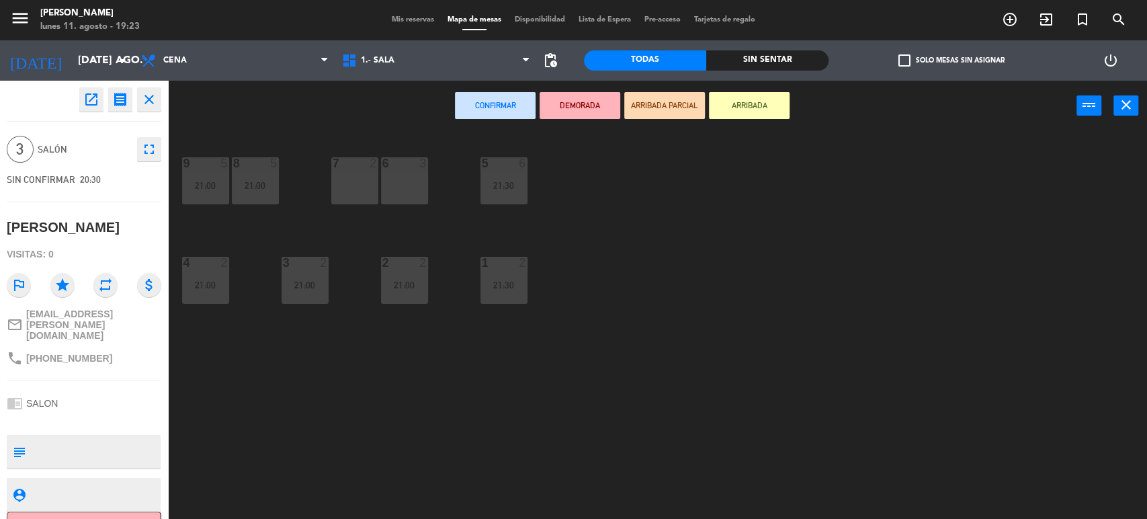
click at [160, 105] on button "close" at bounding box center [149, 99] width 24 height 24
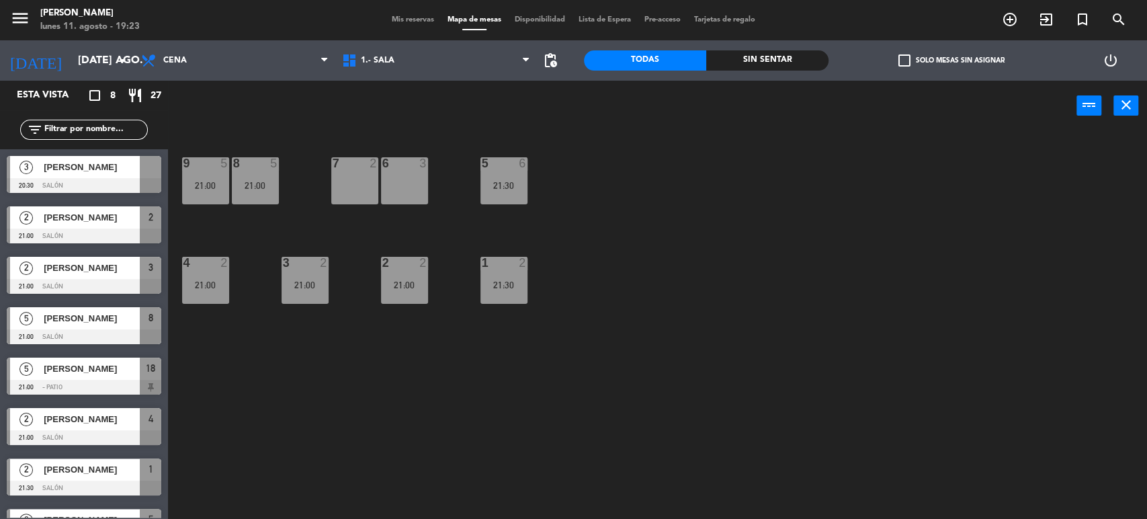
click at [97, 171] on span "[PERSON_NAME]" at bounding box center [92, 167] width 96 height 14
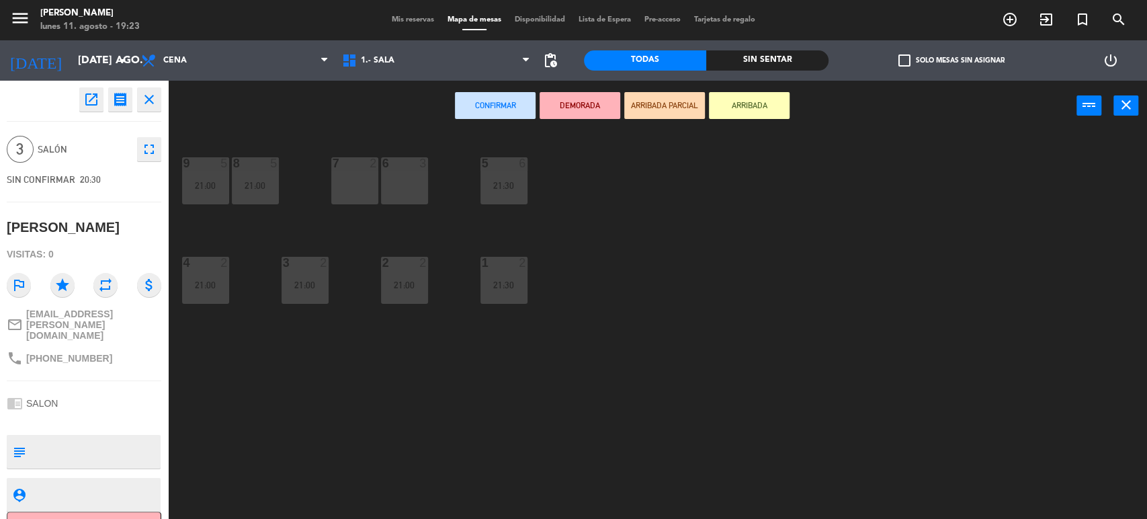
click at [403, 183] on div "6 3" at bounding box center [404, 180] width 47 height 47
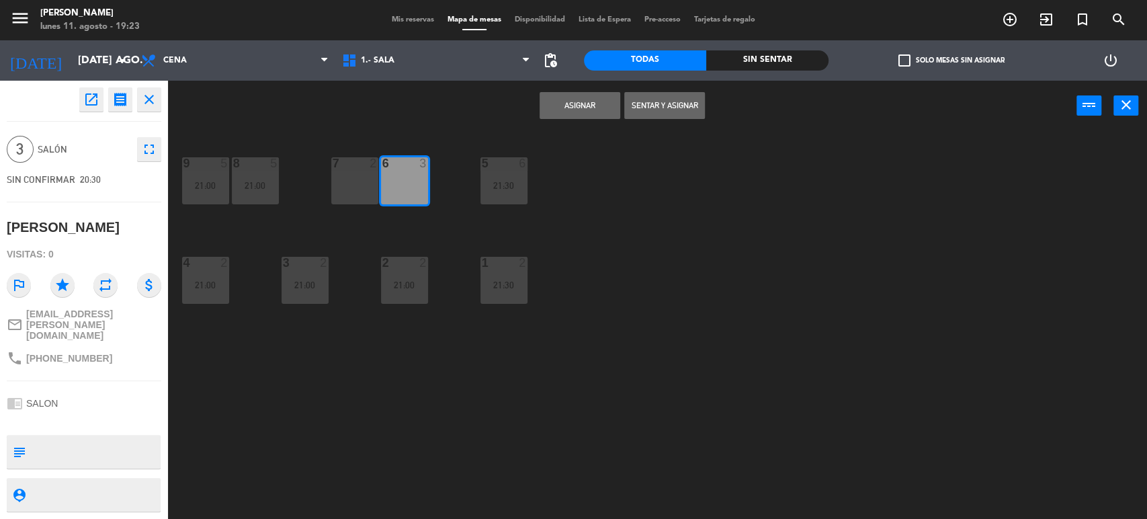
click at [587, 99] on button "Asignar" at bounding box center [579, 105] width 81 height 27
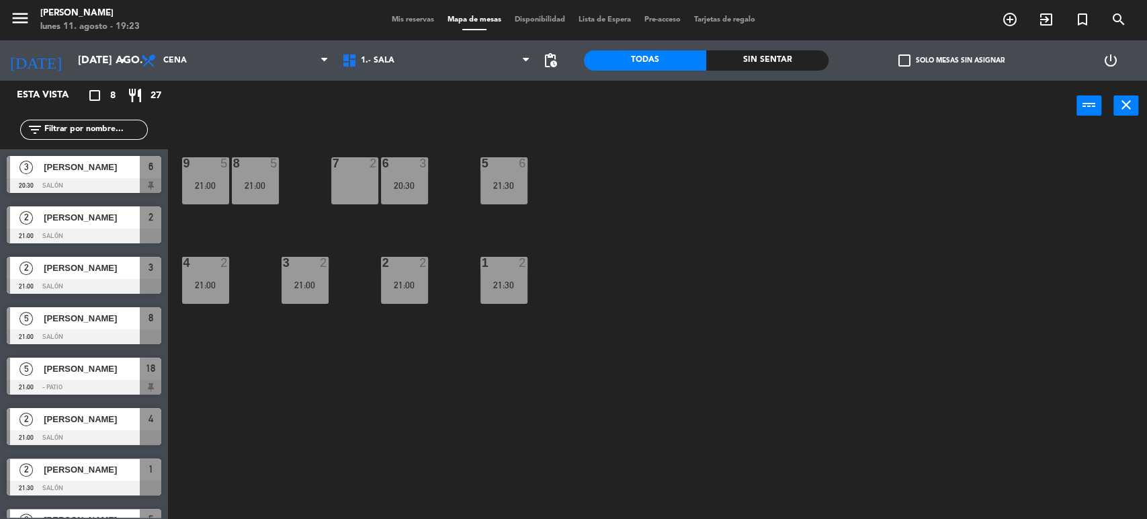
click at [359, 178] on div "7 2" at bounding box center [354, 180] width 47 height 47
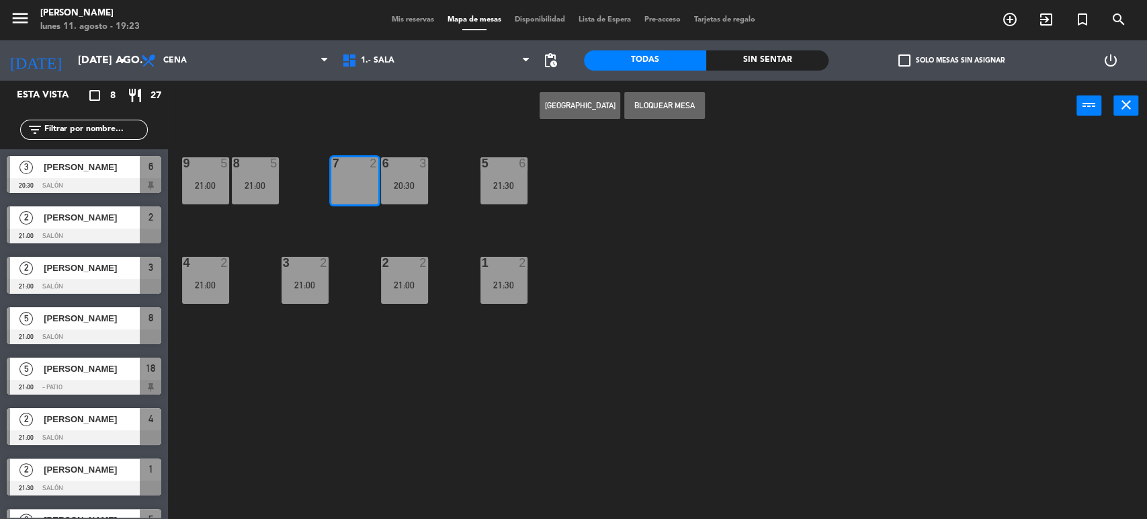
click at [359, 178] on div "7 2" at bounding box center [354, 180] width 47 height 47
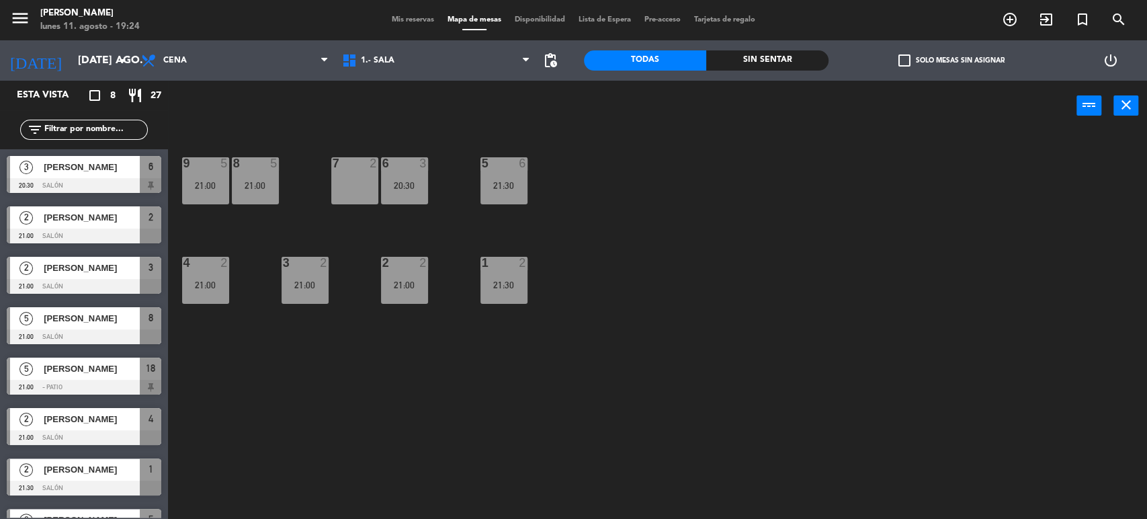
click at [55, 165] on span "[PERSON_NAME]" at bounding box center [92, 167] width 96 height 14
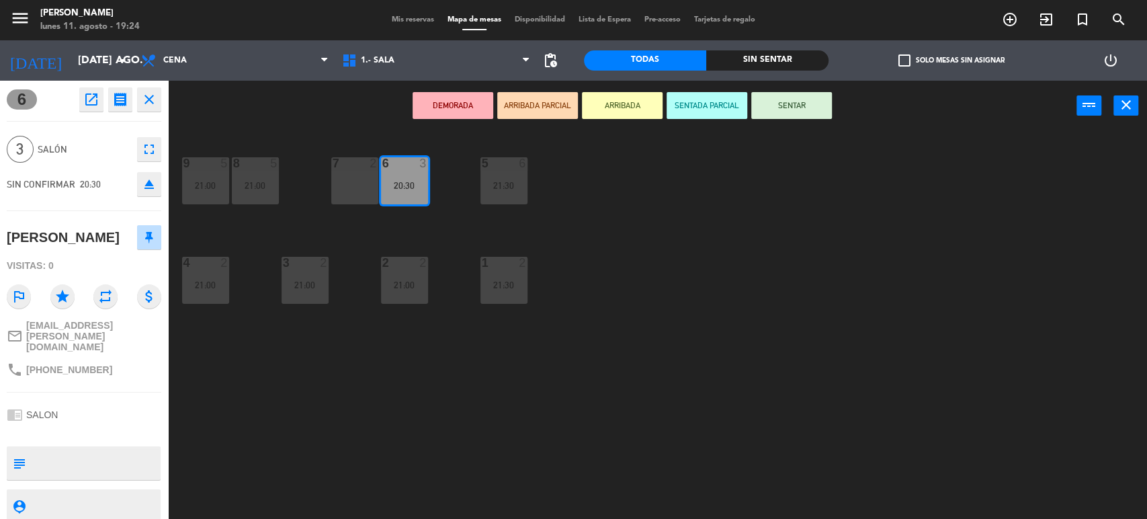
click at [142, 107] on icon "close" at bounding box center [149, 99] width 16 height 16
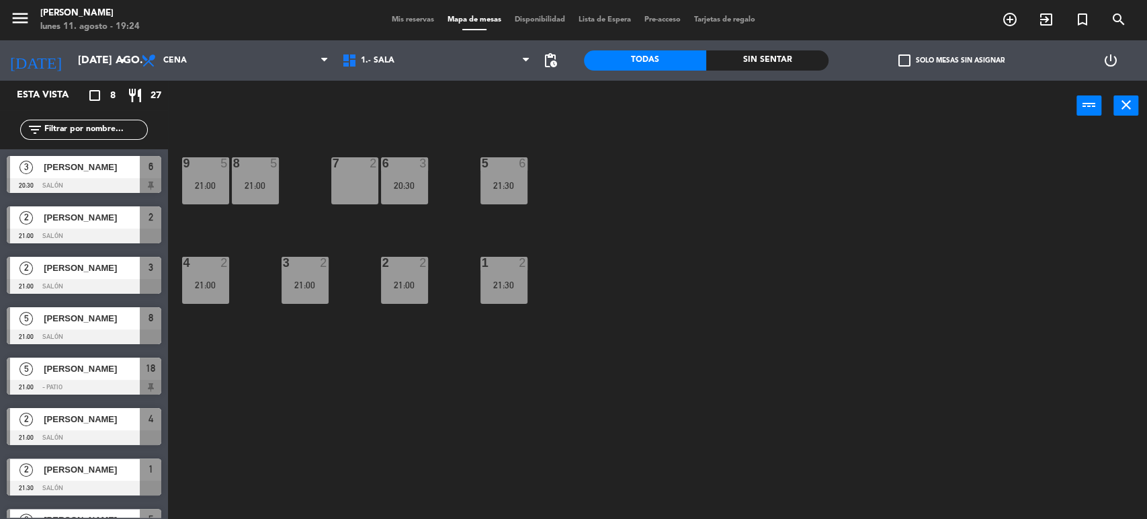
click at [357, 180] on div "7 2" at bounding box center [354, 180] width 47 height 47
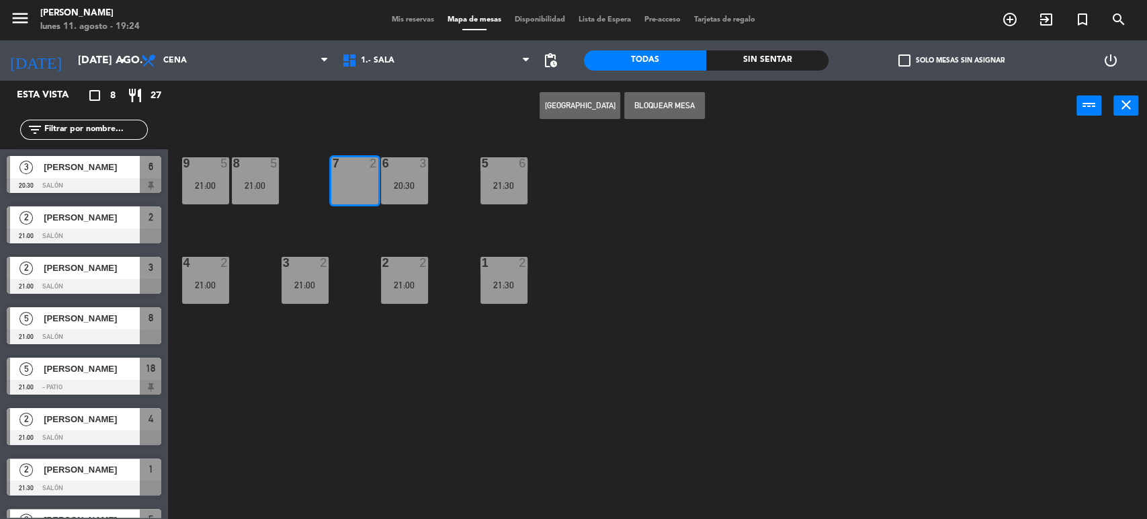
click at [359, 167] on div at bounding box center [354, 163] width 22 height 12
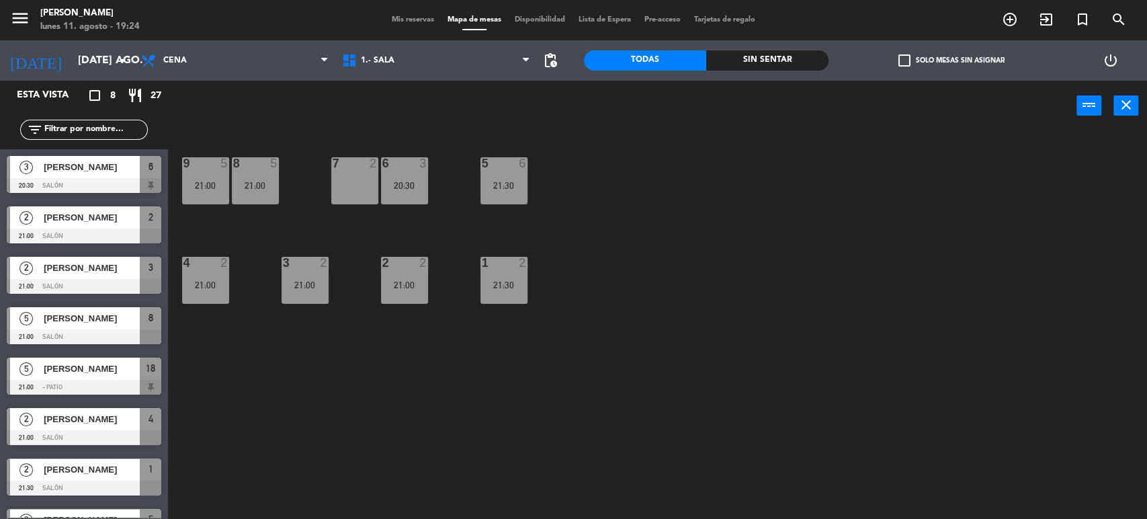
click at [400, 18] on span "Mis reservas" at bounding box center [413, 19] width 56 height 7
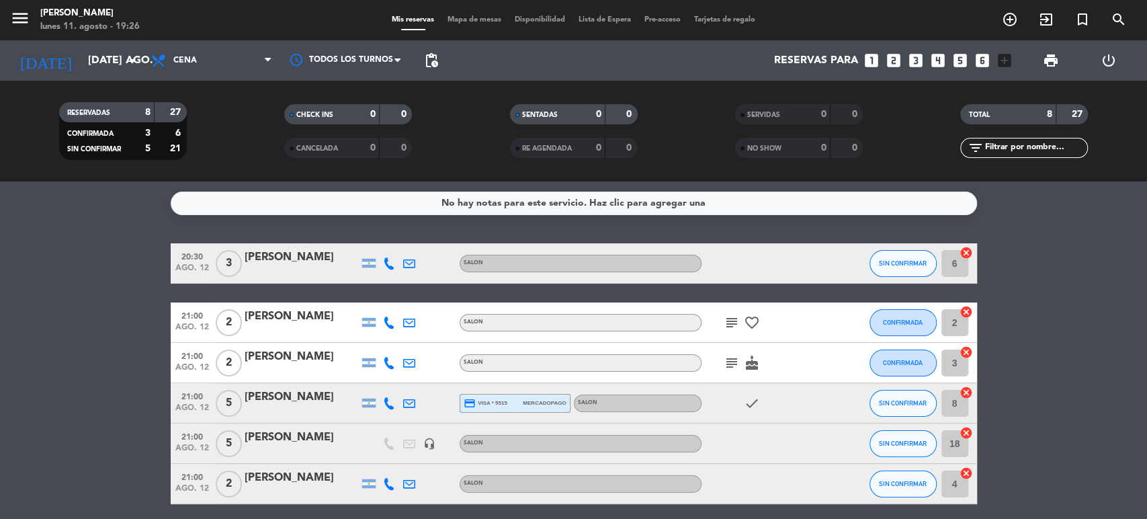
click at [955, 445] on input "18" at bounding box center [954, 443] width 27 height 27
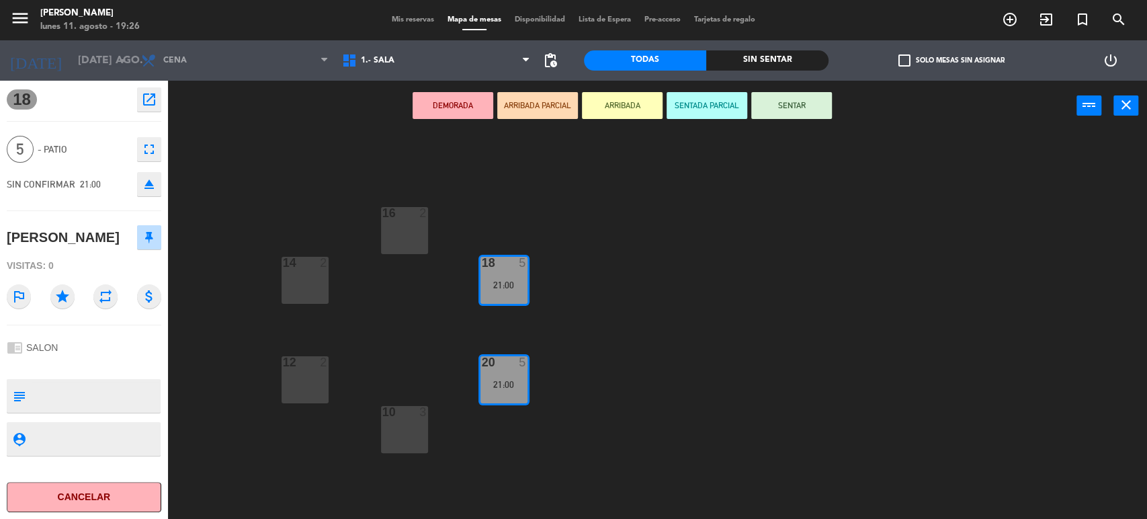
click at [144, 187] on icon "eject" at bounding box center [149, 184] width 16 height 16
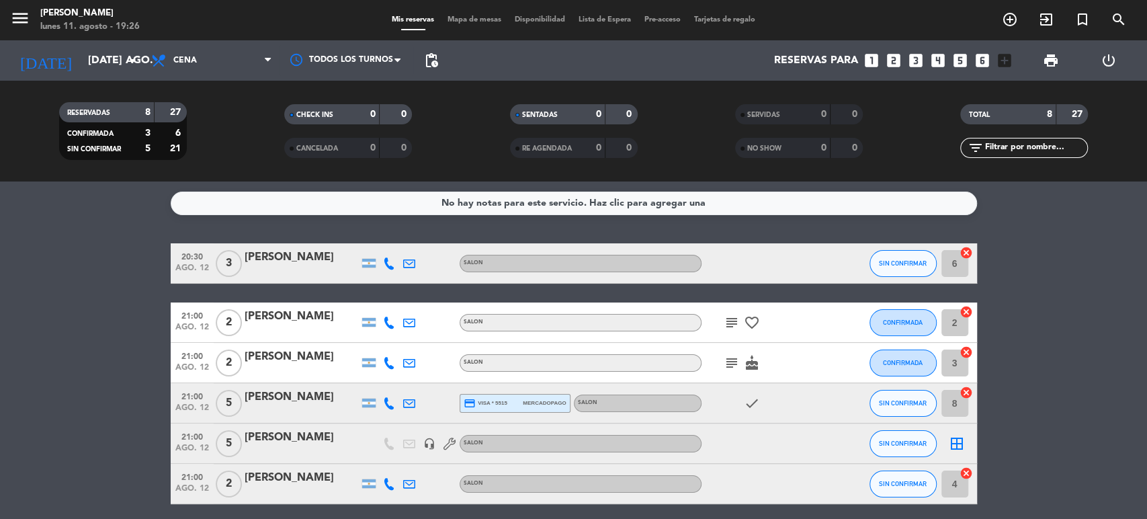
click at [957, 441] on icon "border_all" at bounding box center [957, 443] width 16 height 16
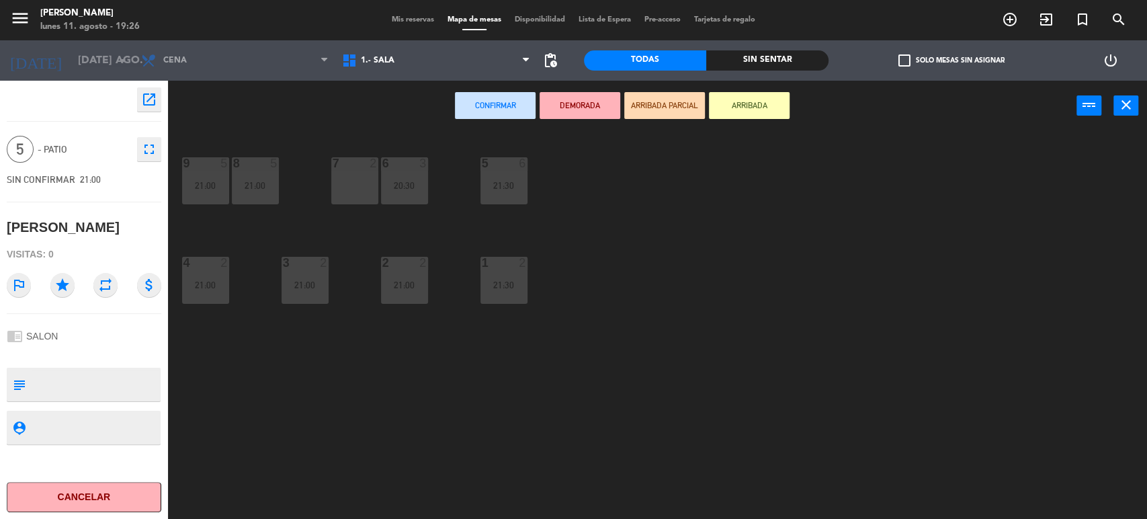
click at [355, 184] on div "7 2" at bounding box center [354, 180] width 47 height 47
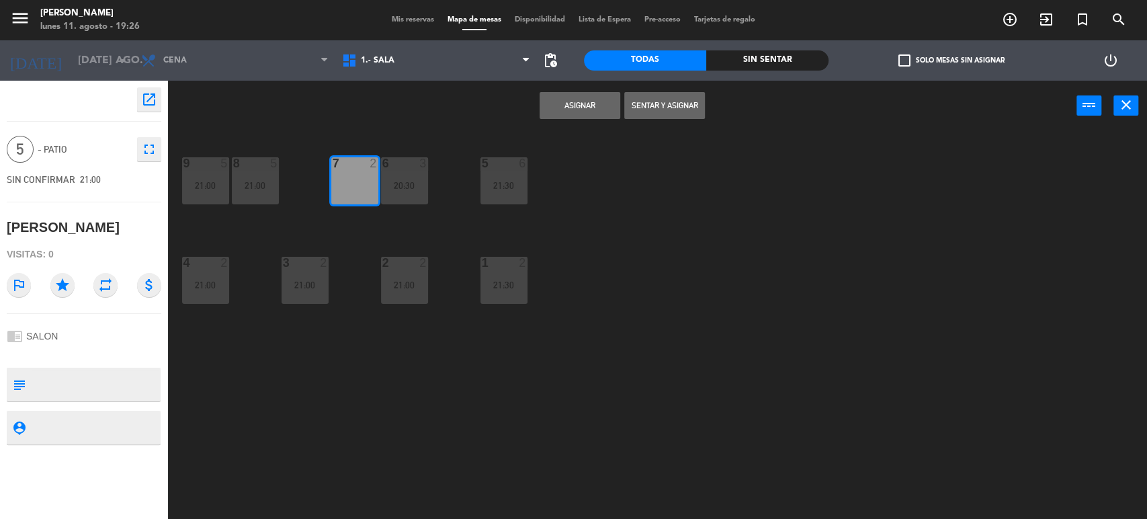
click at [562, 120] on div "Asignar Sentar y Asignar power_input close" at bounding box center [622, 106] width 908 height 51
click at [554, 98] on button "Asignar" at bounding box center [579, 105] width 81 height 27
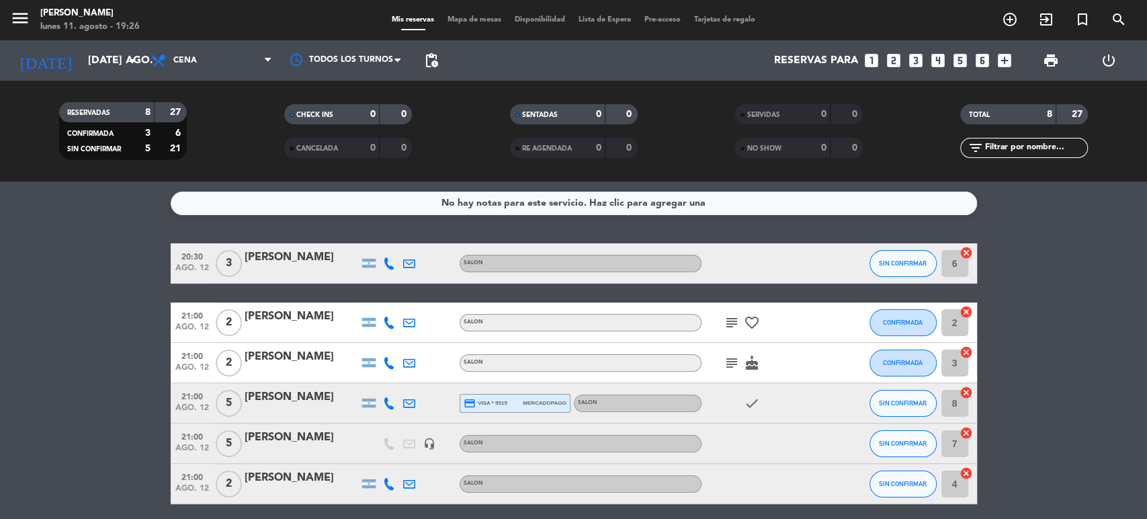
click at [449, 11] on div "menu [PERSON_NAME] lunes 11. agosto - 19:26 Mis reservas Mapa de mesas Disponib…" at bounding box center [573, 20] width 1147 height 40
click at [459, 20] on span "Mapa de mesas" at bounding box center [474, 19] width 67 height 7
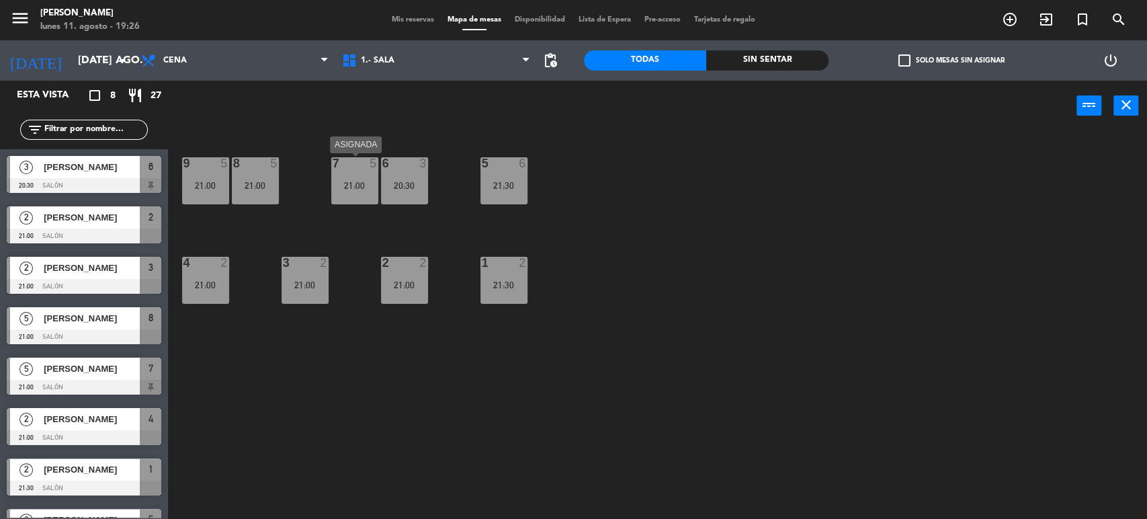
click at [343, 194] on div "7 5 21:00" at bounding box center [354, 180] width 47 height 47
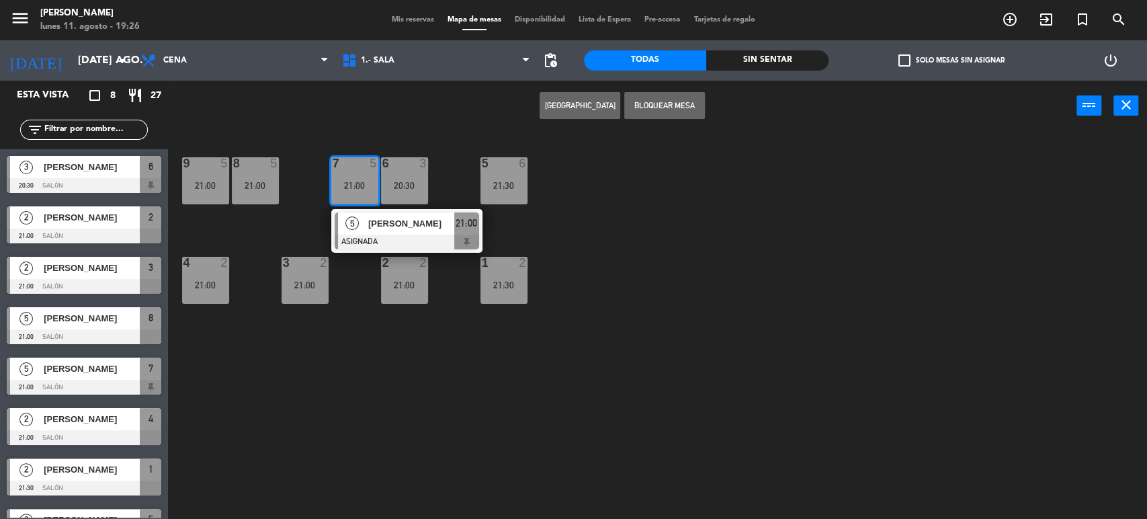
click at [343, 194] on div "7 5 21:00" at bounding box center [354, 180] width 47 height 47
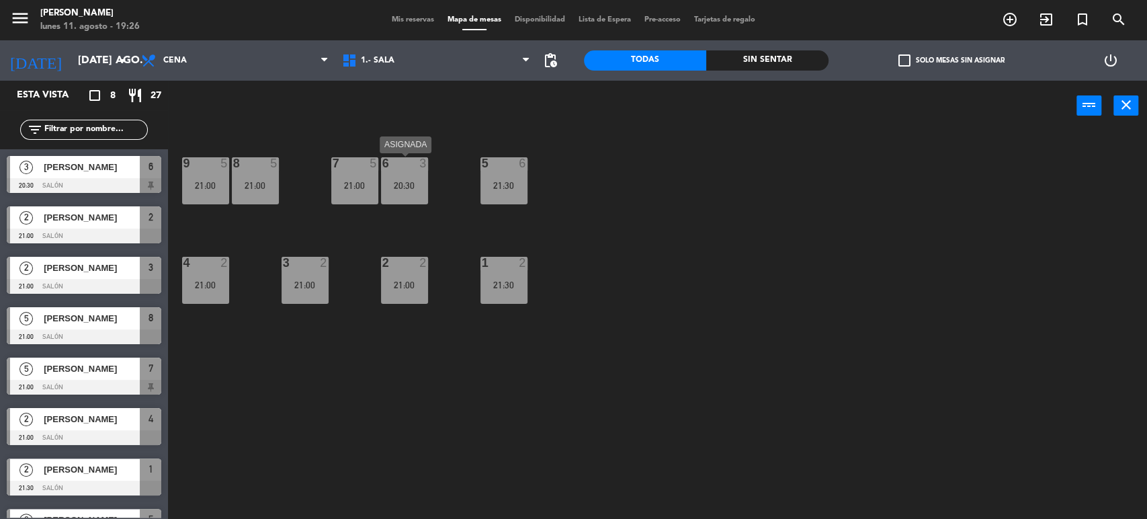
click at [407, 181] on div "20:30" at bounding box center [404, 185] width 47 height 9
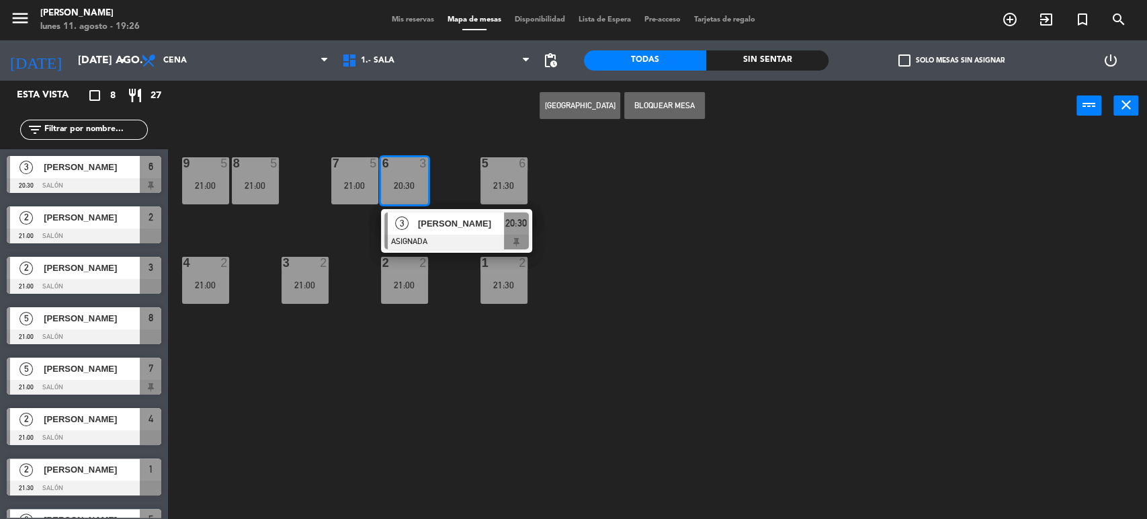
click at [407, 181] on div "20:30" at bounding box center [404, 185] width 47 height 9
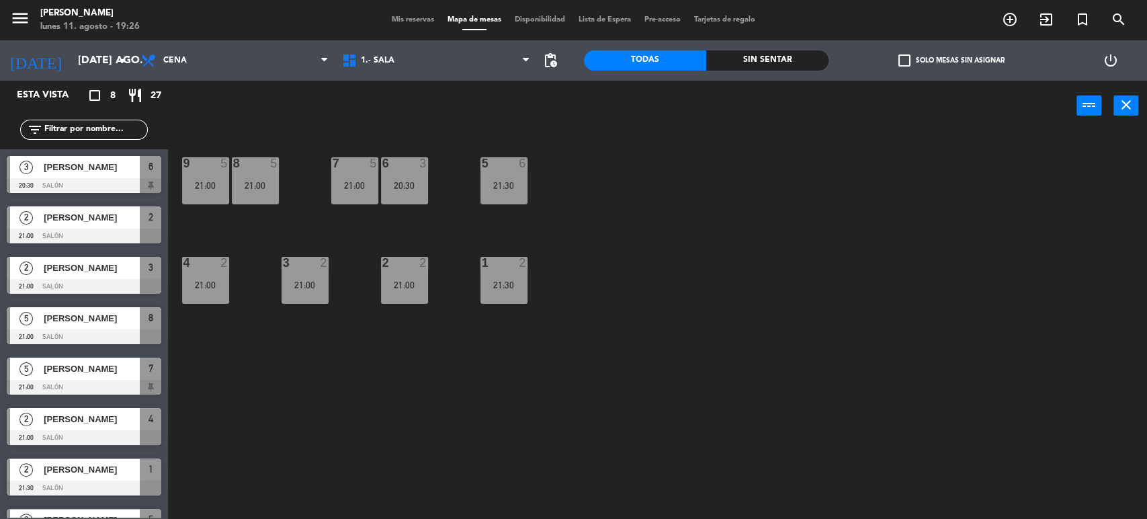
click at [404, 20] on span "Mis reservas" at bounding box center [413, 19] width 56 height 7
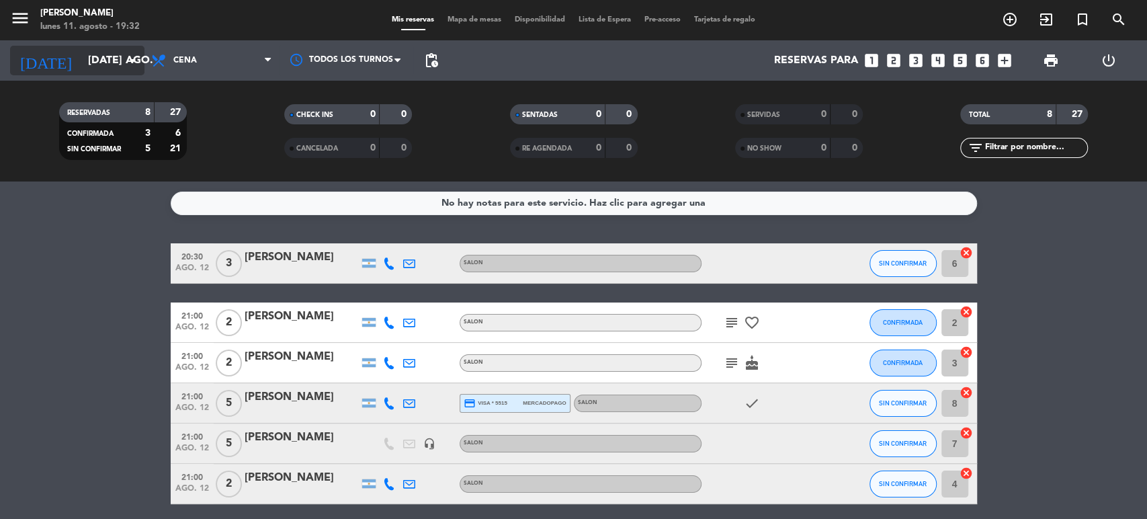
click at [124, 64] on input "[DATE] ago." at bounding box center [152, 61] width 142 height 26
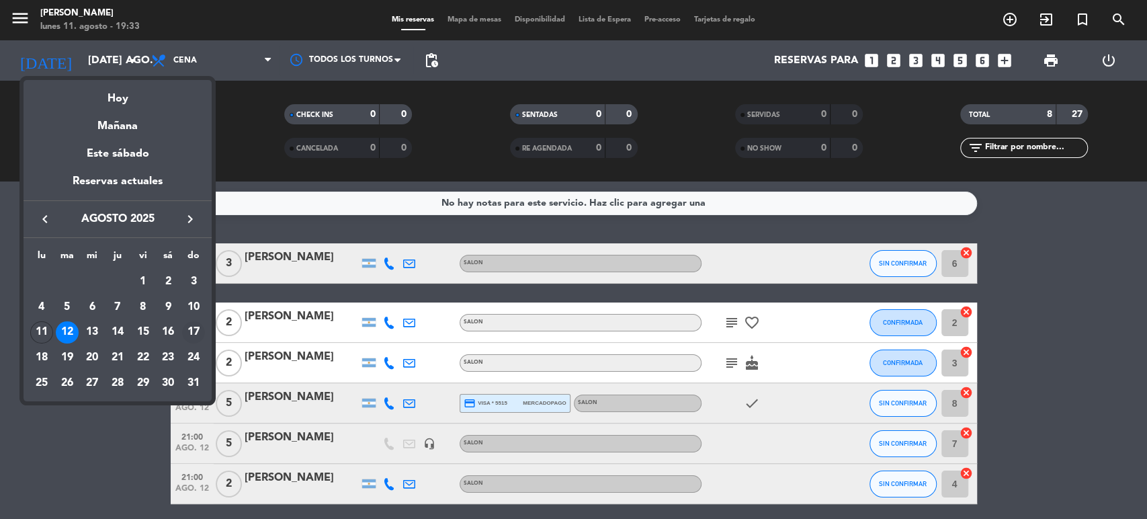
click at [195, 337] on div "17" at bounding box center [193, 332] width 23 height 23
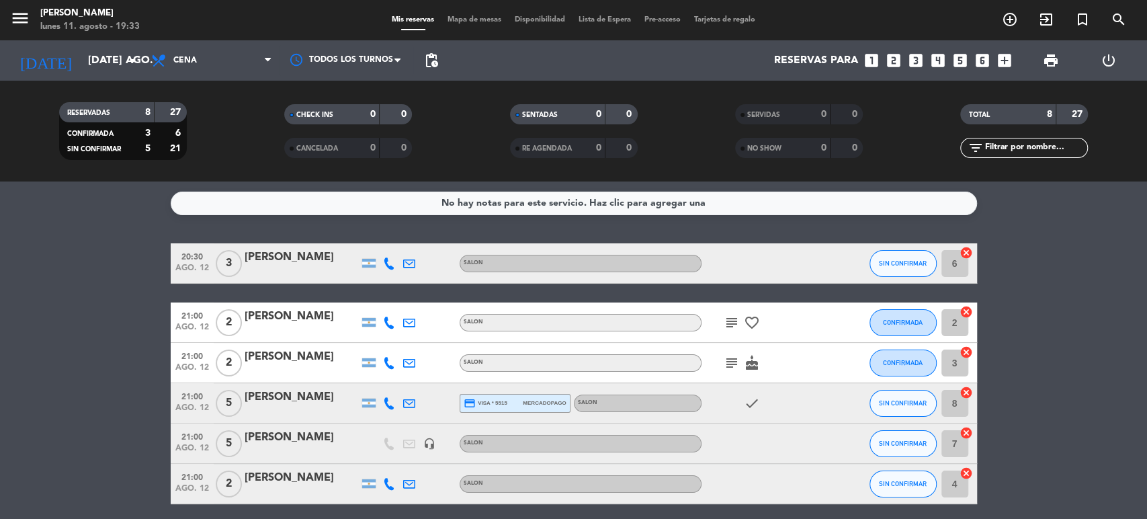
type input "dom. 17 ago."
